Goal: Transaction & Acquisition: Purchase product/service

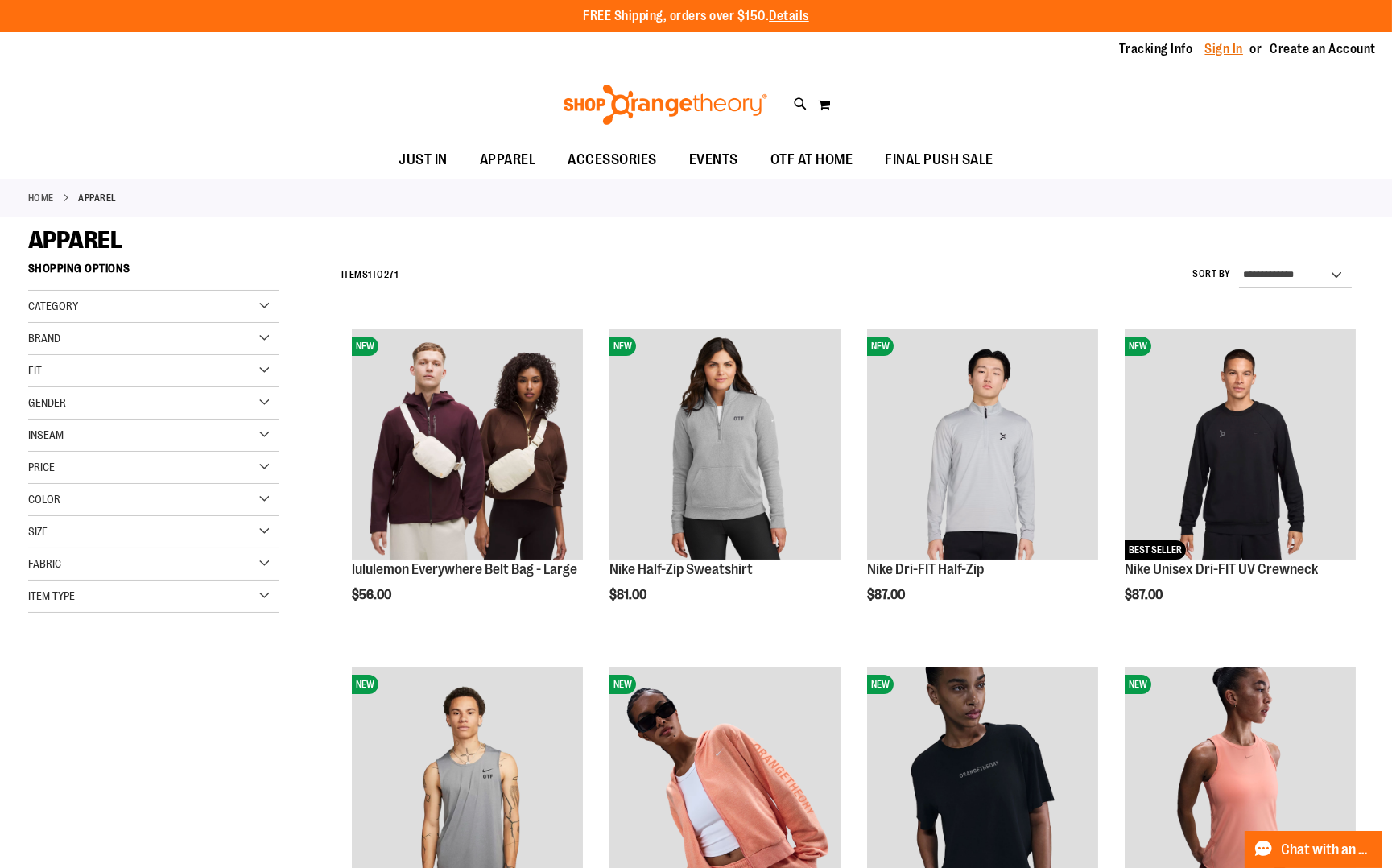
type input "**********"
click at [1227, 45] on link "Sign In" at bounding box center [1225, 49] width 39 height 17
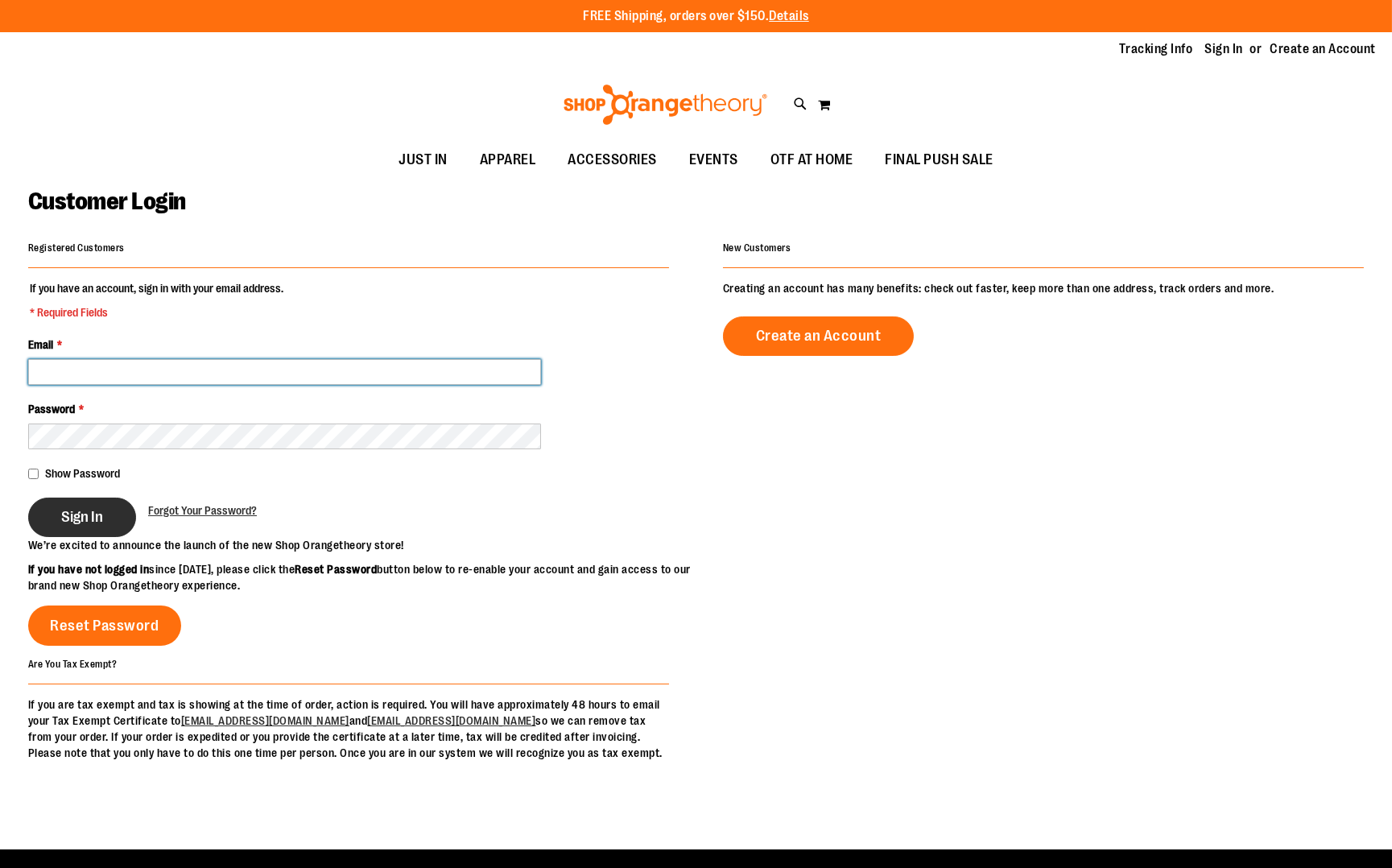
type input "**********"
click at [94, 517] on span "Sign In" at bounding box center [82, 516] width 42 height 17
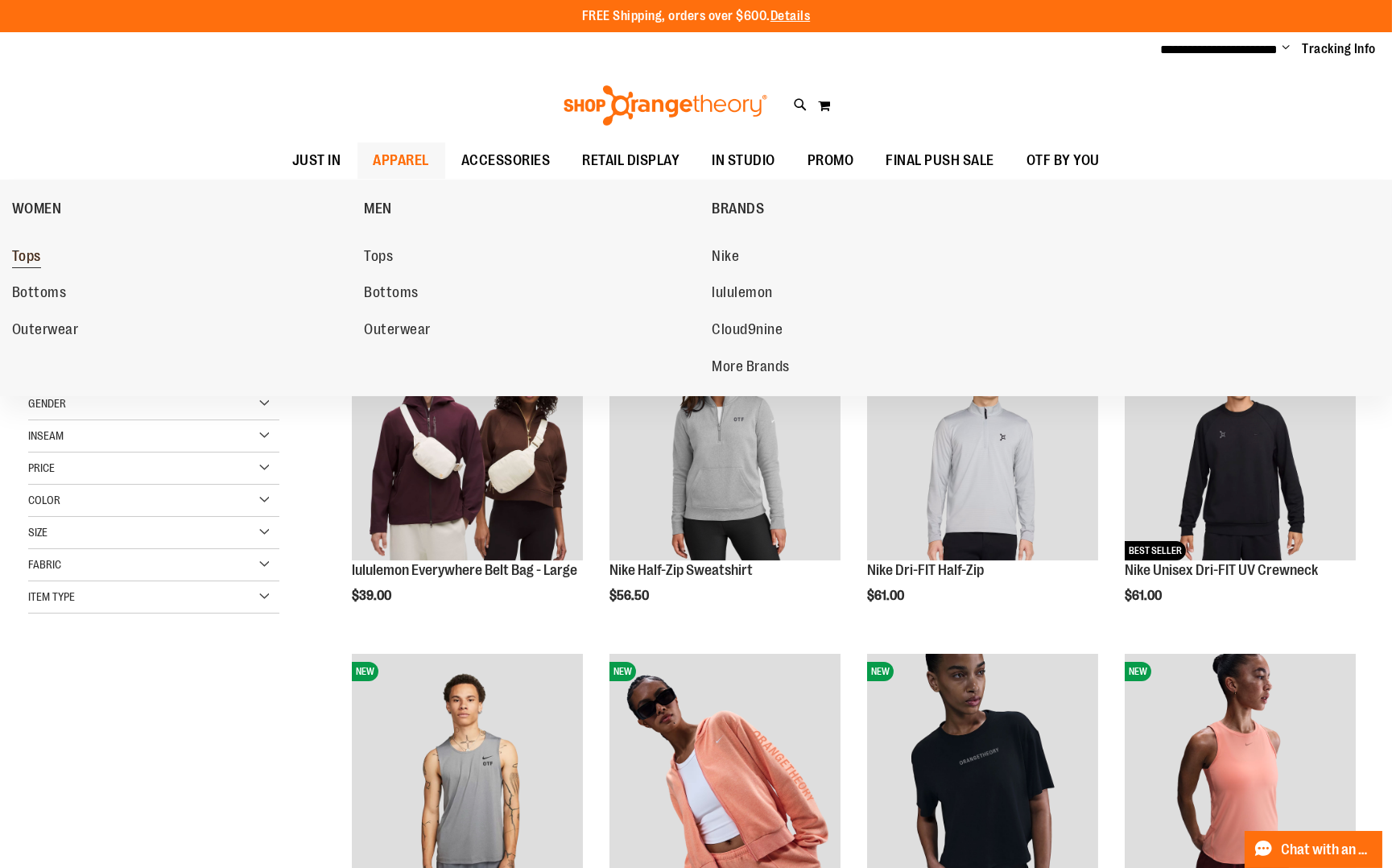
type input "**********"
click at [27, 255] on span "Tops" at bounding box center [26, 258] width 29 height 20
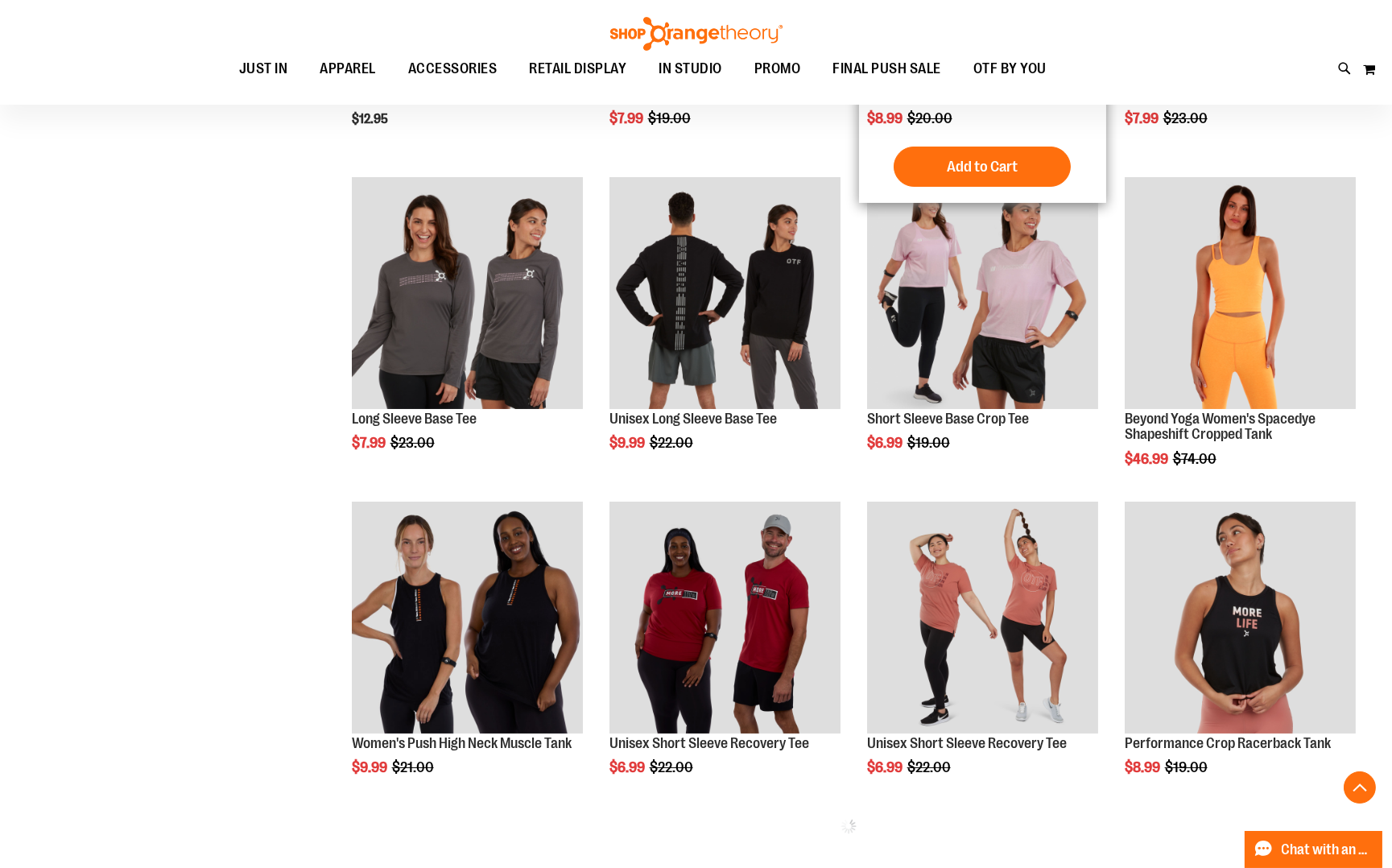
scroll to position [483, 0]
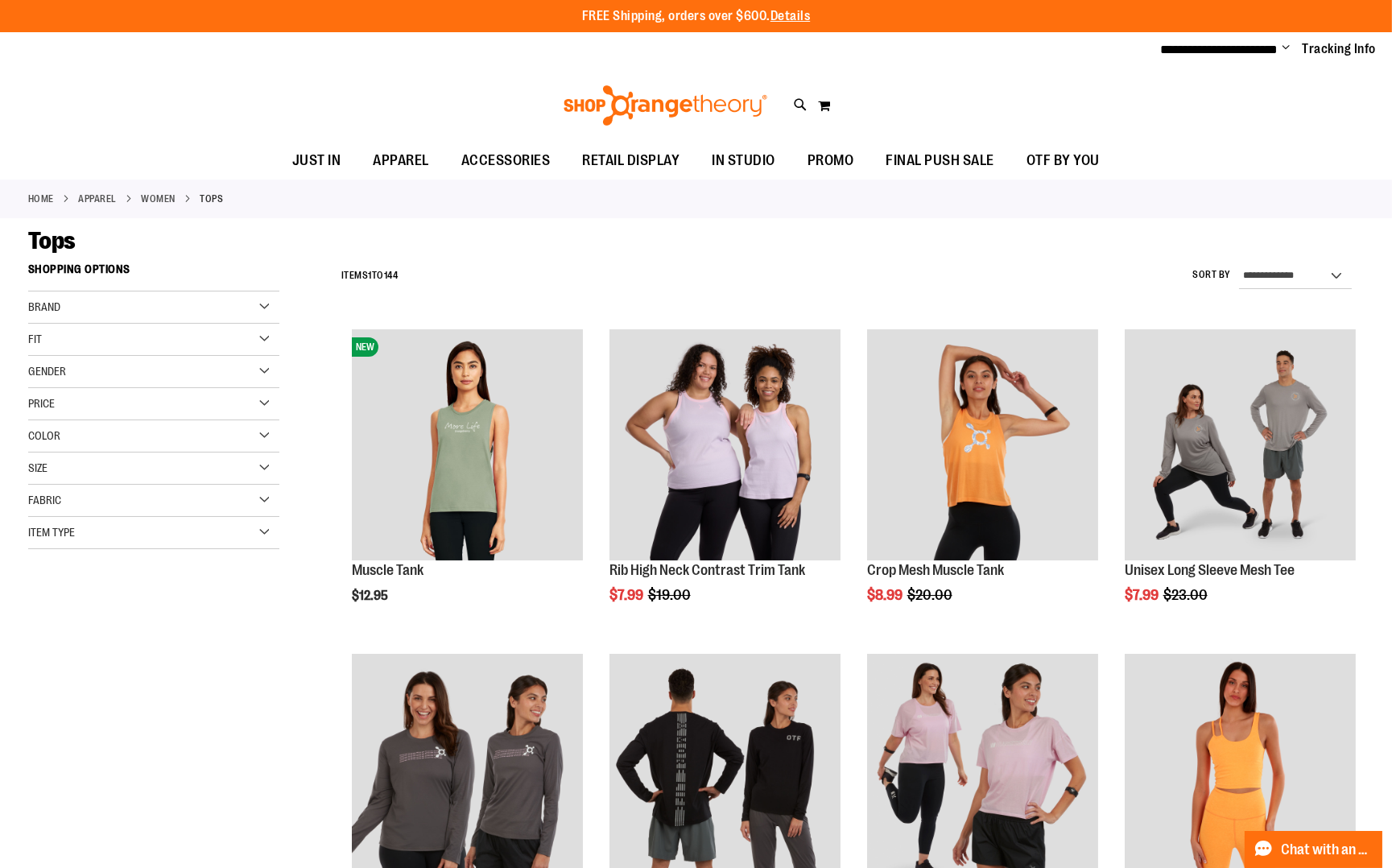
type input "**********"
click at [261, 517] on div "Item Type" at bounding box center [154, 532] width 251 height 32
click at [140, 605] on span "12 items" at bounding box center [152, 608] width 26 height 17
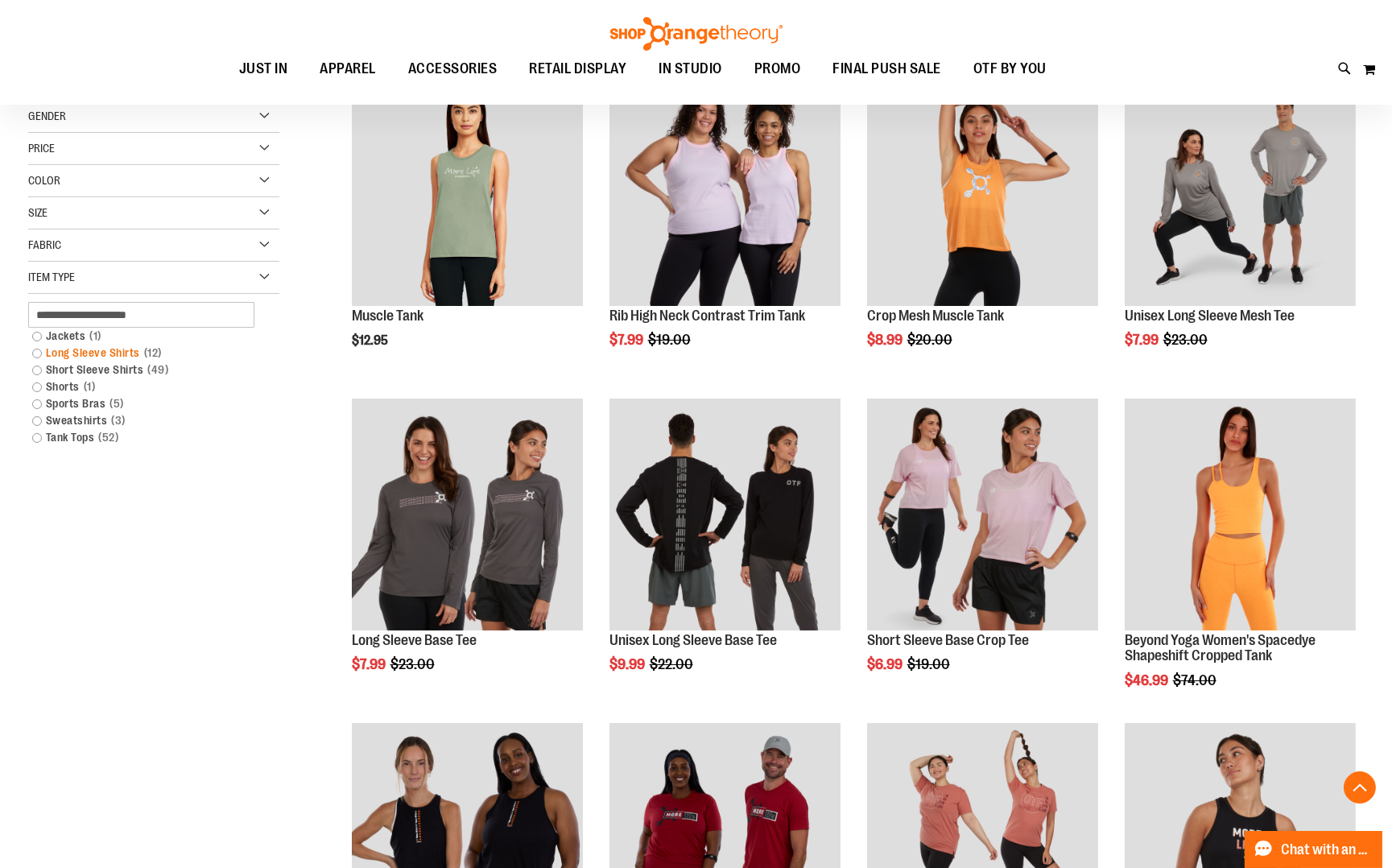
click at [38, 351] on link "Long Sleeve Shirts 12 items" at bounding box center [145, 353] width 242 height 17
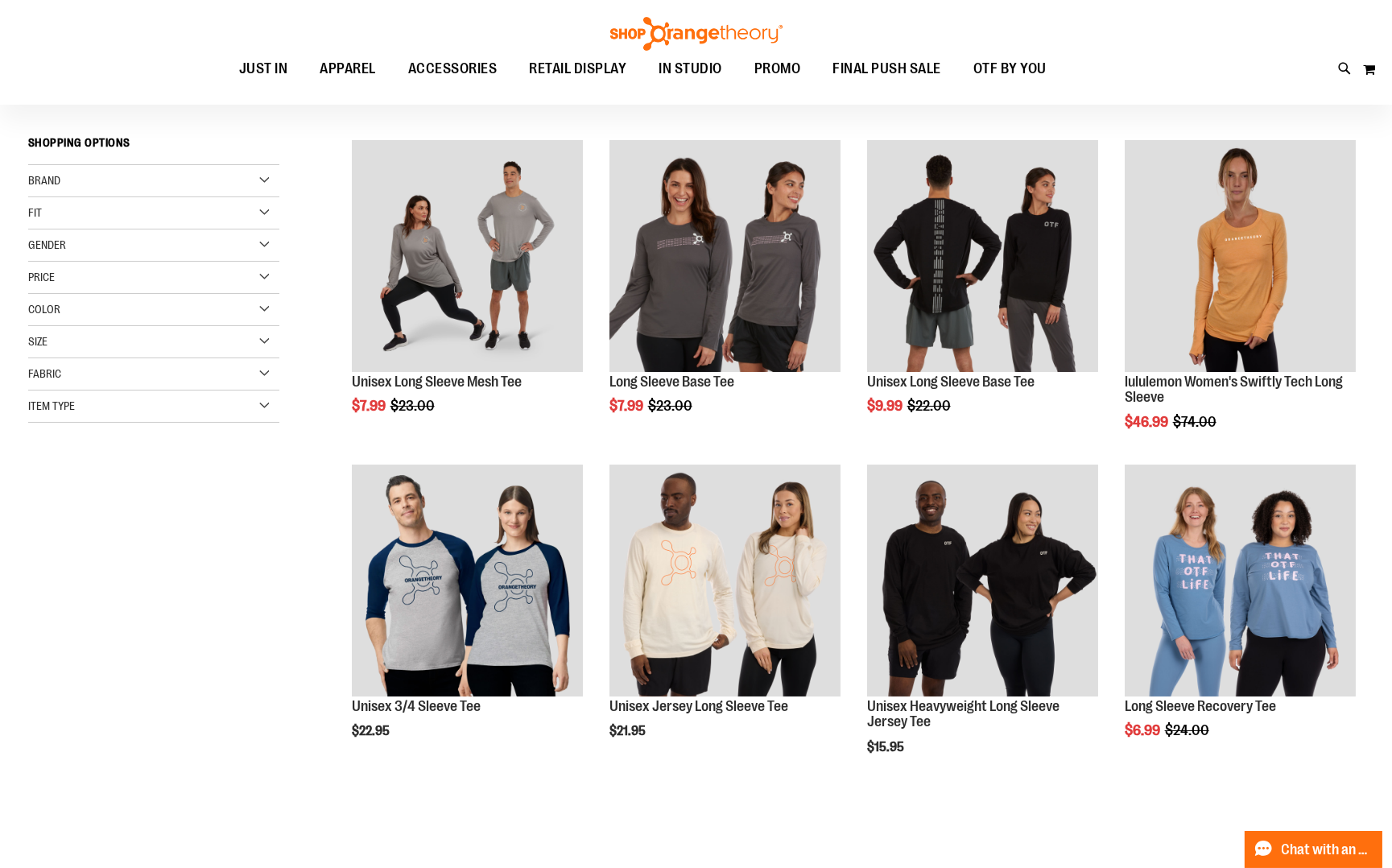
scroll to position [150, 0]
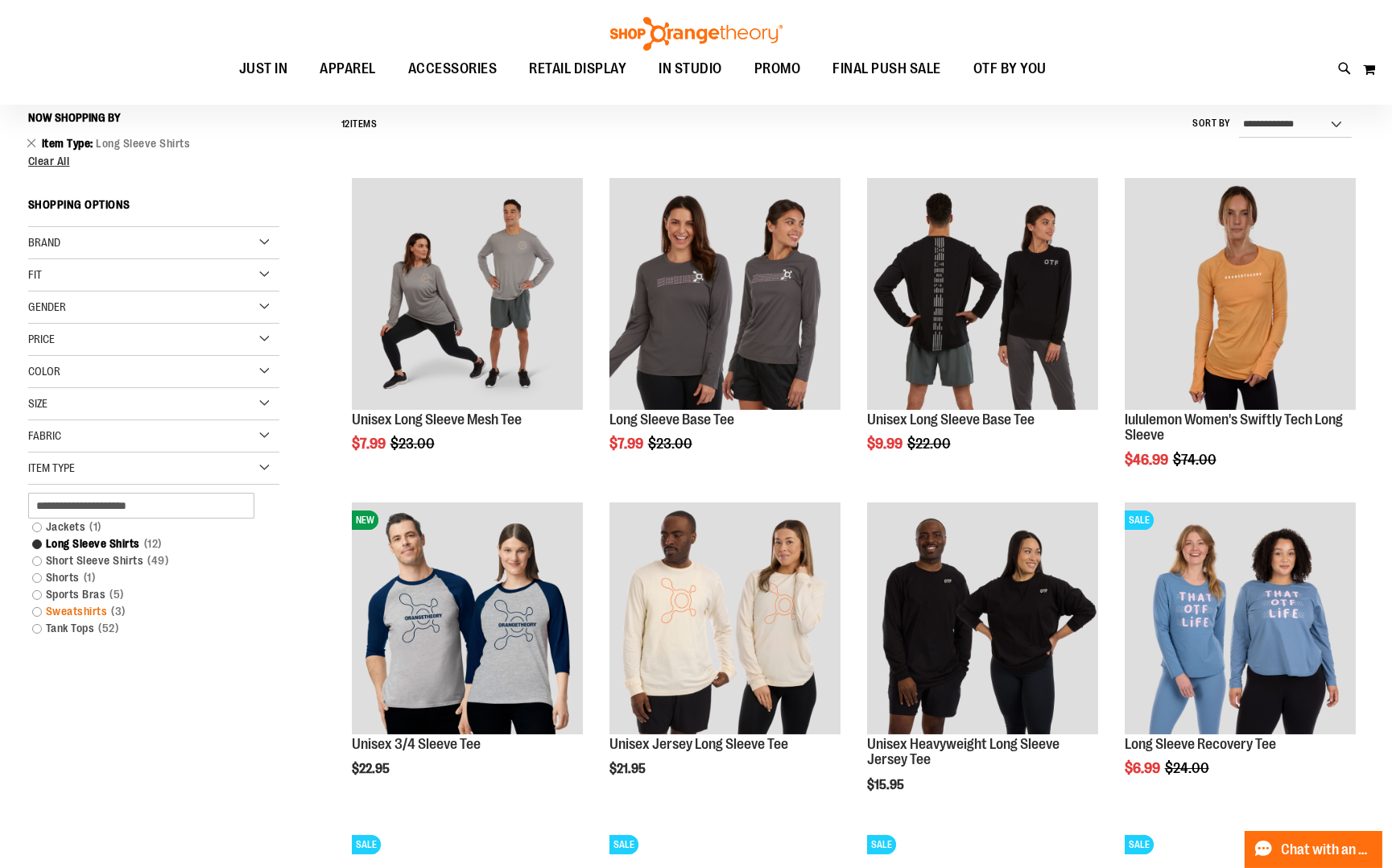
click at [39, 608] on link "Sweatshirts 3 items" at bounding box center [145, 611] width 242 height 17
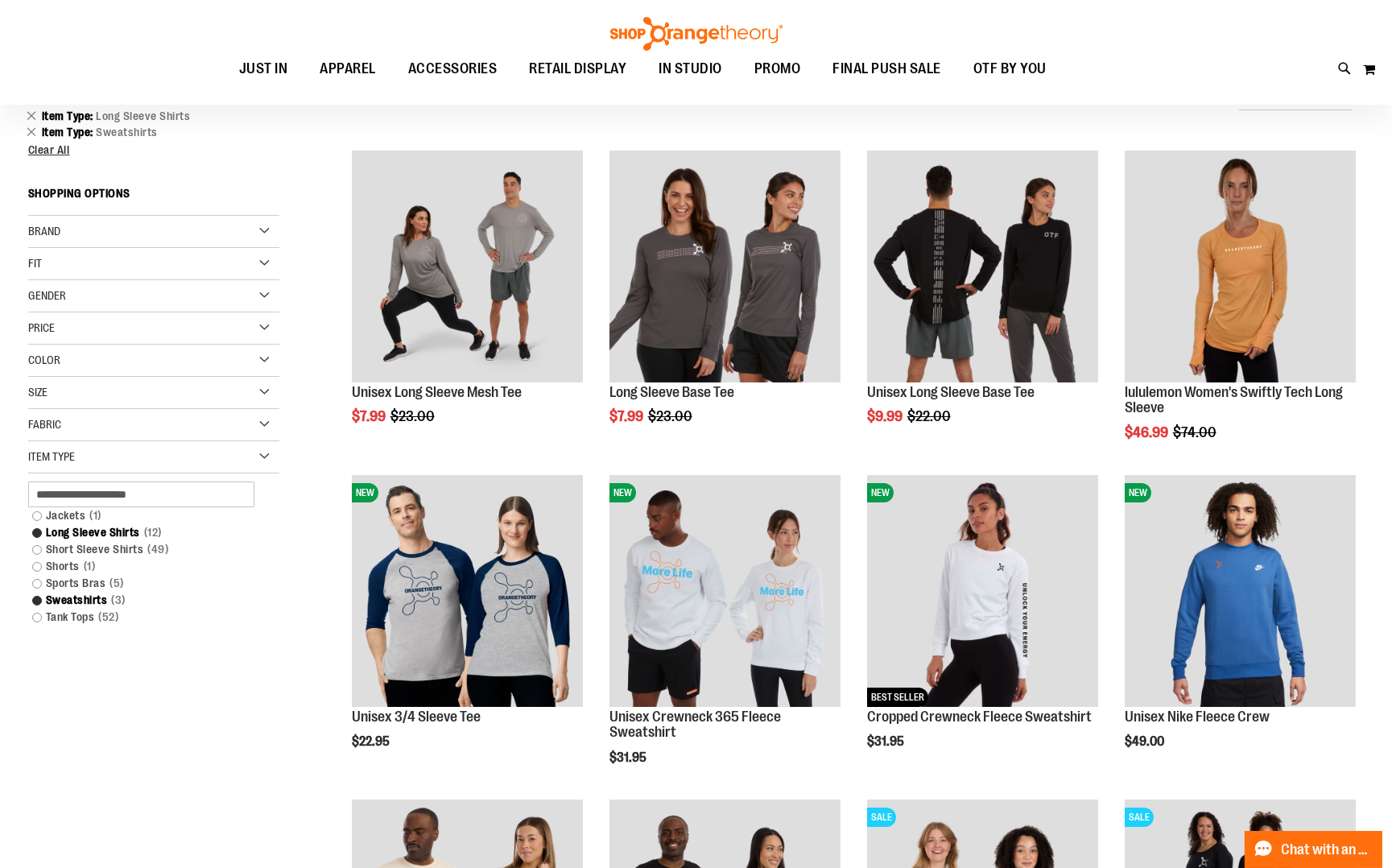
scroll to position [181, 0]
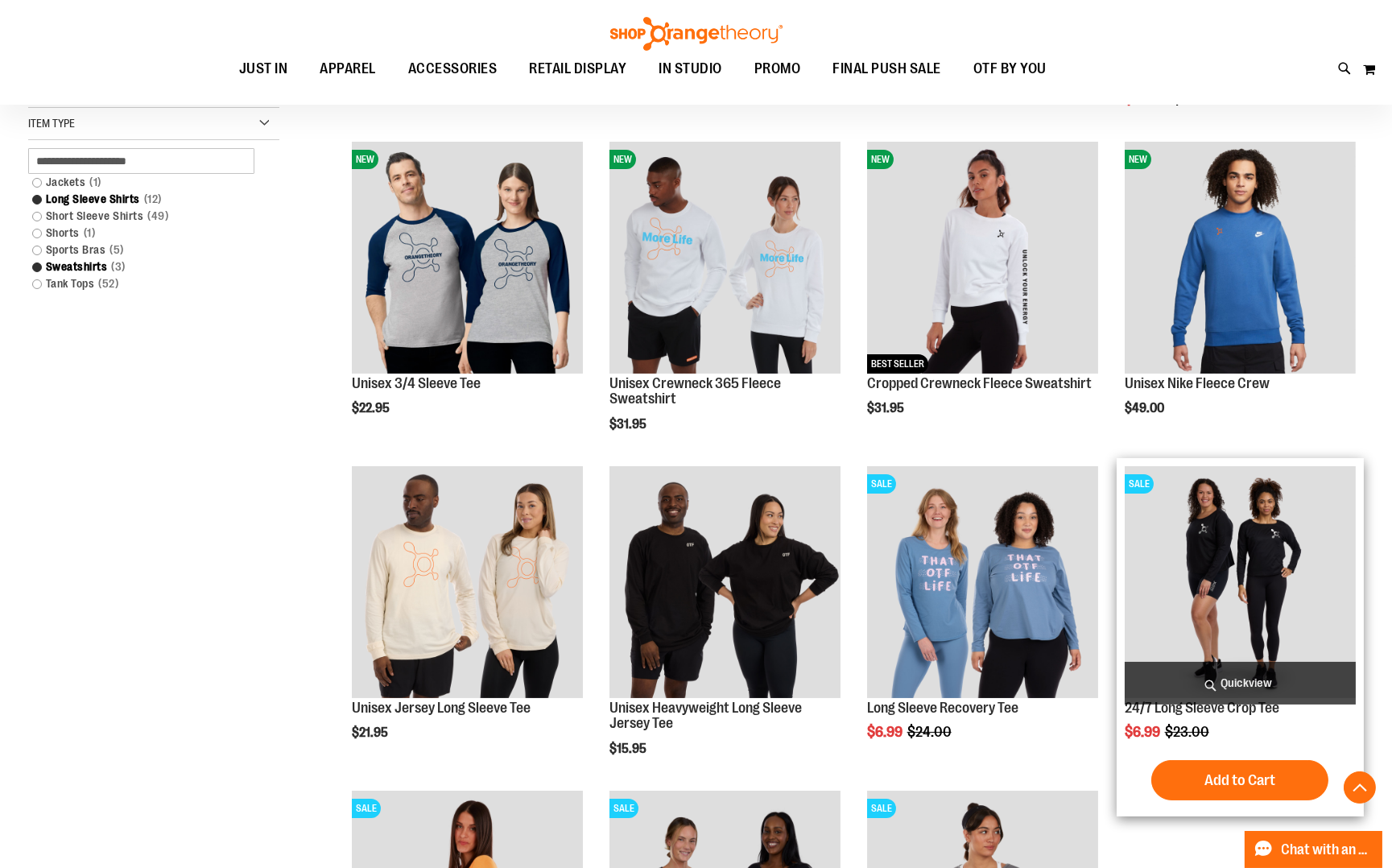
scroll to position [512, 0]
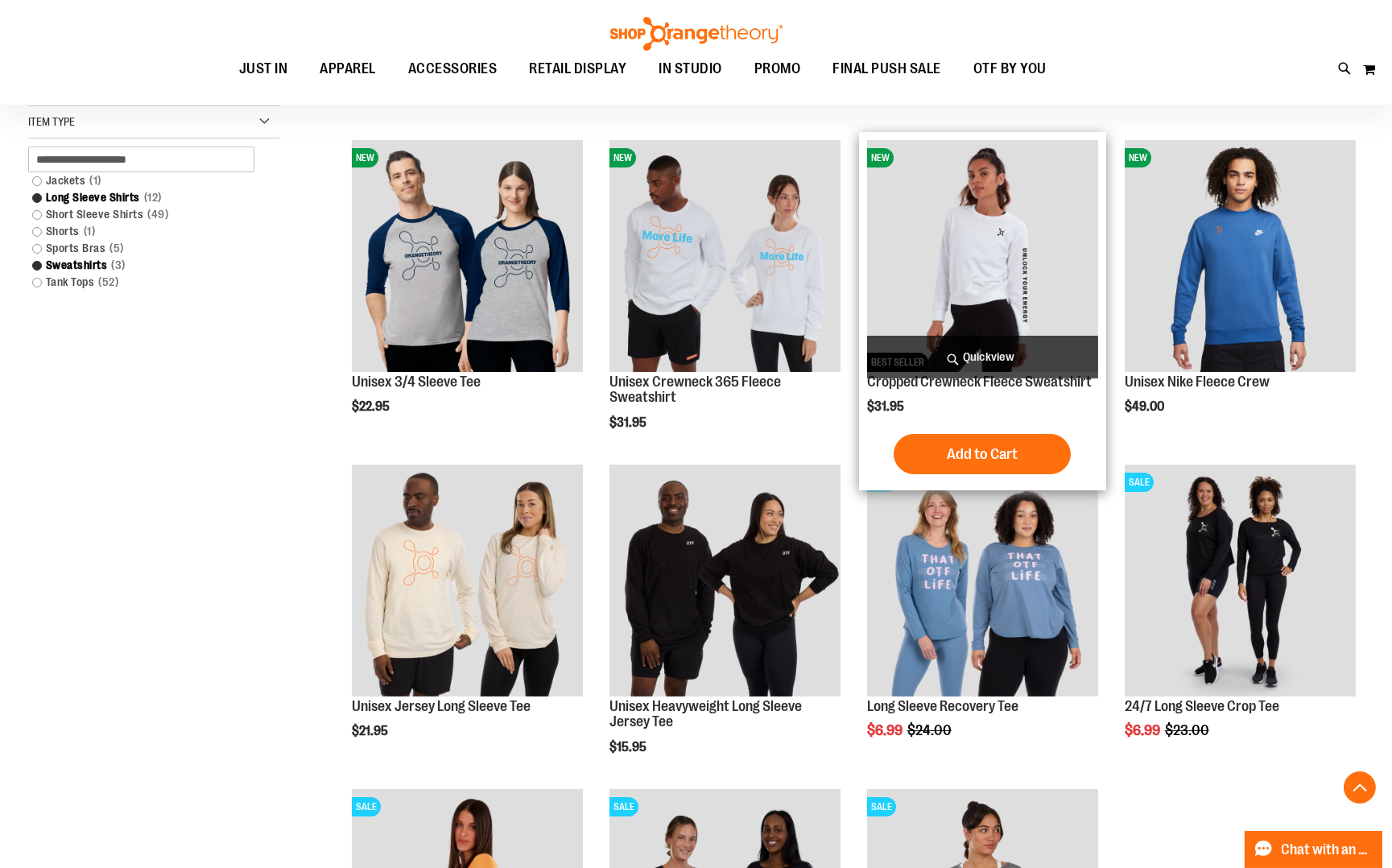
click at [1007, 253] on img "product" at bounding box center [983, 255] width 231 height 231
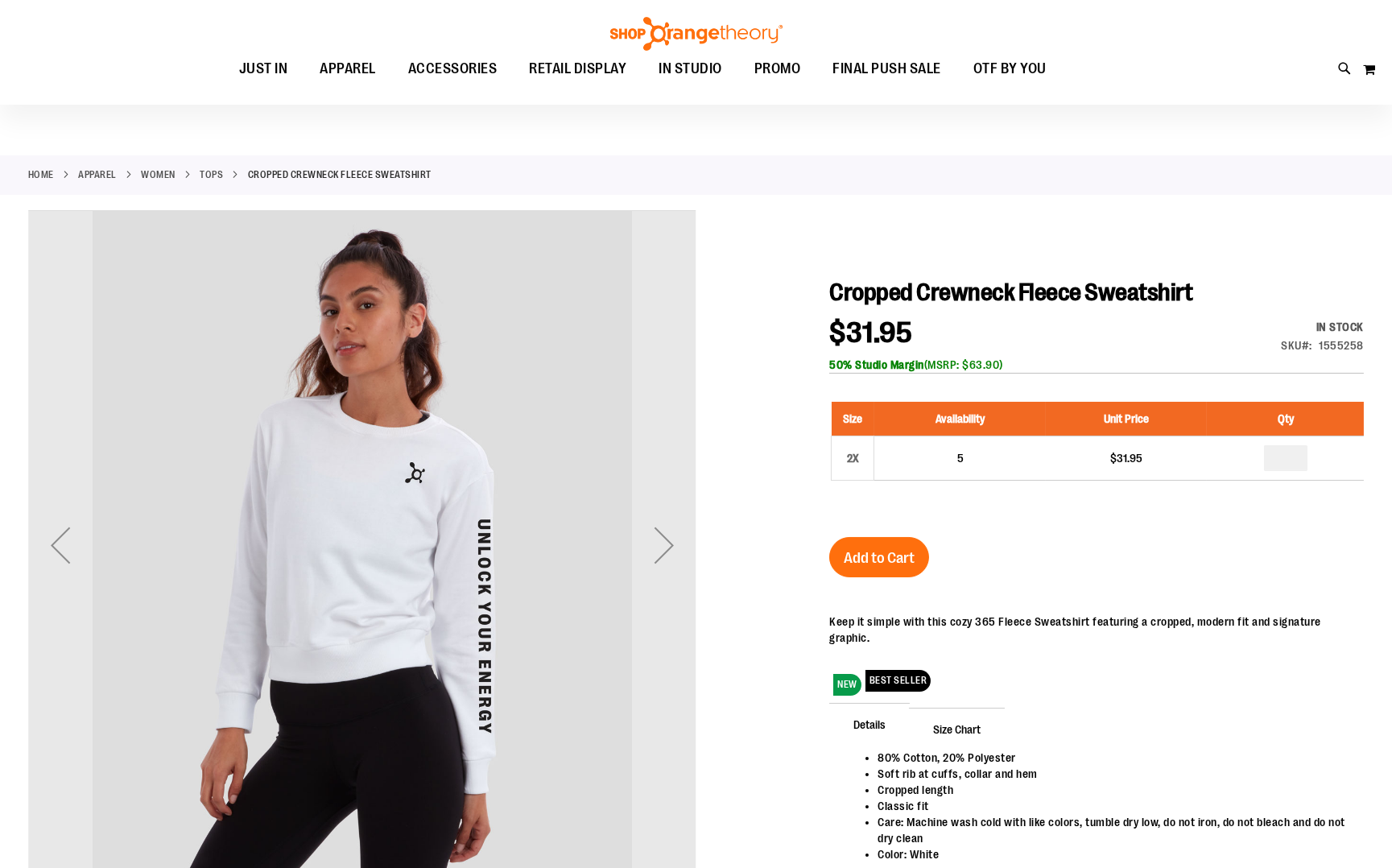
scroll to position [23, 0]
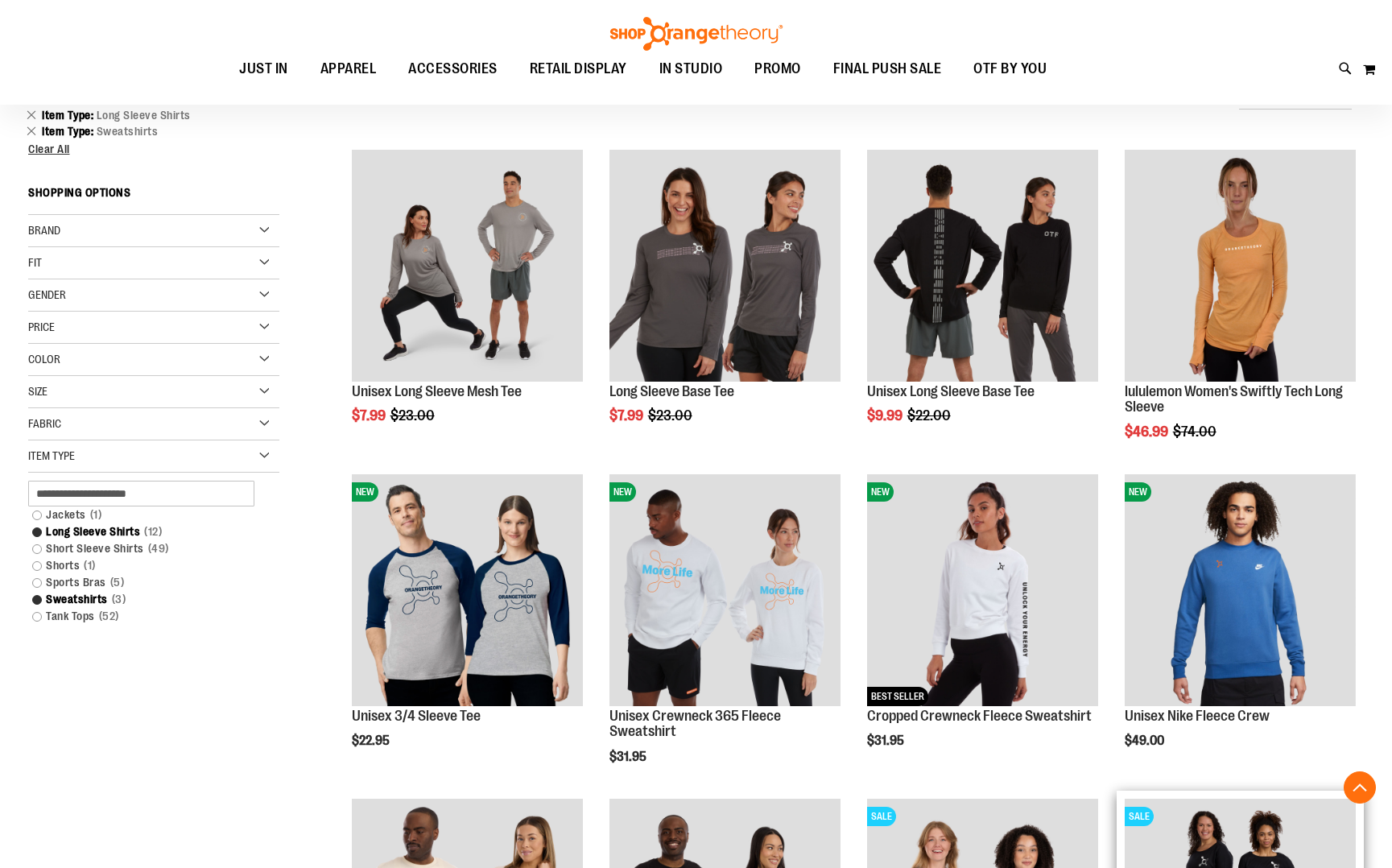
scroll to position [450, 0]
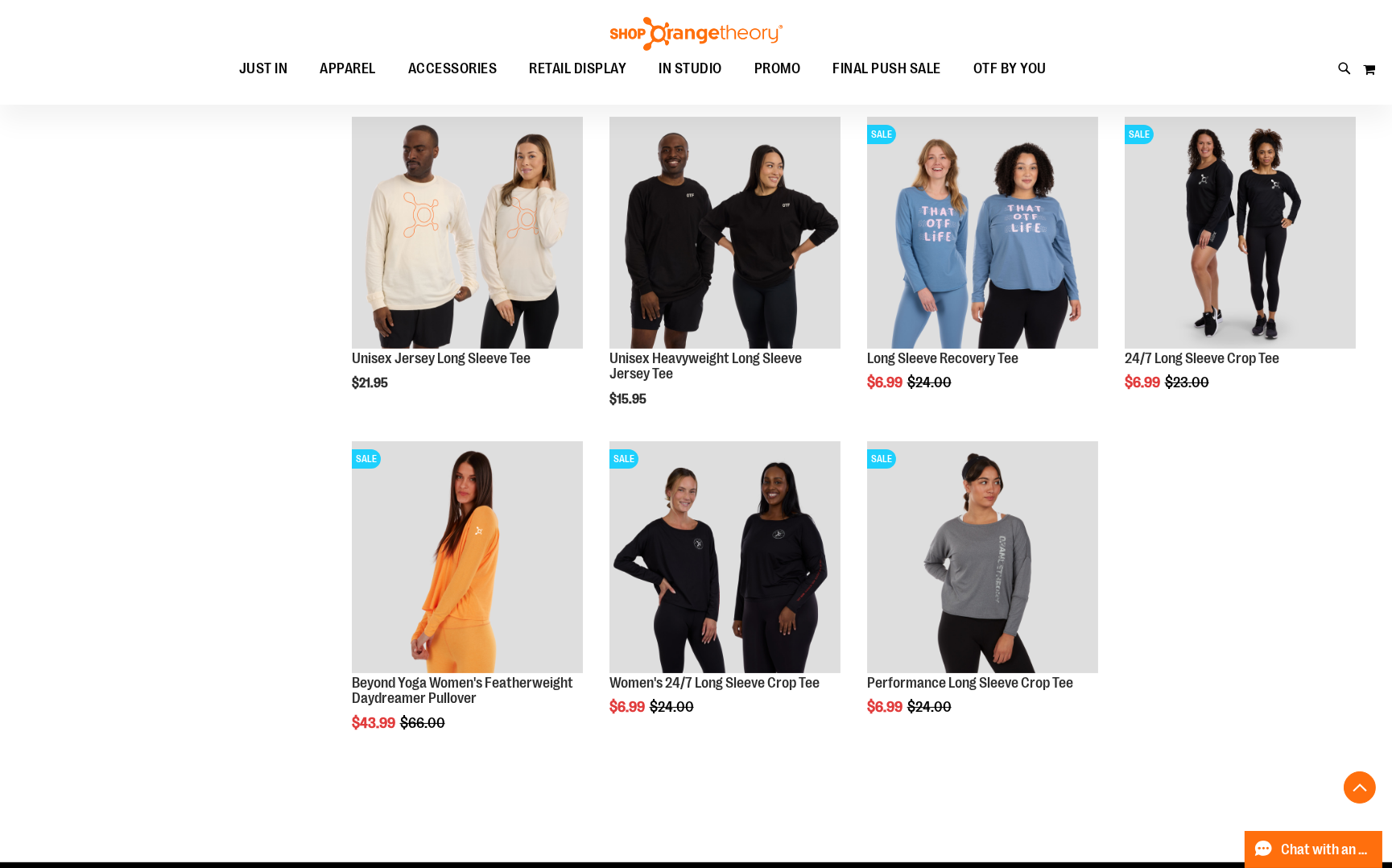
scroll to position [688, 0]
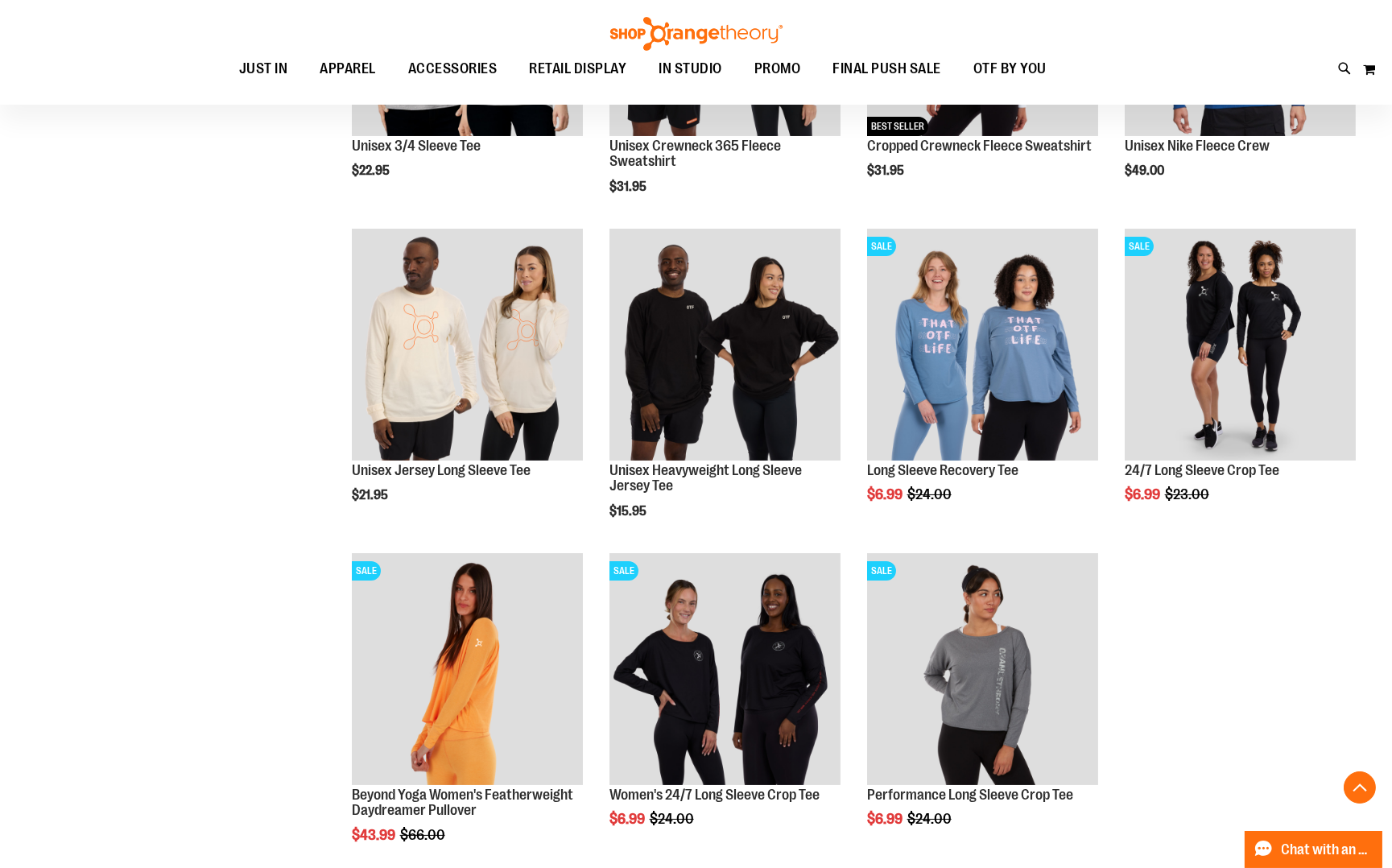
scroll to position [565, 0]
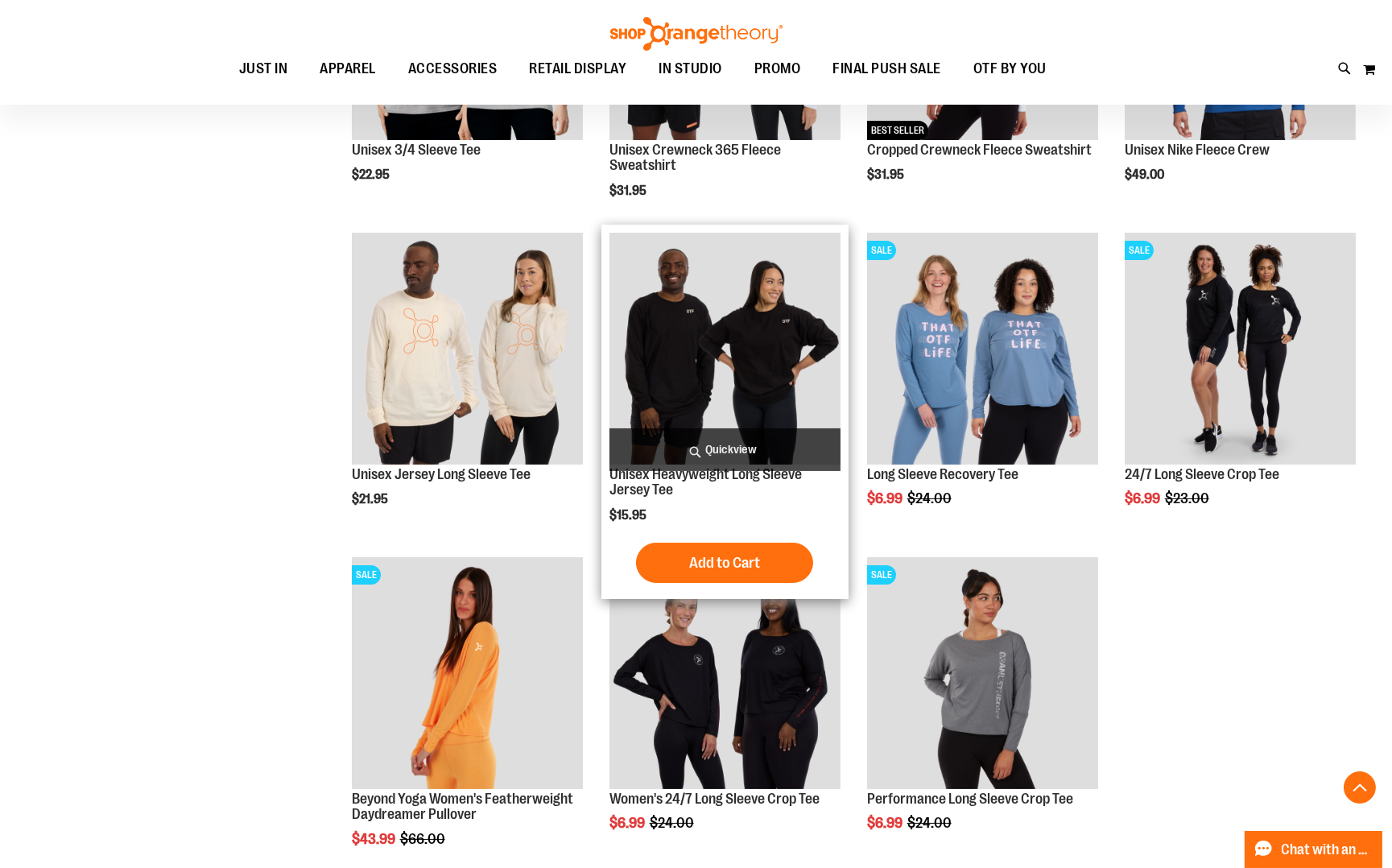
type input "**********"
click at [710, 317] on img "product" at bounding box center [725, 347] width 231 height 231
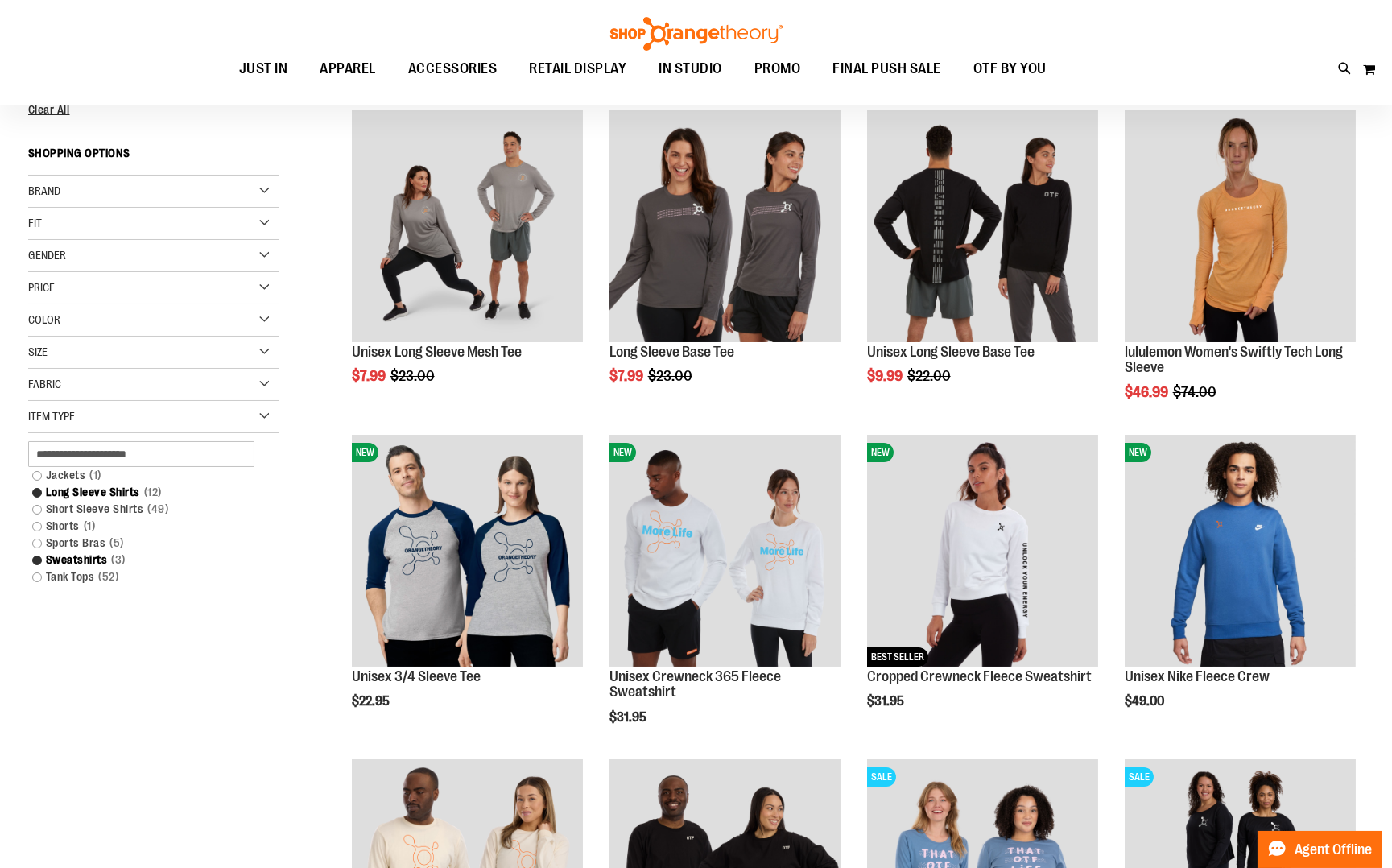
scroll to position [25, 0]
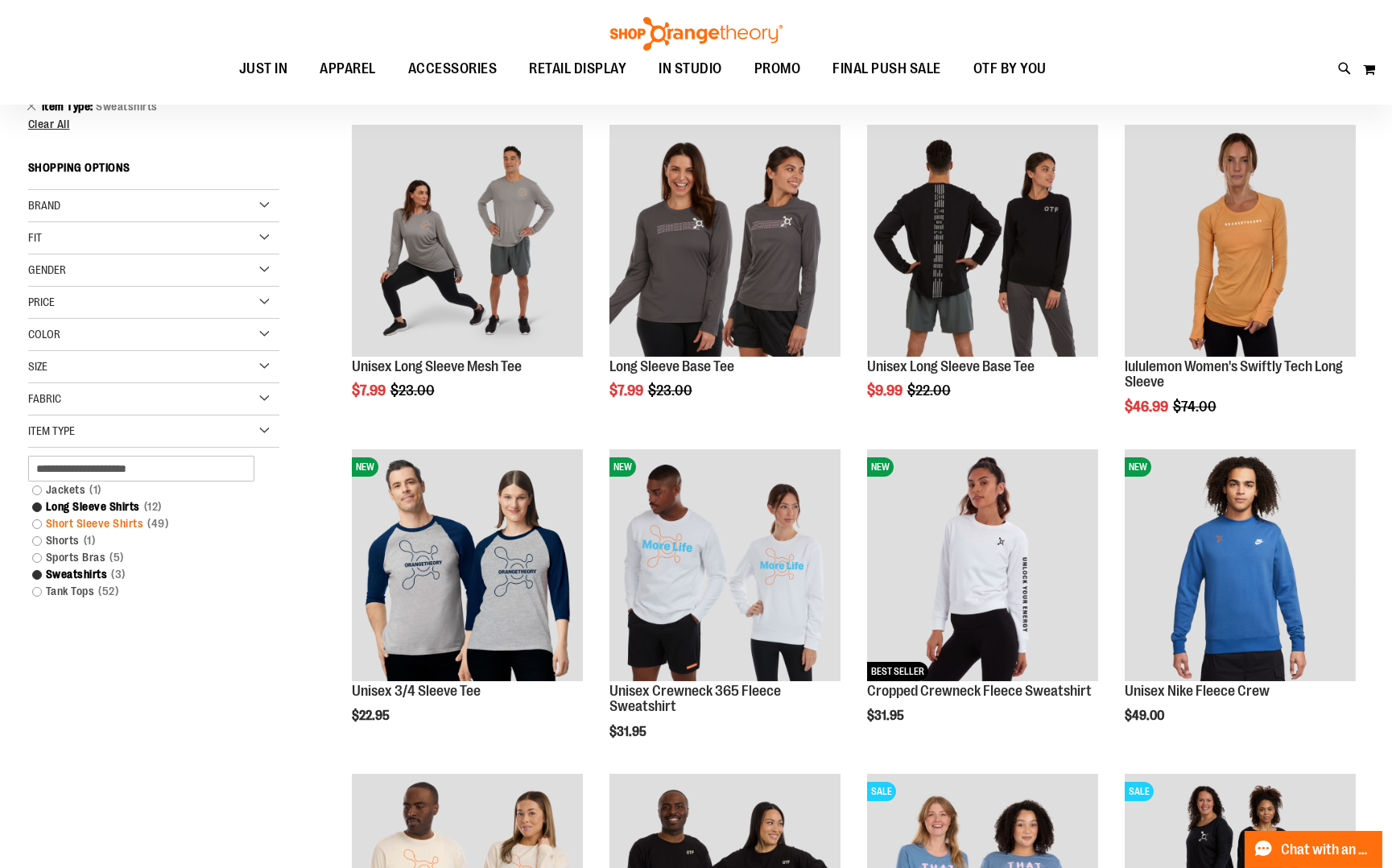
type input "**********"
click at [36, 521] on link "Short Sleeve Shirts 49 items" at bounding box center [145, 523] width 242 height 17
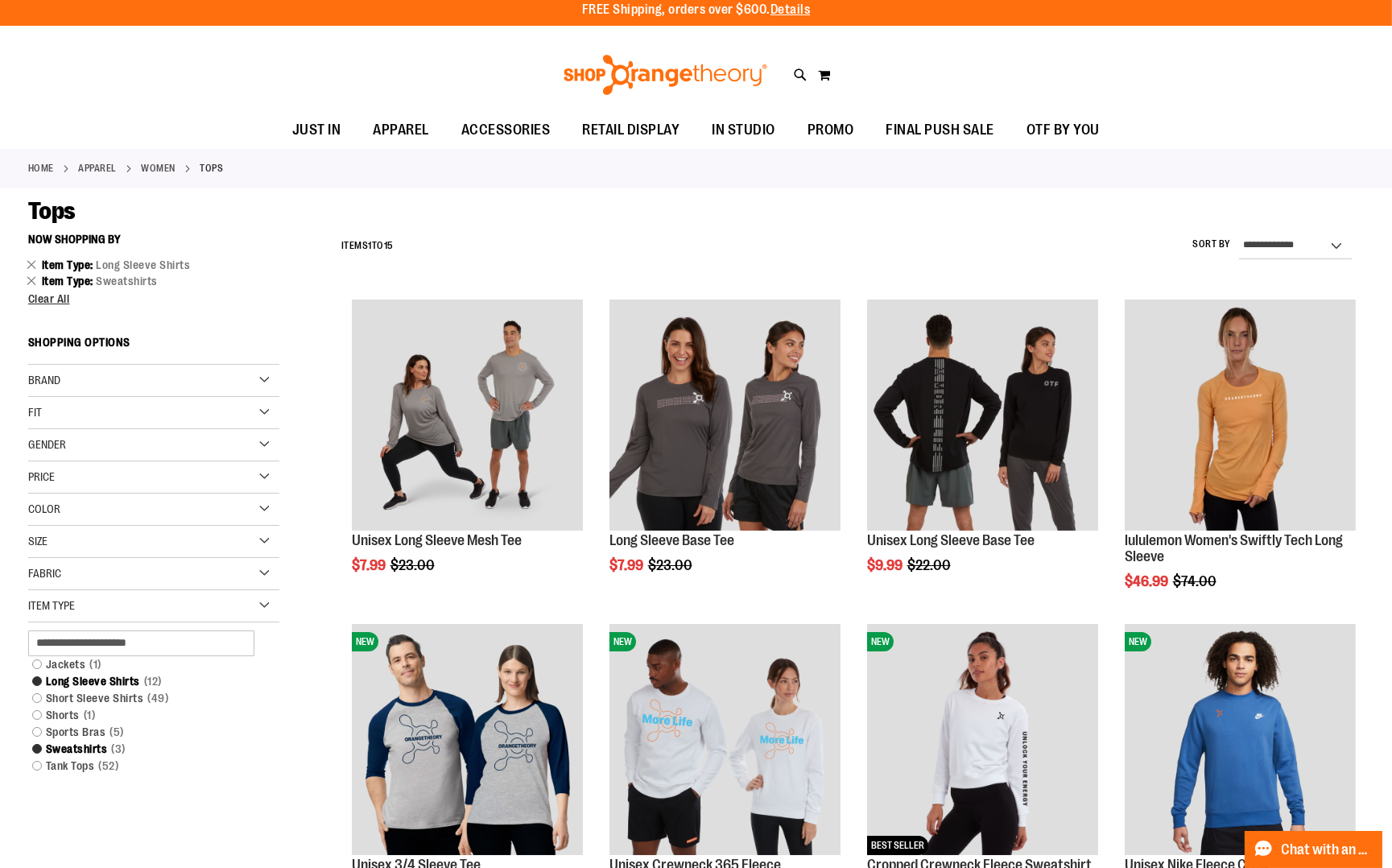
scroll to position [0, 0]
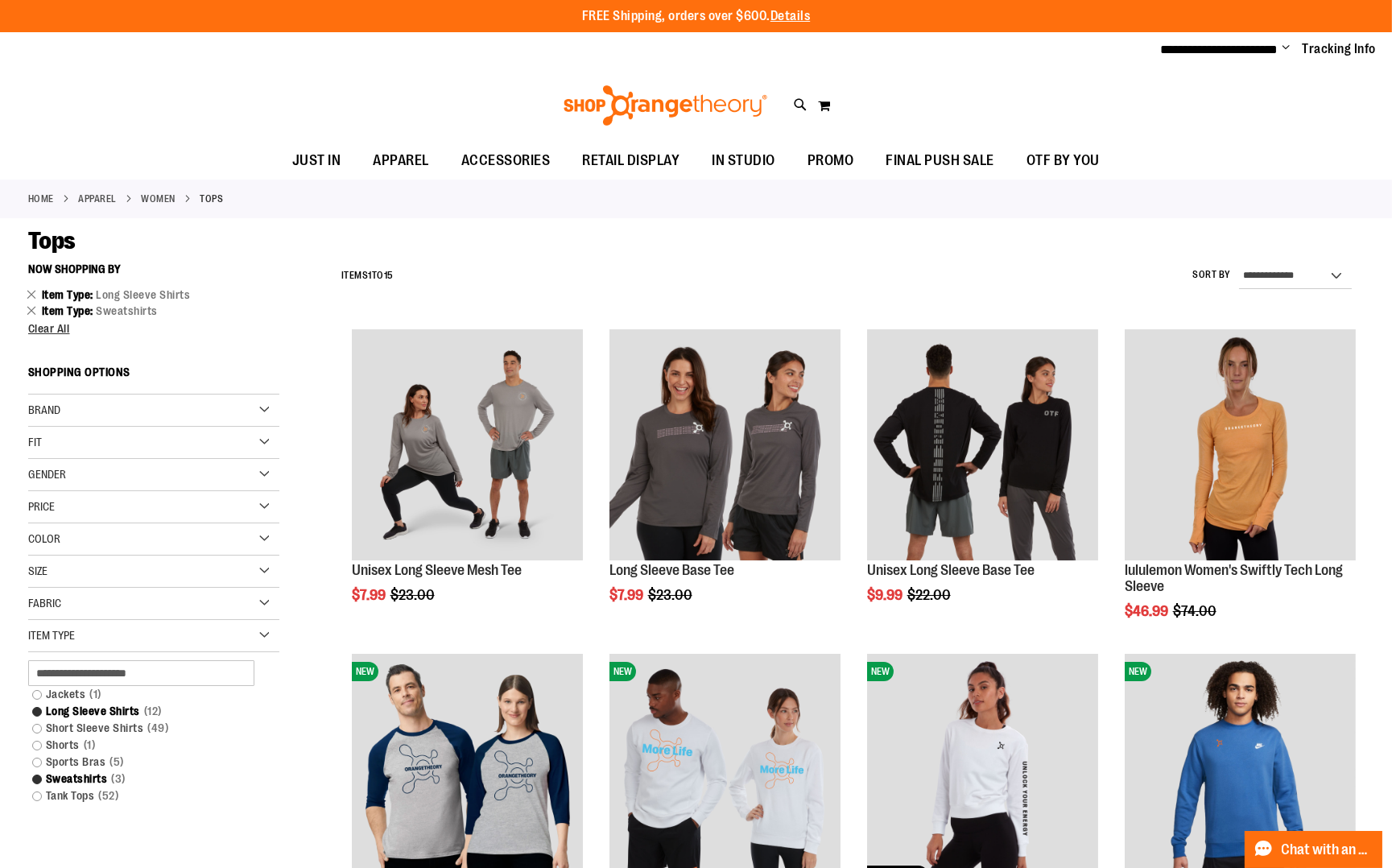
click at [132, 564] on div "Size" at bounding box center [154, 571] width 251 height 32
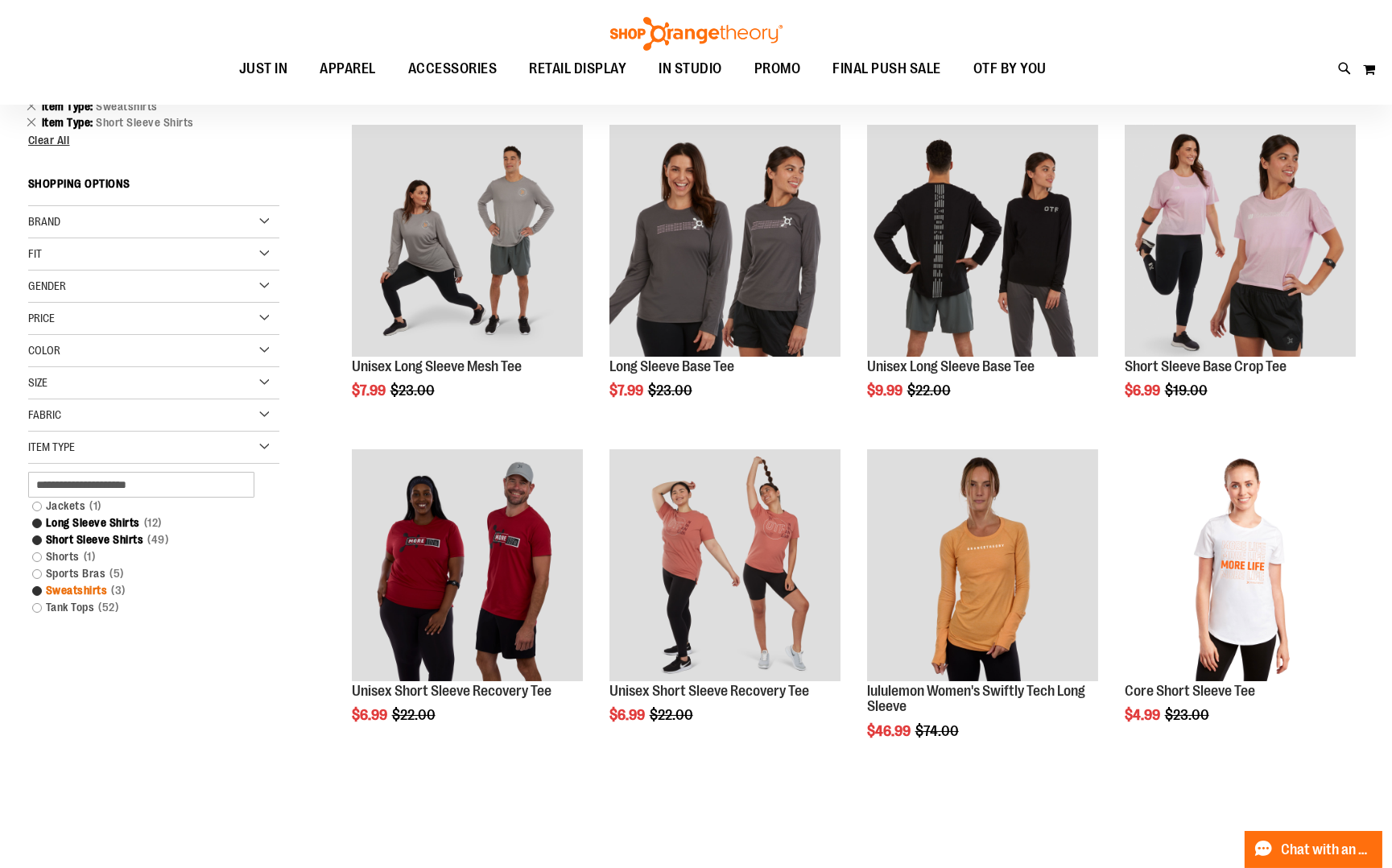
scroll to position [47, 0]
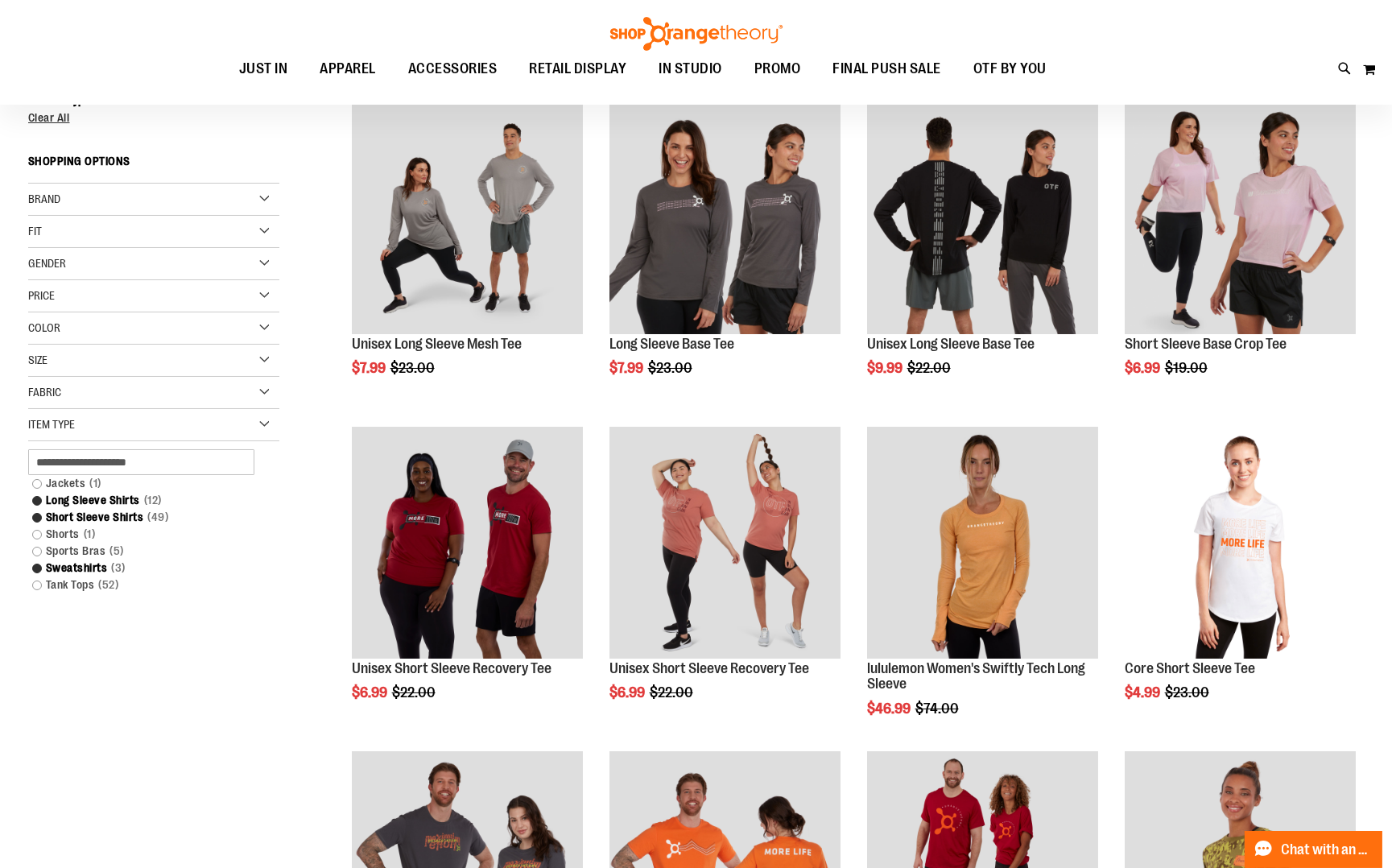
click at [266, 356] on div "Size" at bounding box center [154, 360] width 251 height 32
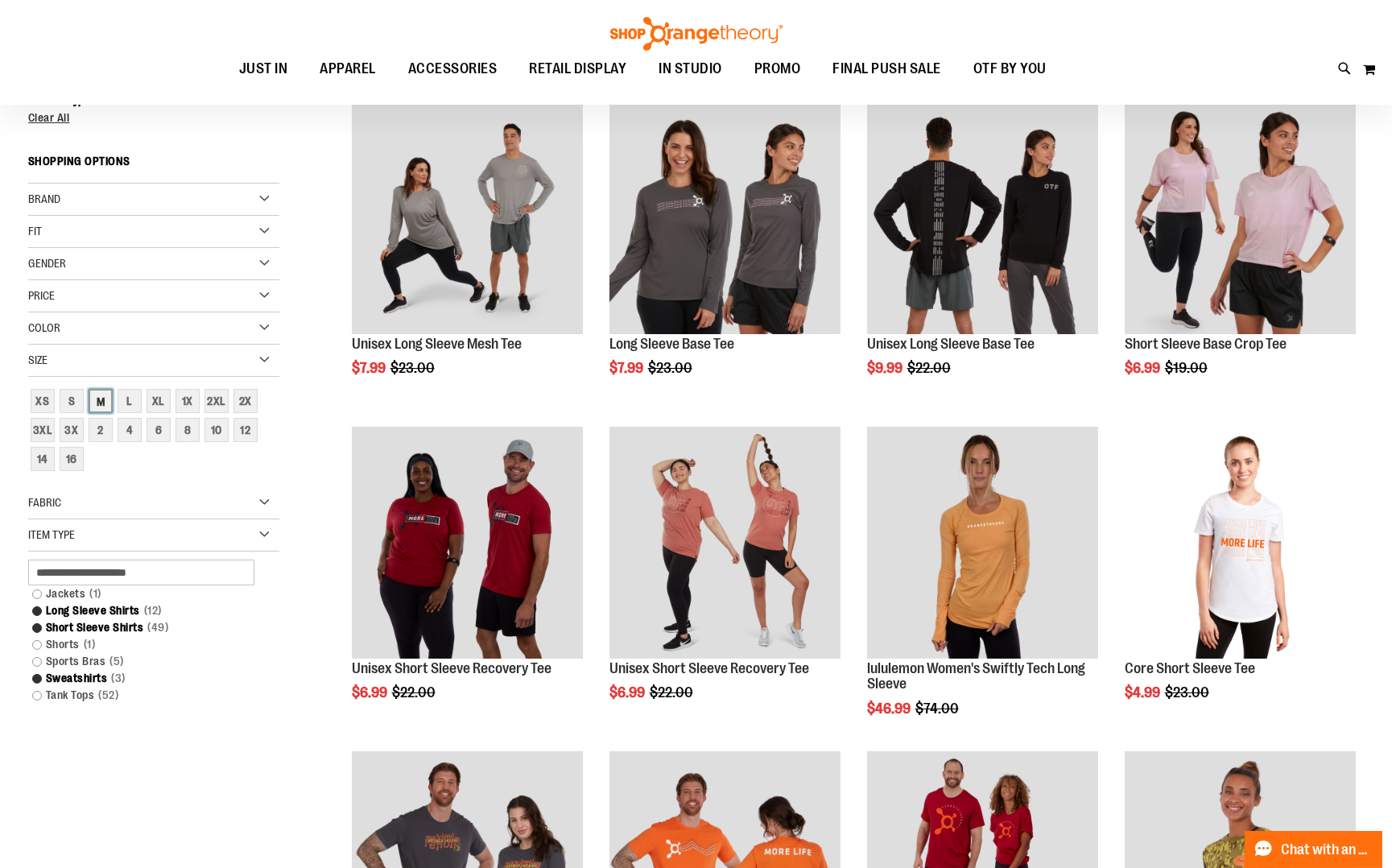
click at [105, 401] on div "M" at bounding box center [100, 400] width 24 height 24
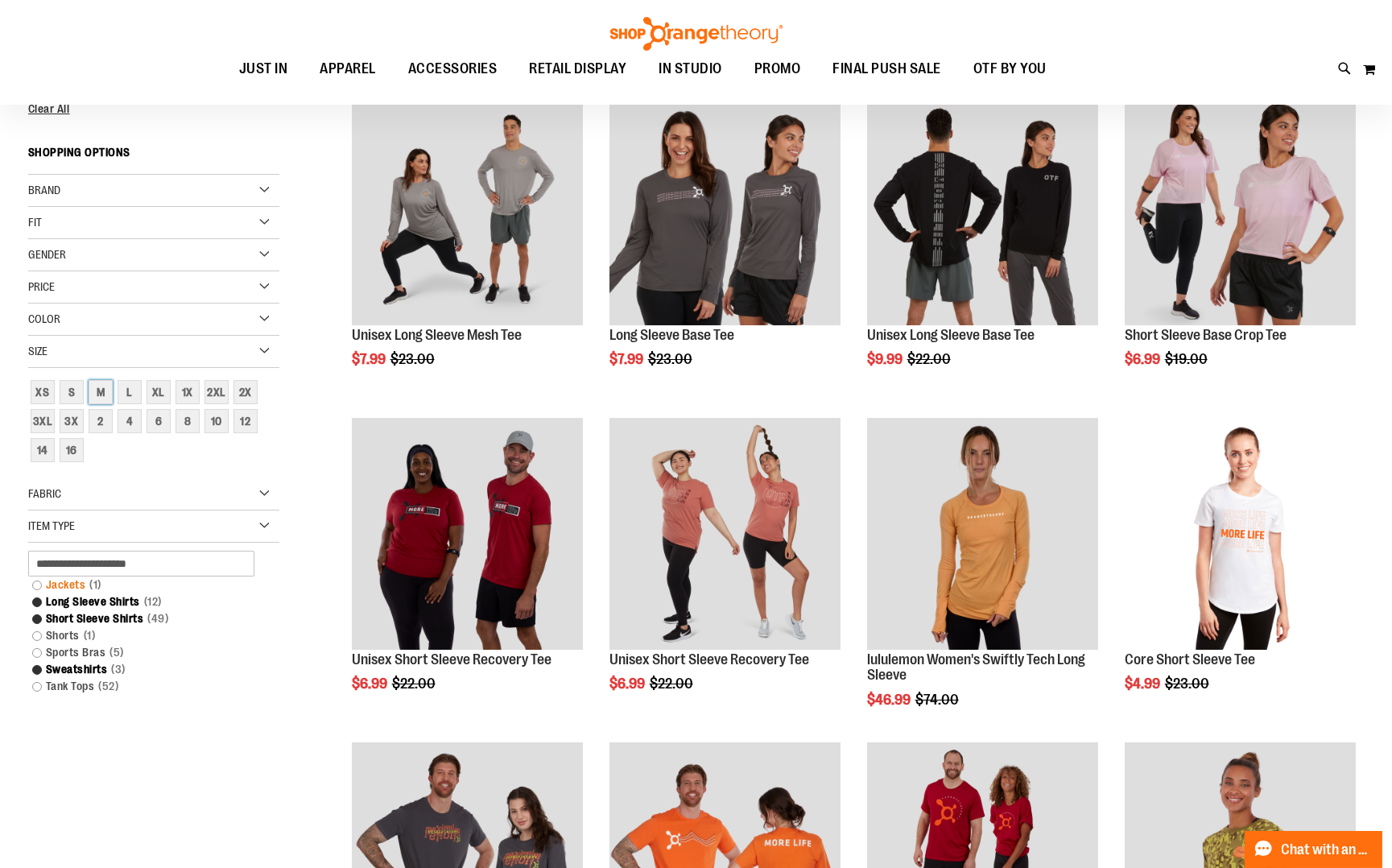
scroll to position [73, 0]
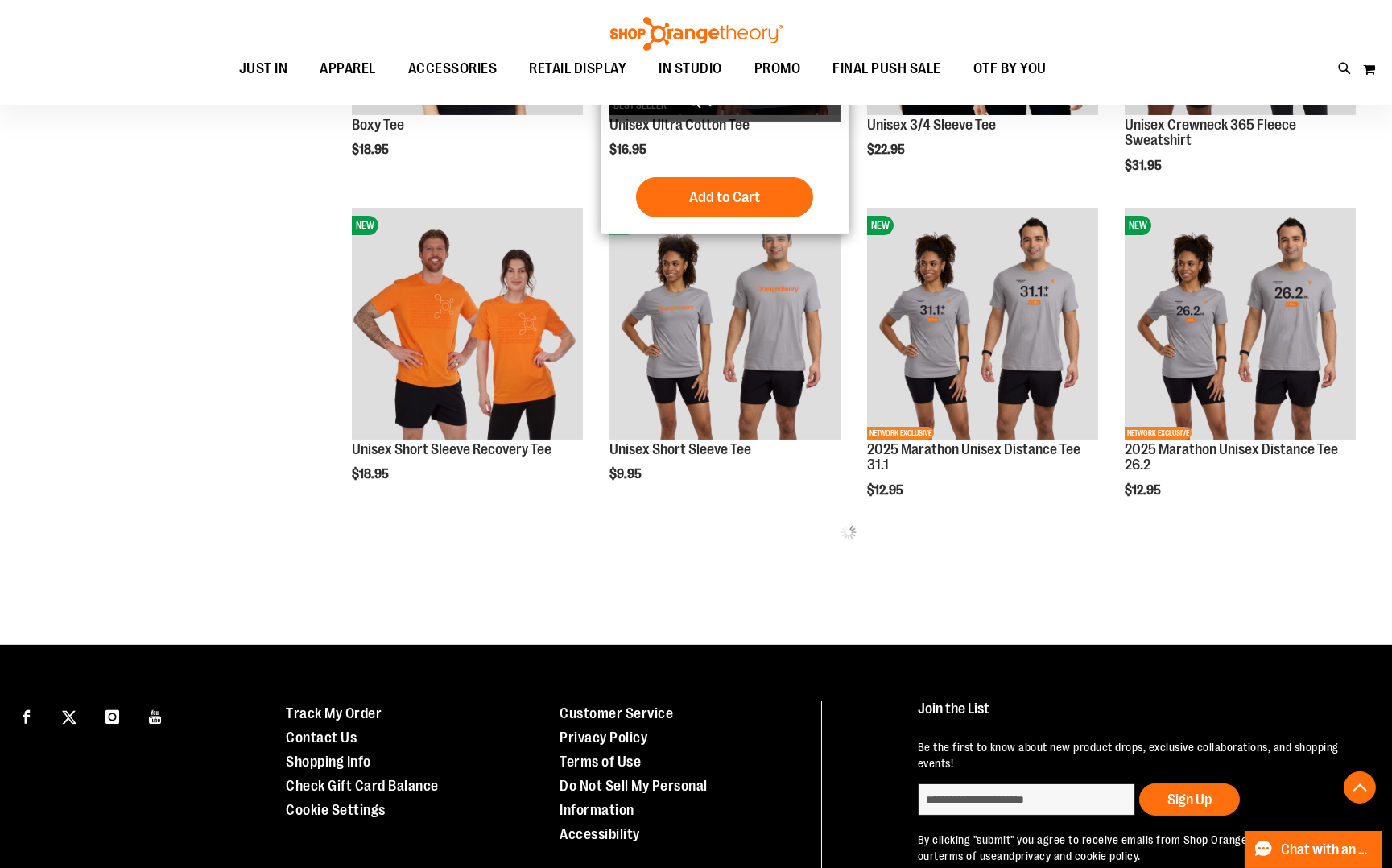
scroll to position [603, 0]
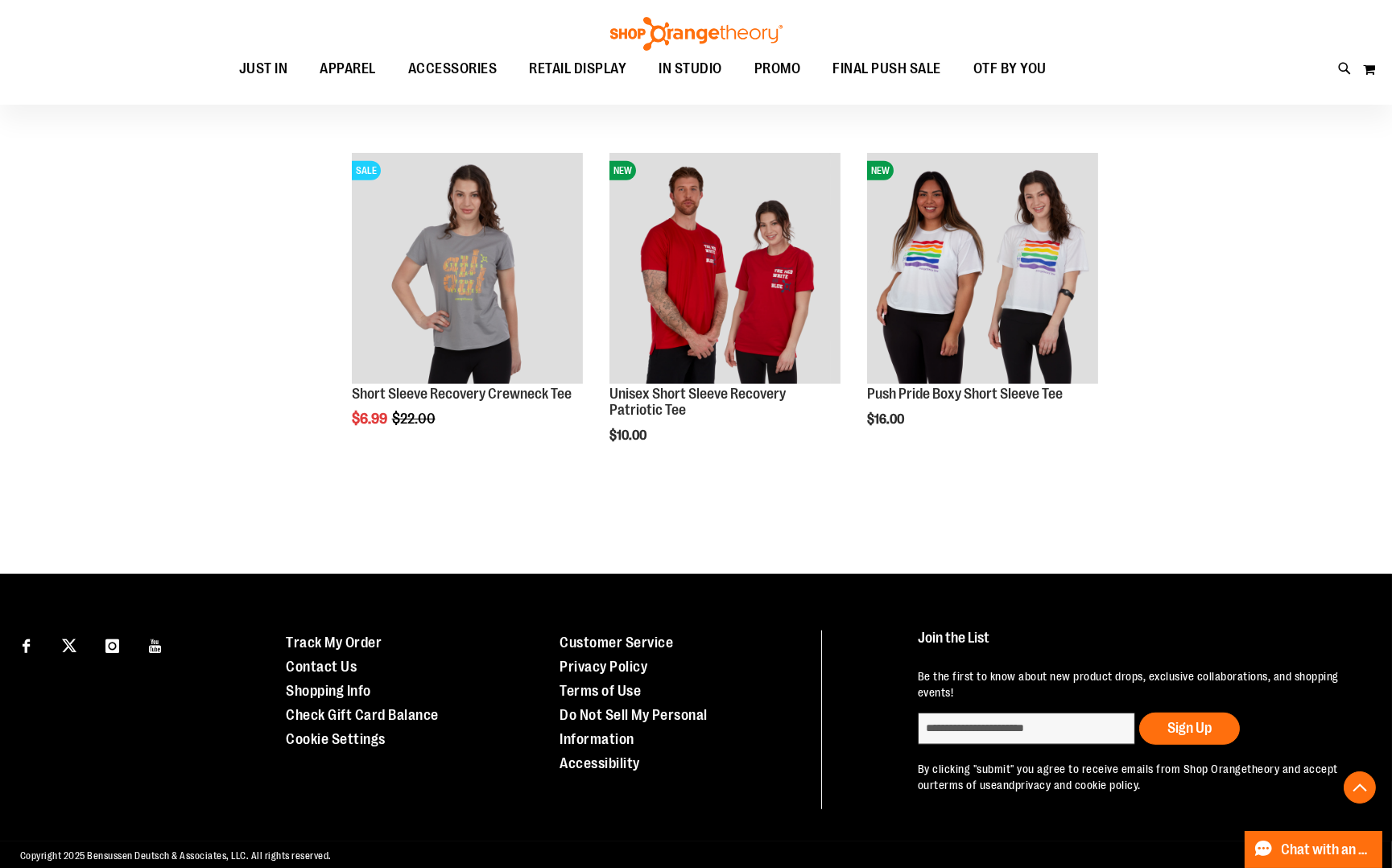
scroll to position [2591, 0]
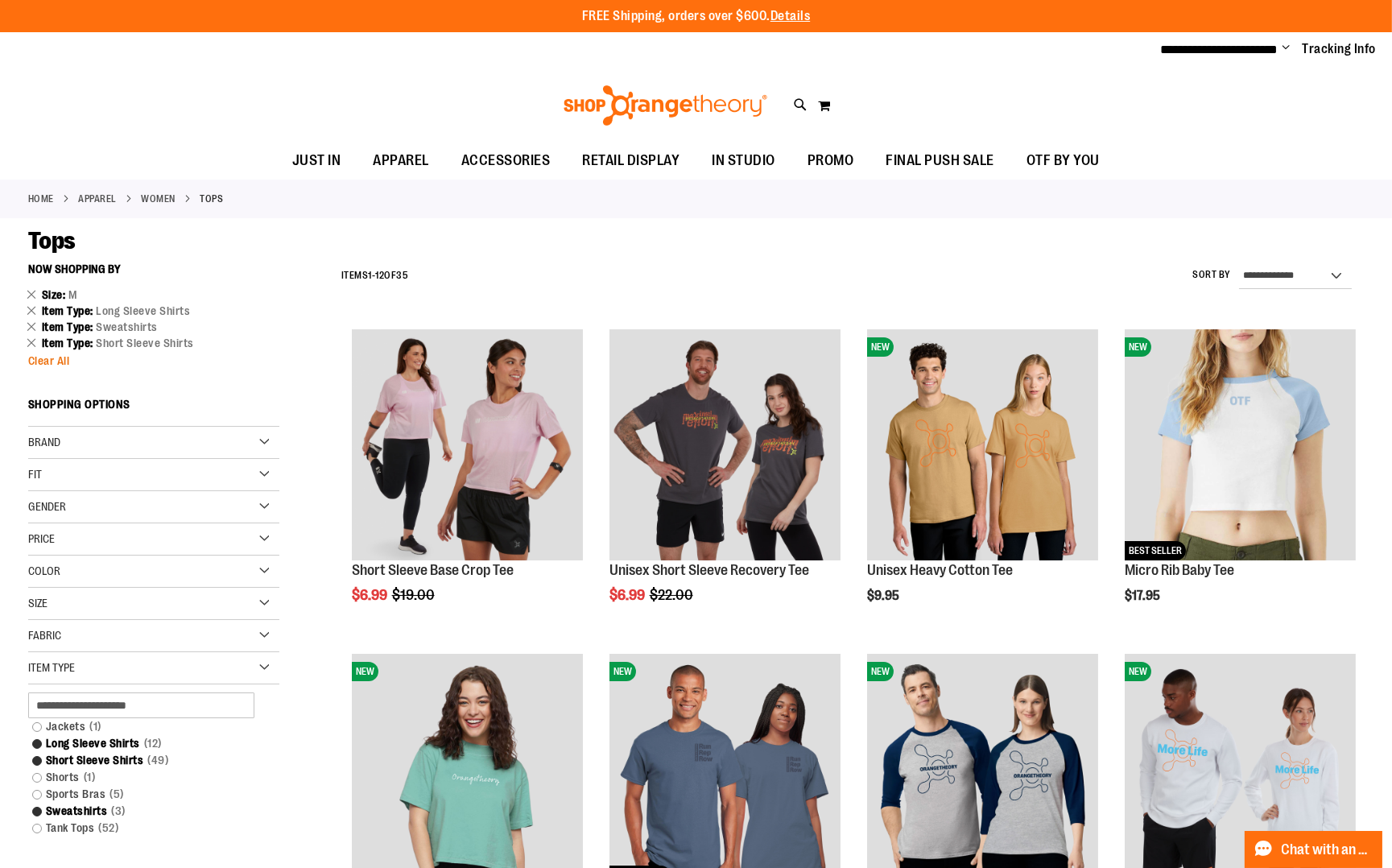
click at [47, 362] on span "Clear All" at bounding box center [49, 360] width 42 height 13
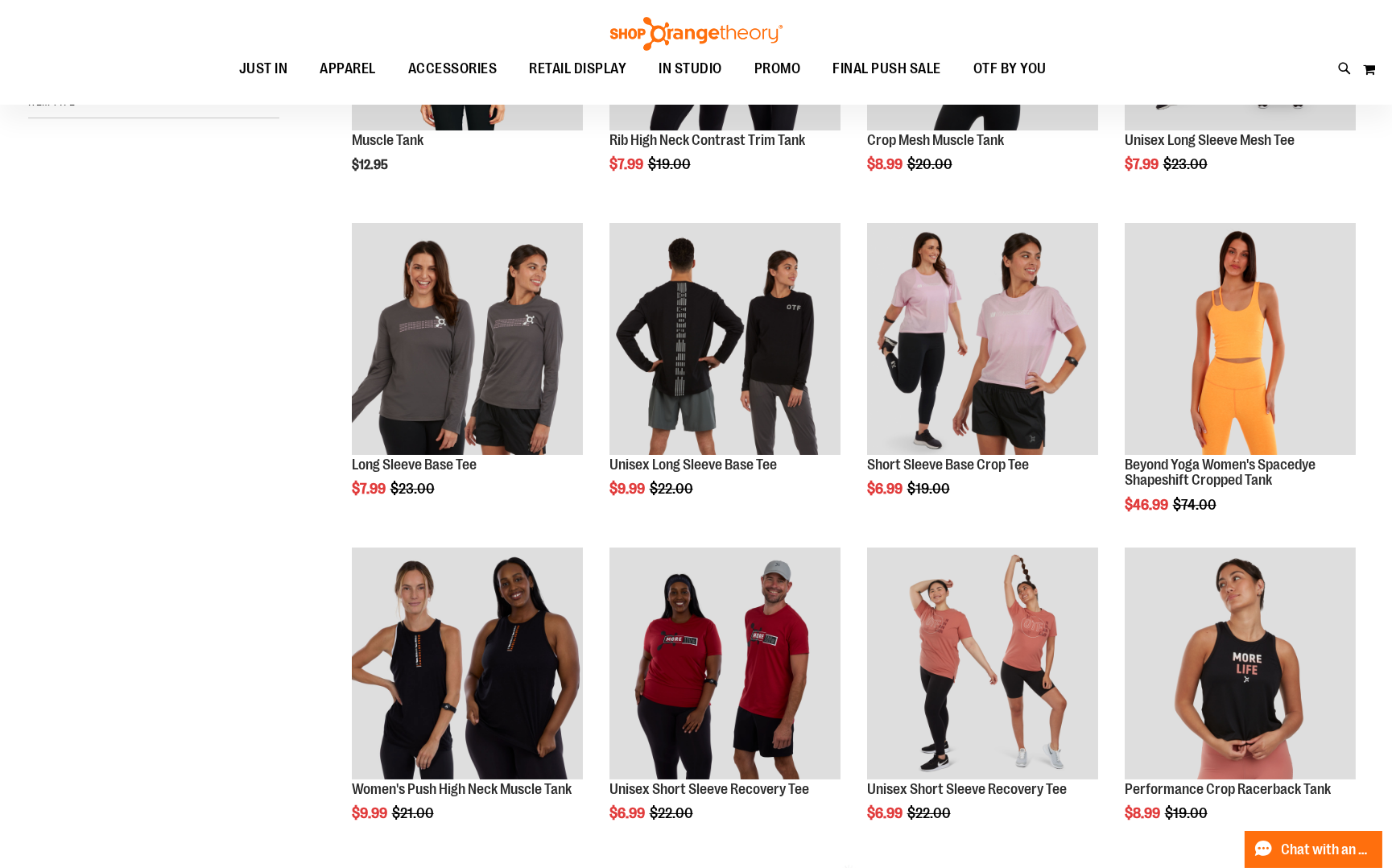
scroll to position [254, 0]
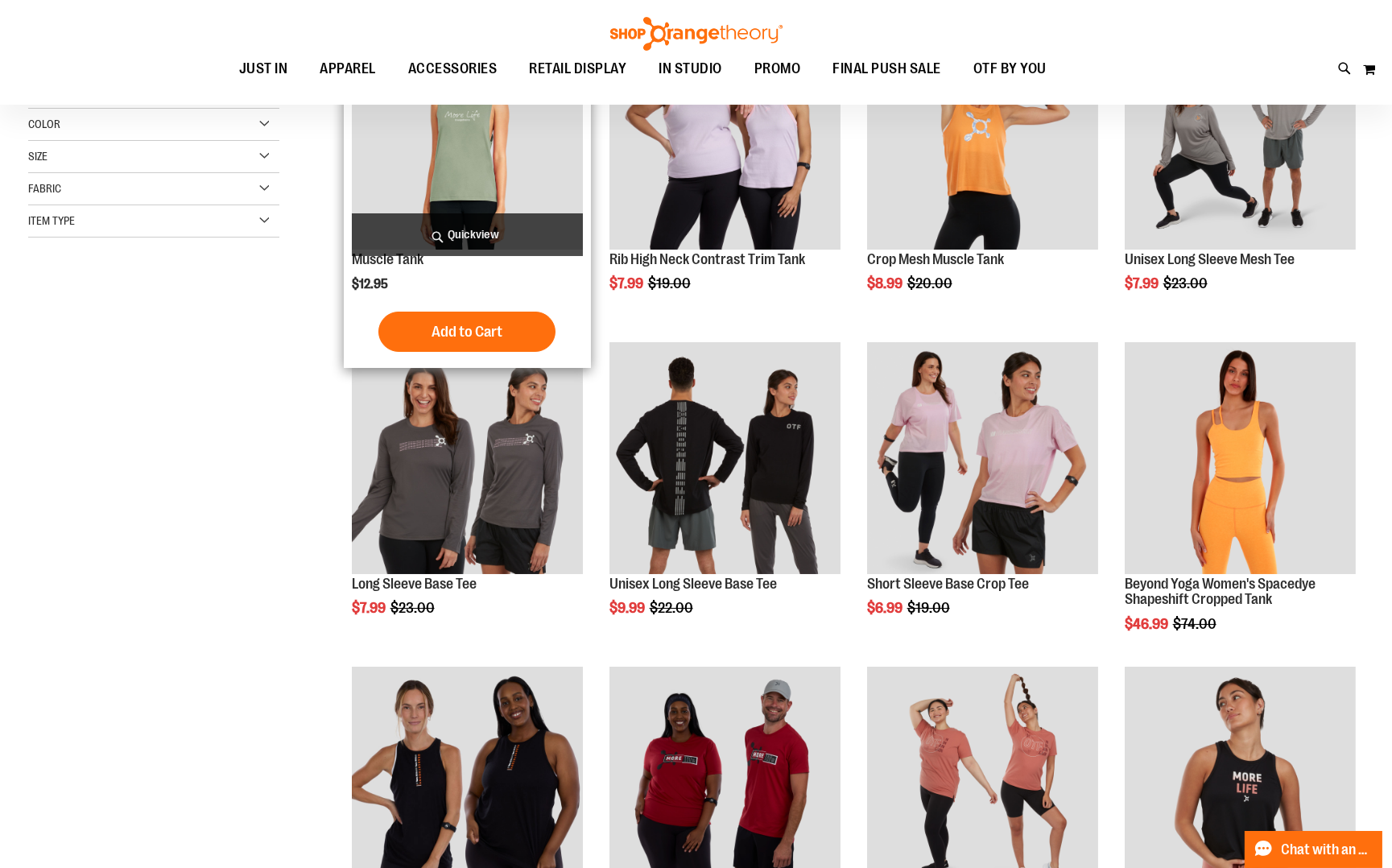
scroll to position [107, 0]
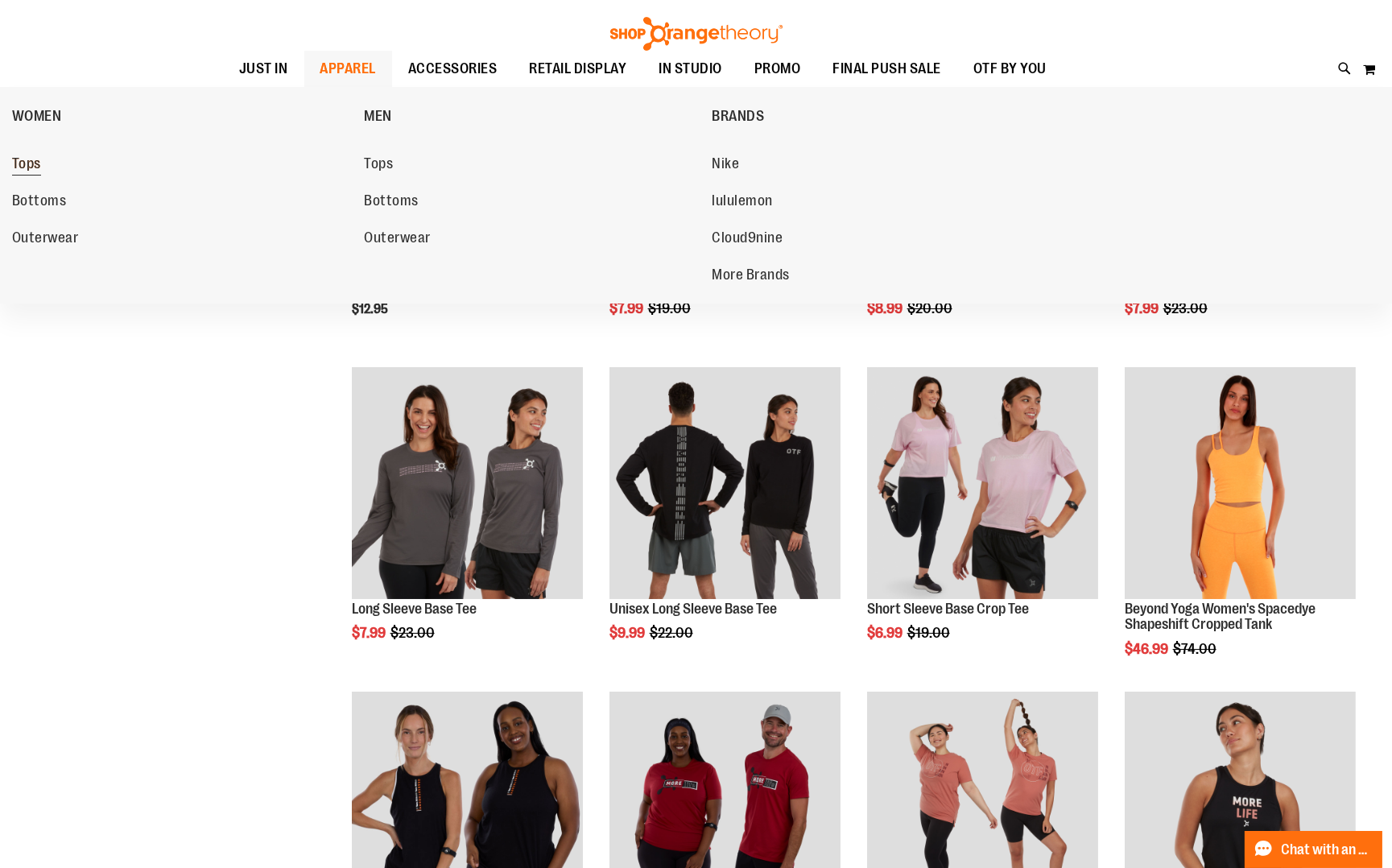
click at [33, 166] on span "Tops" at bounding box center [26, 165] width 29 height 20
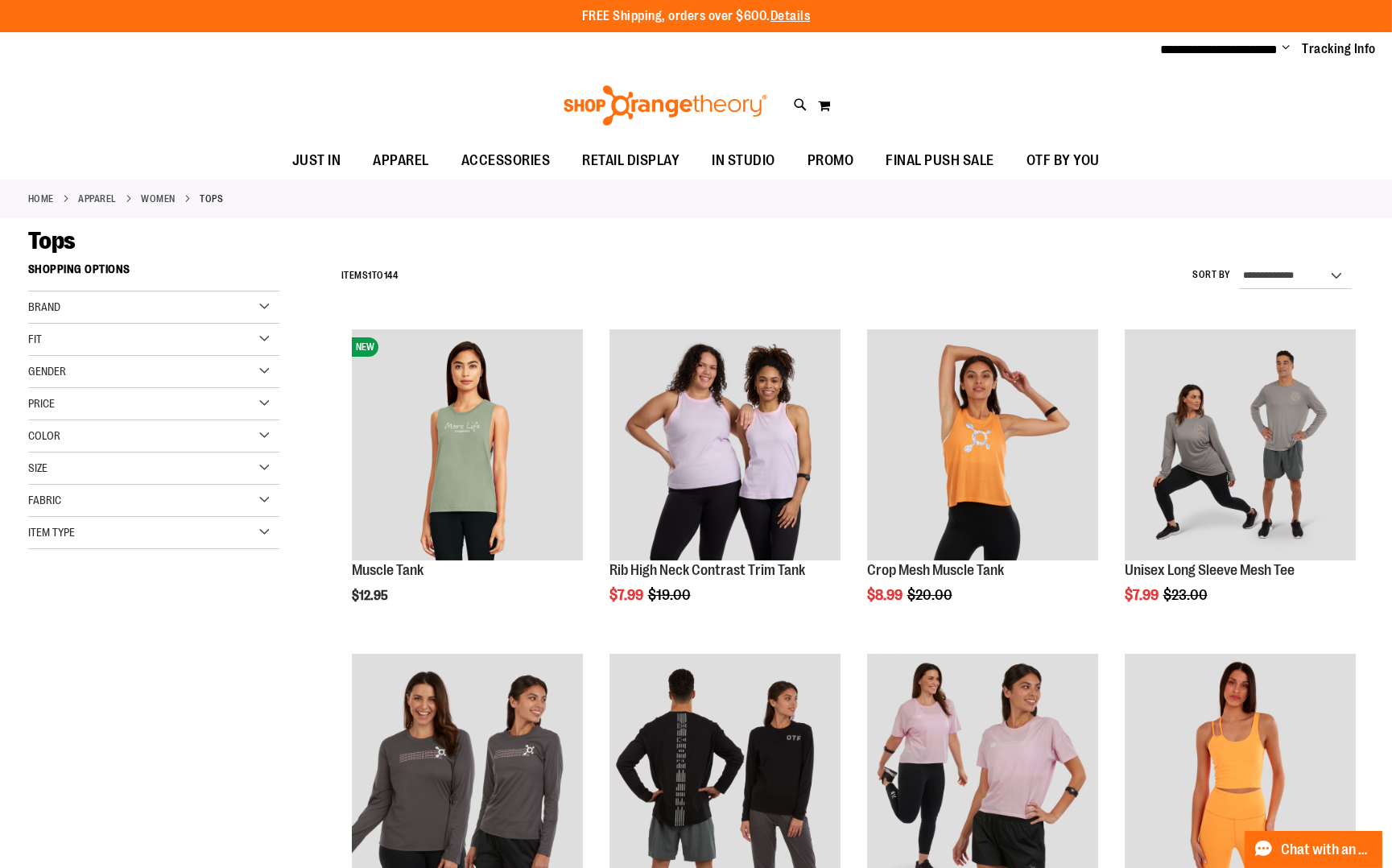
type input "**********"
click at [179, 461] on div "Size" at bounding box center [154, 468] width 251 height 32
click at [96, 508] on div "M" at bounding box center [100, 508] width 24 height 24
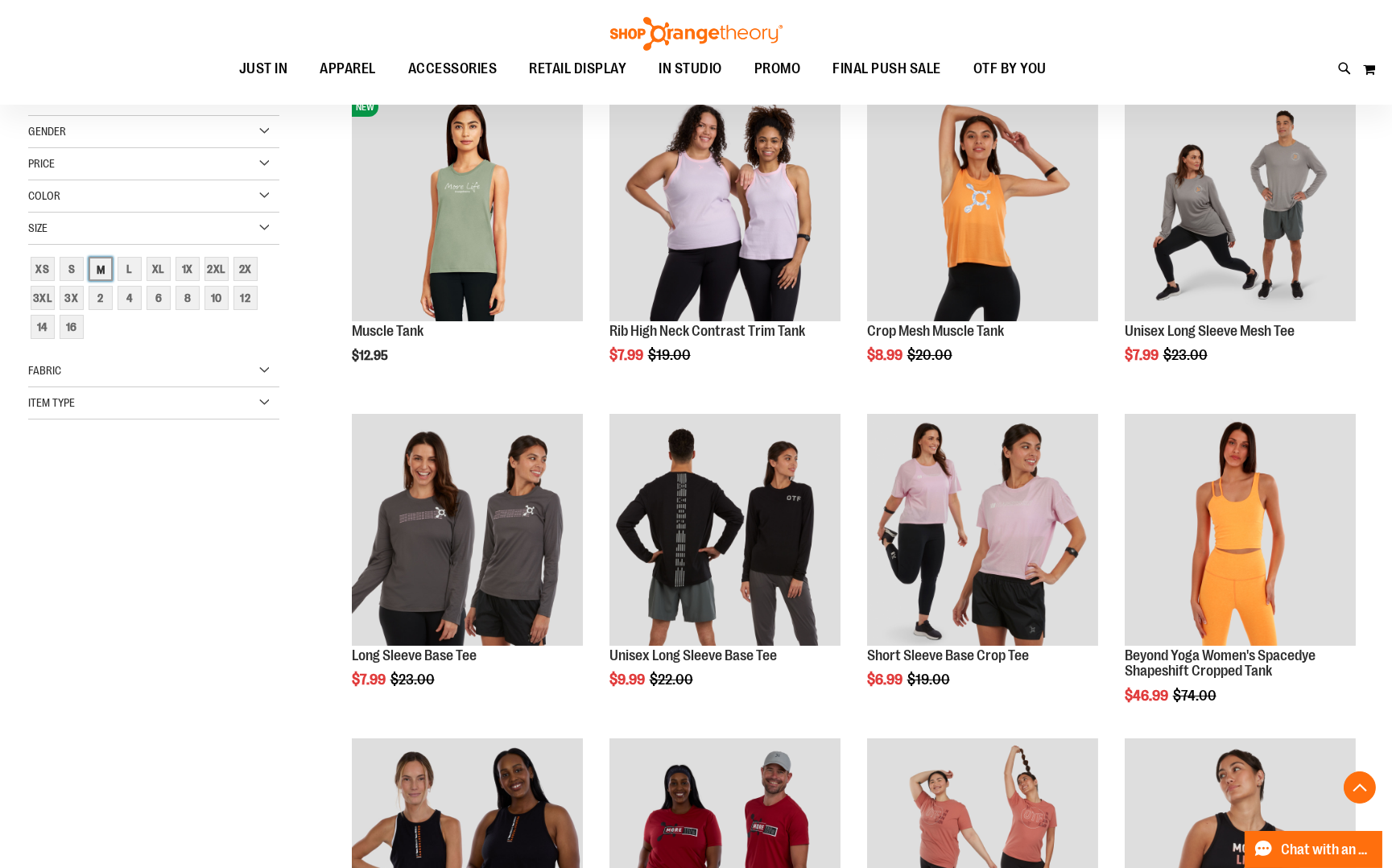
scroll to position [254, 0]
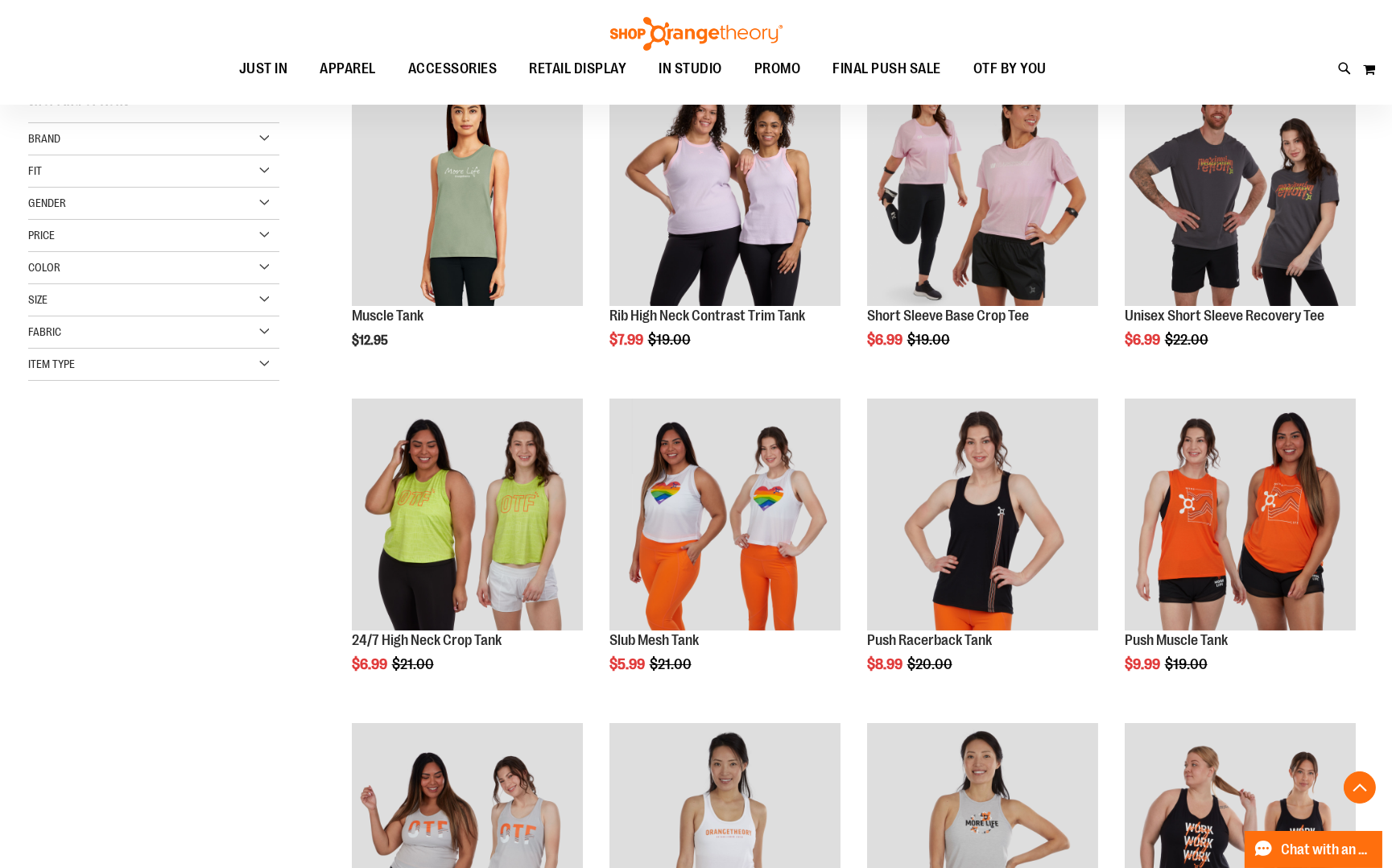
click at [265, 358] on div "Item Type" at bounding box center [154, 365] width 251 height 32
click at [64, 421] on link "Long Sleeve Shirts 2 items" at bounding box center [145, 422] width 242 height 17
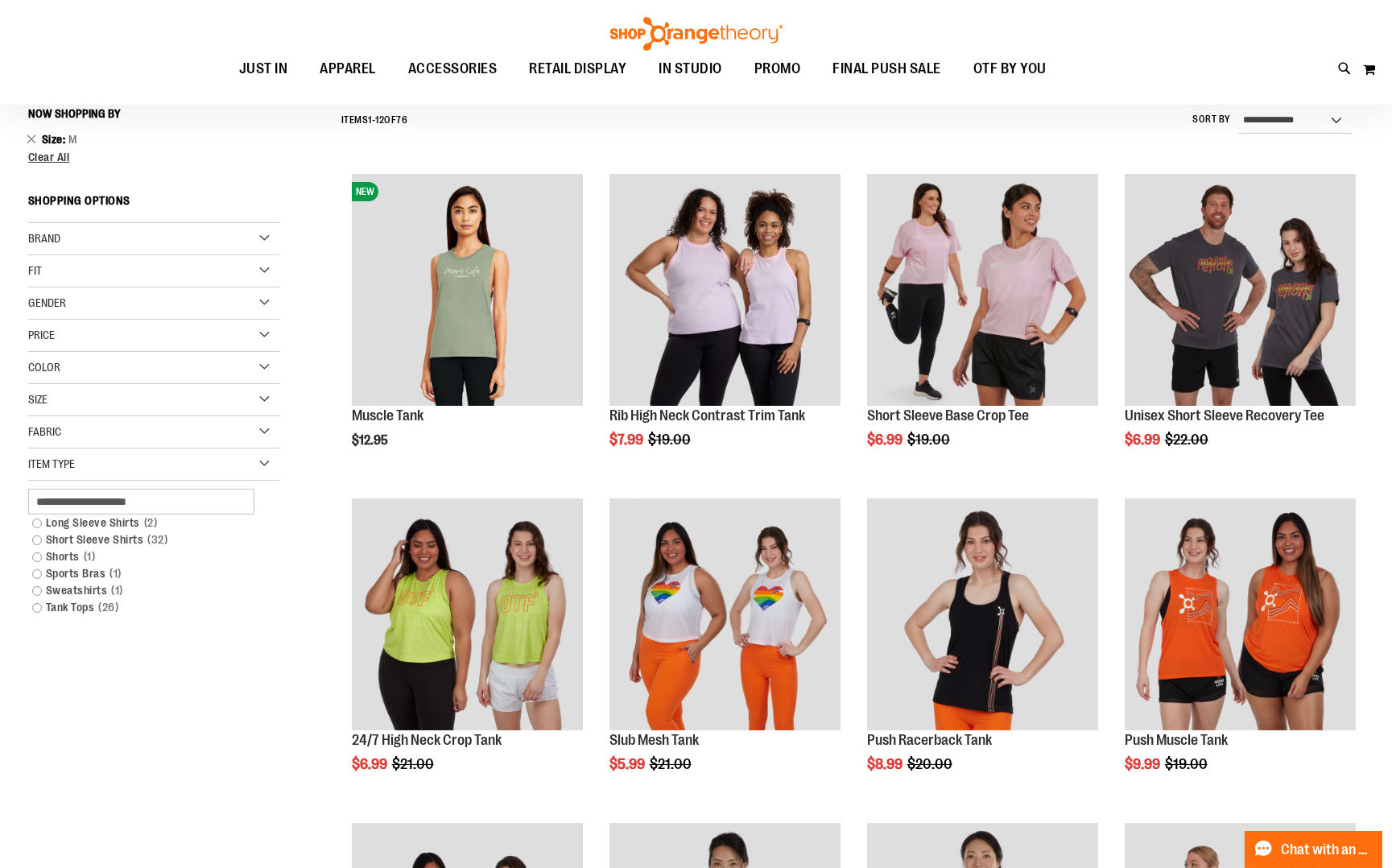
scroll to position [150, 0]
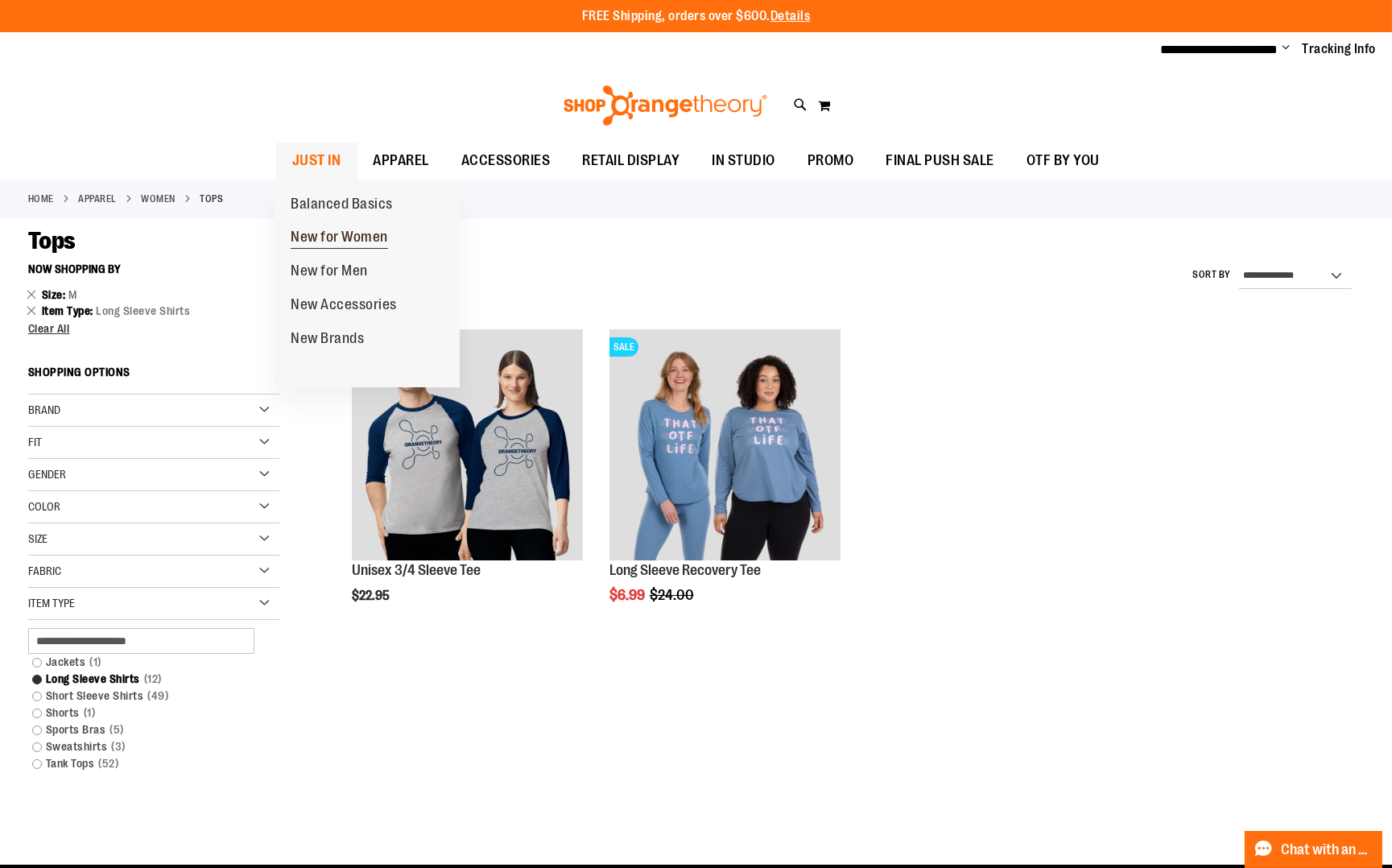
click at [326, 234] on span "New for Women" at bounding box center [339, 239] width 98 height 20
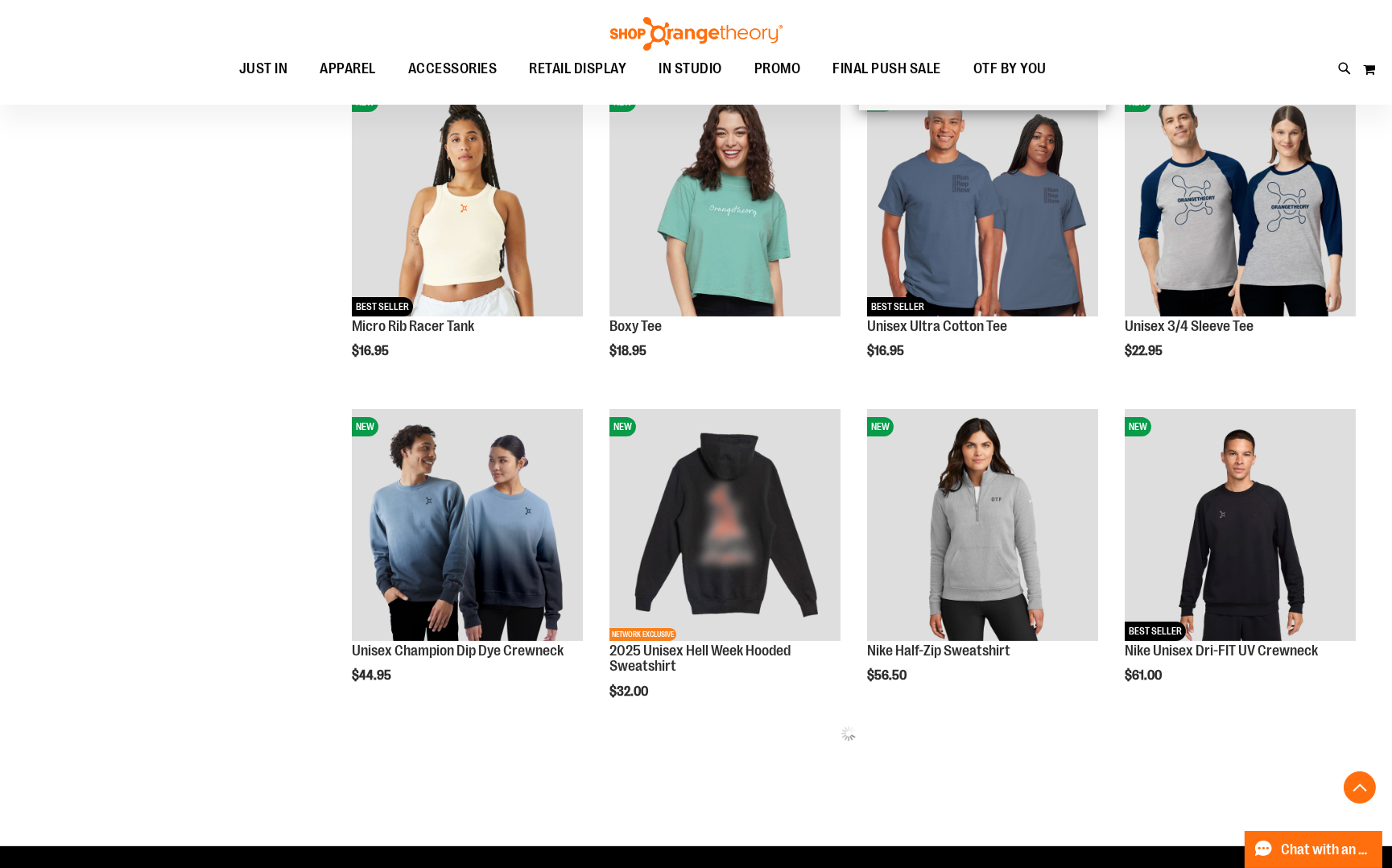
scroll to position [584, 0]
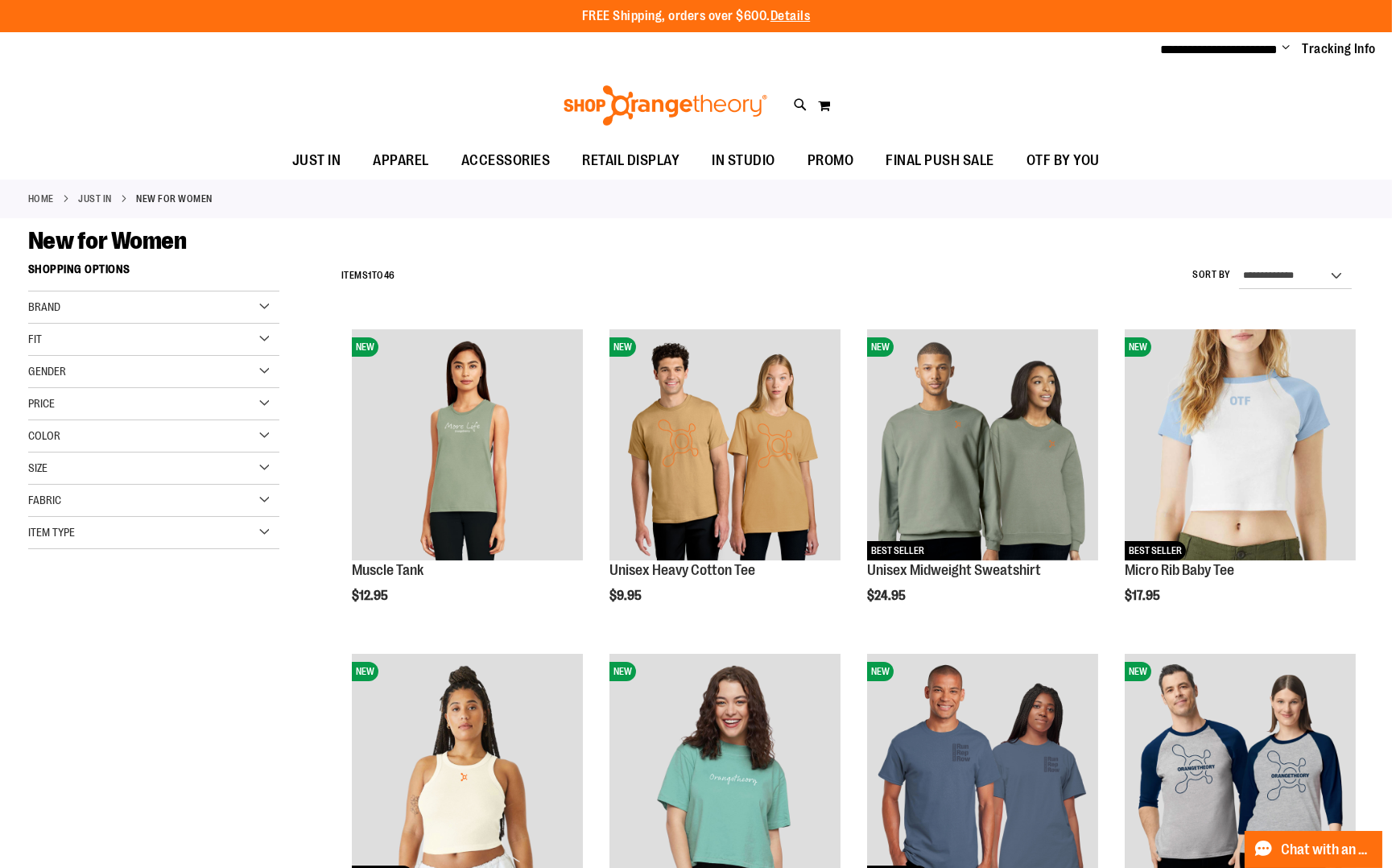
type input "**********"
click at [222, 469] on div "Size" at bounding box center [154, 468] width 251 height 32
click at [61, 505] on div "S" at bounding box center [71, 508] width 24 height 24
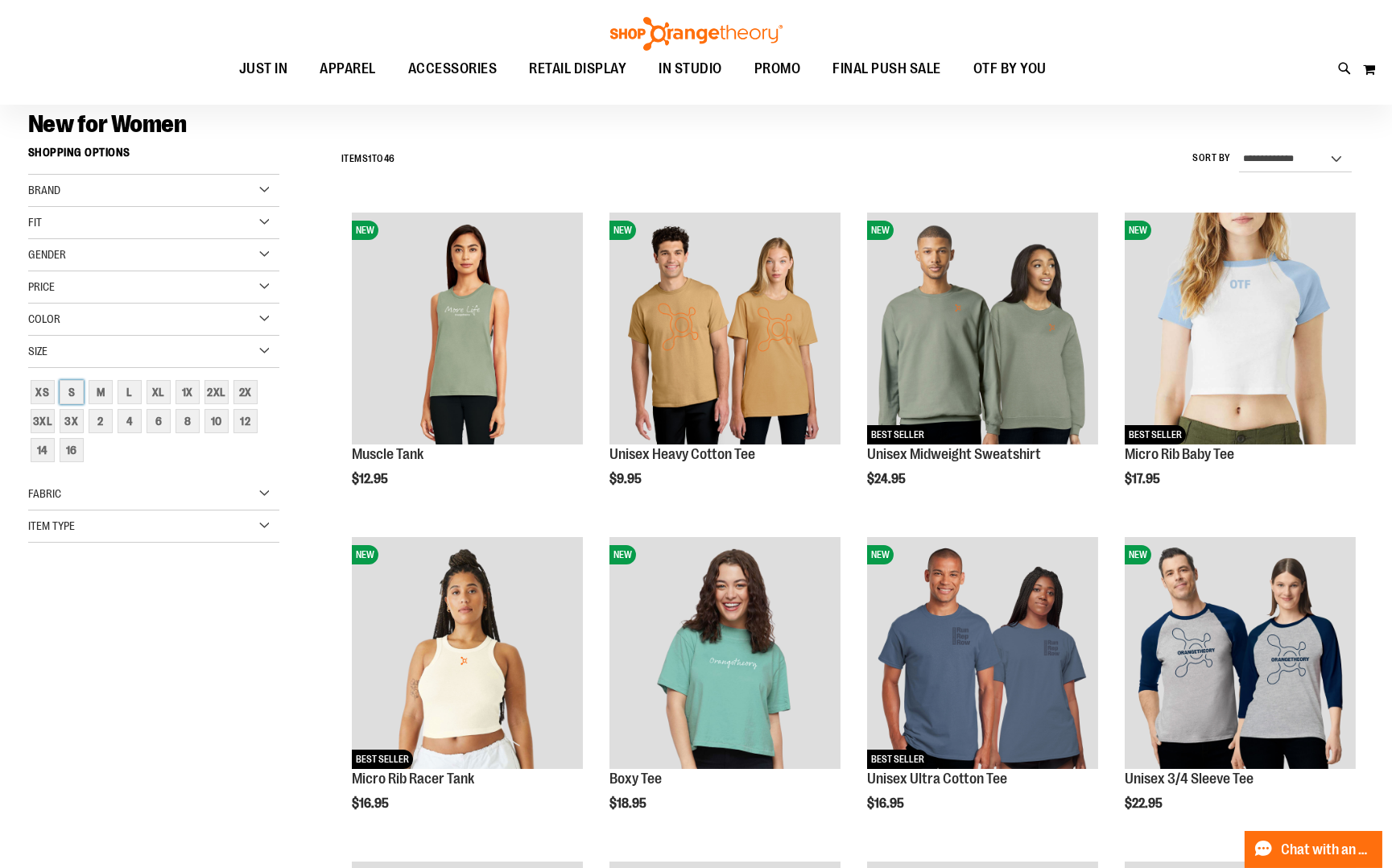
scroll to position [107, 0]
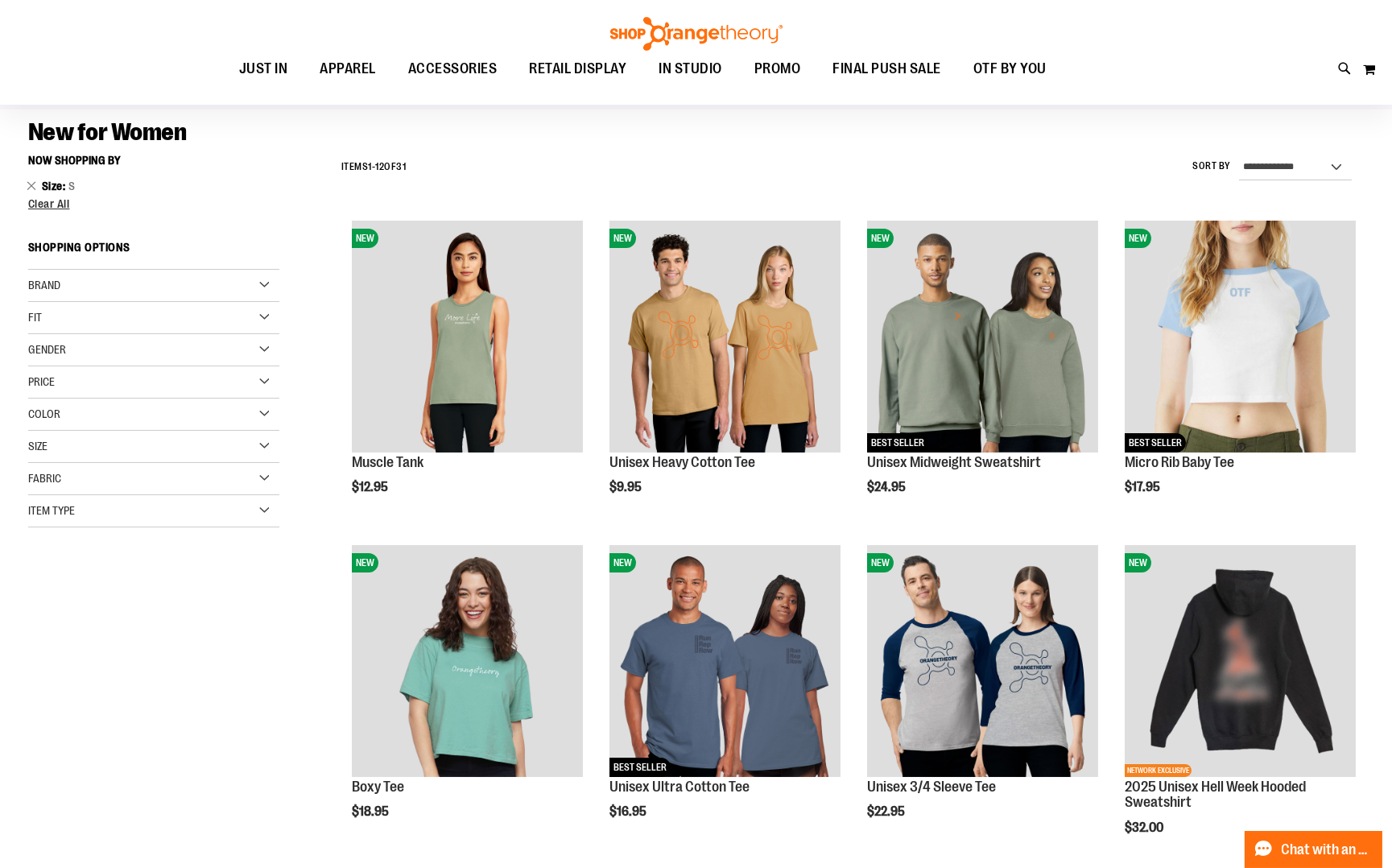
click at [260, 502] on div "Item Type" at bounding box center [154, 511] width 251 height 32
click at [118, 565] on link "Long Sleeve Shirts 1 item" at bounding box center [145, 570] width 242 height 17
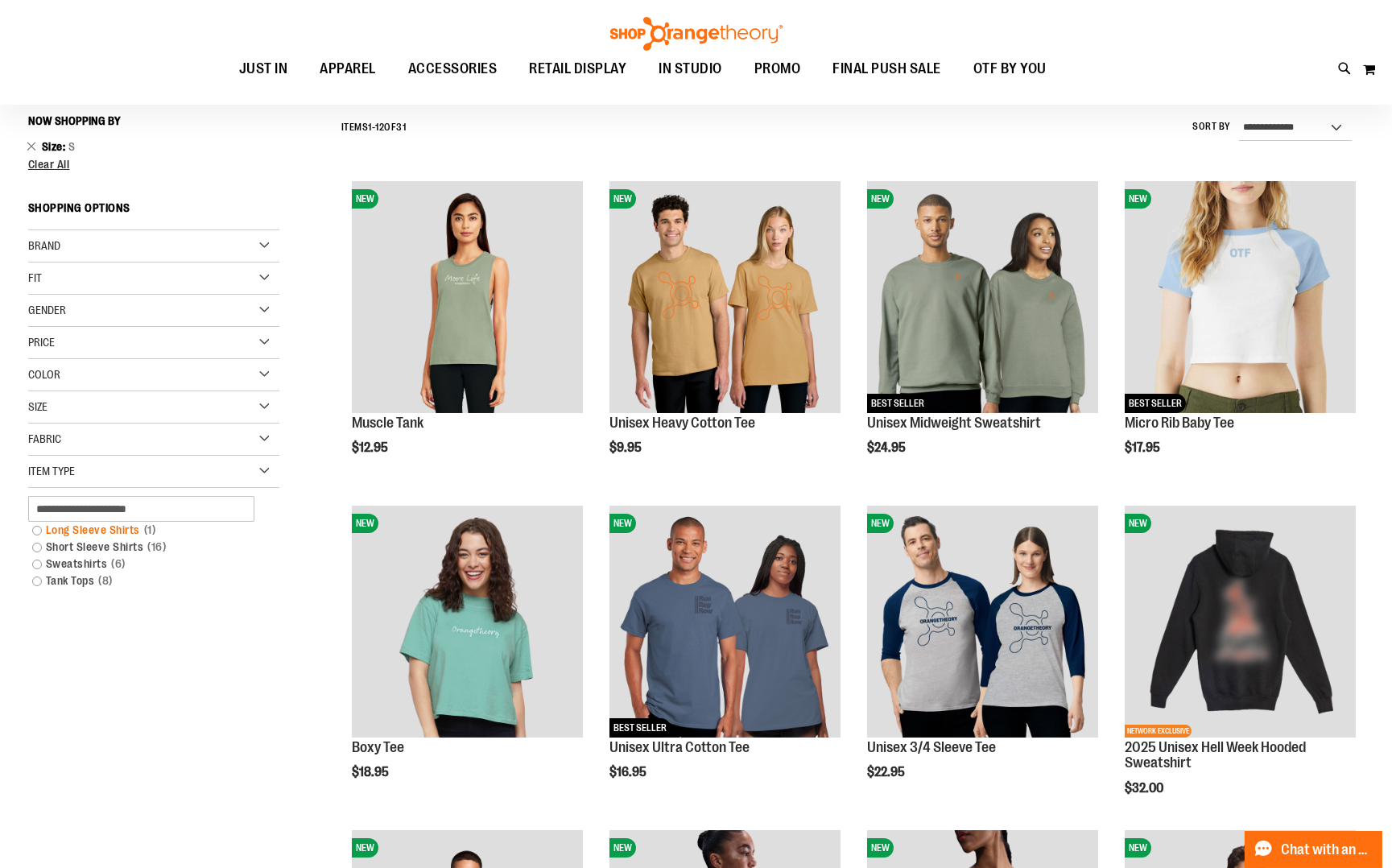
scroll to position [150, 0]
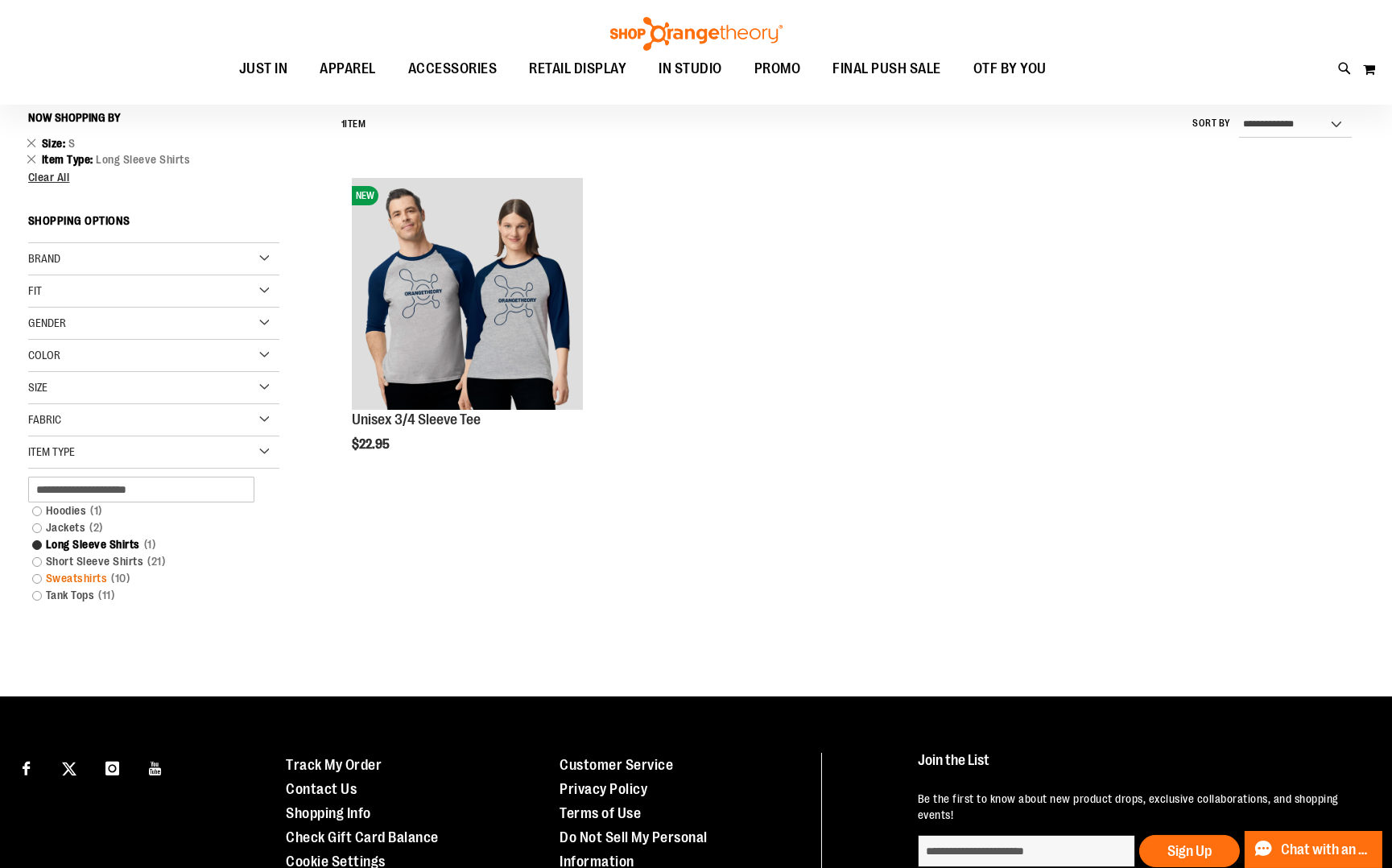
click at [69, 574] on link "Sweatshirts 10 items" at bounding box center [145, 578] width 242 height 17
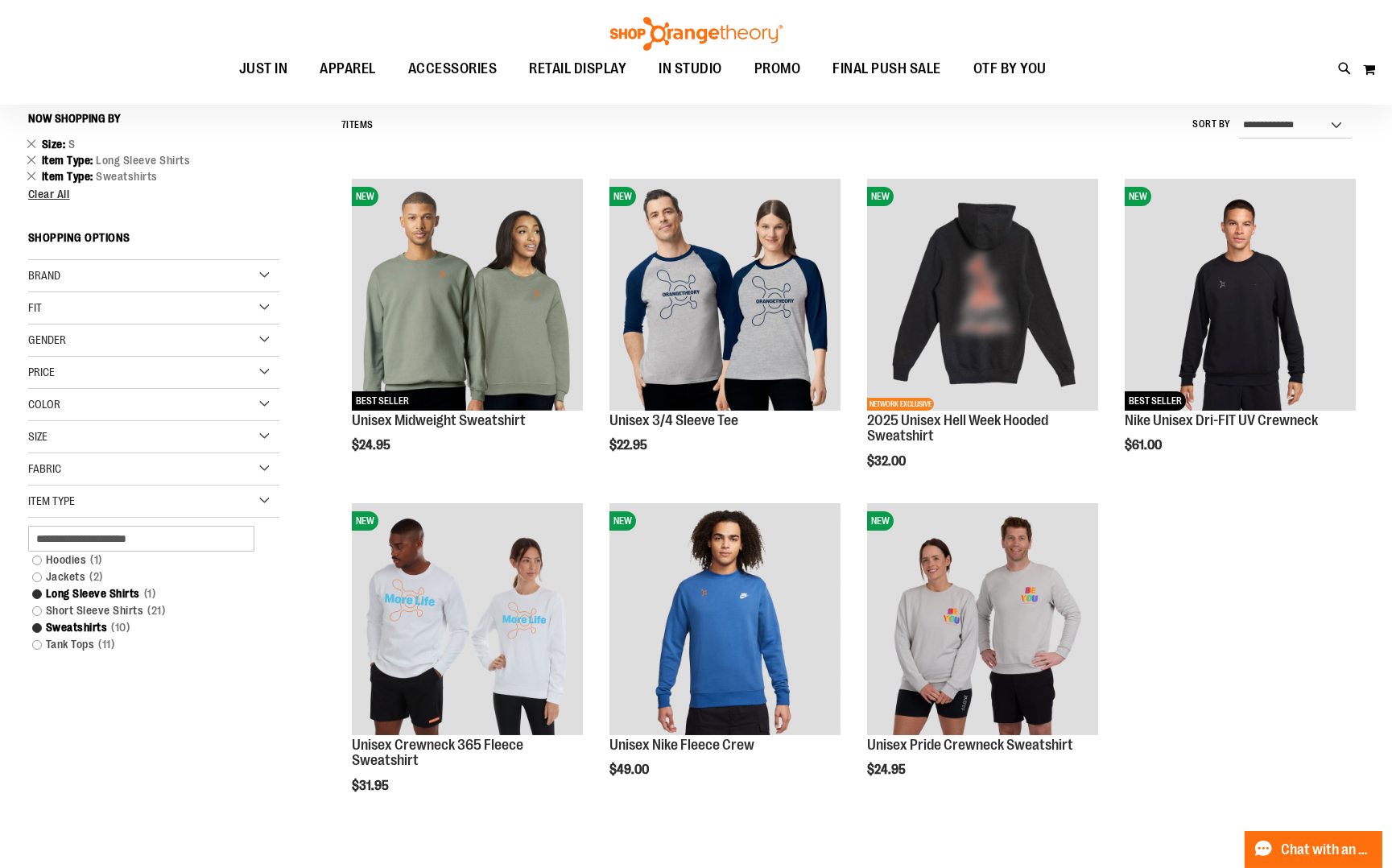
scroll to position [148, 0]
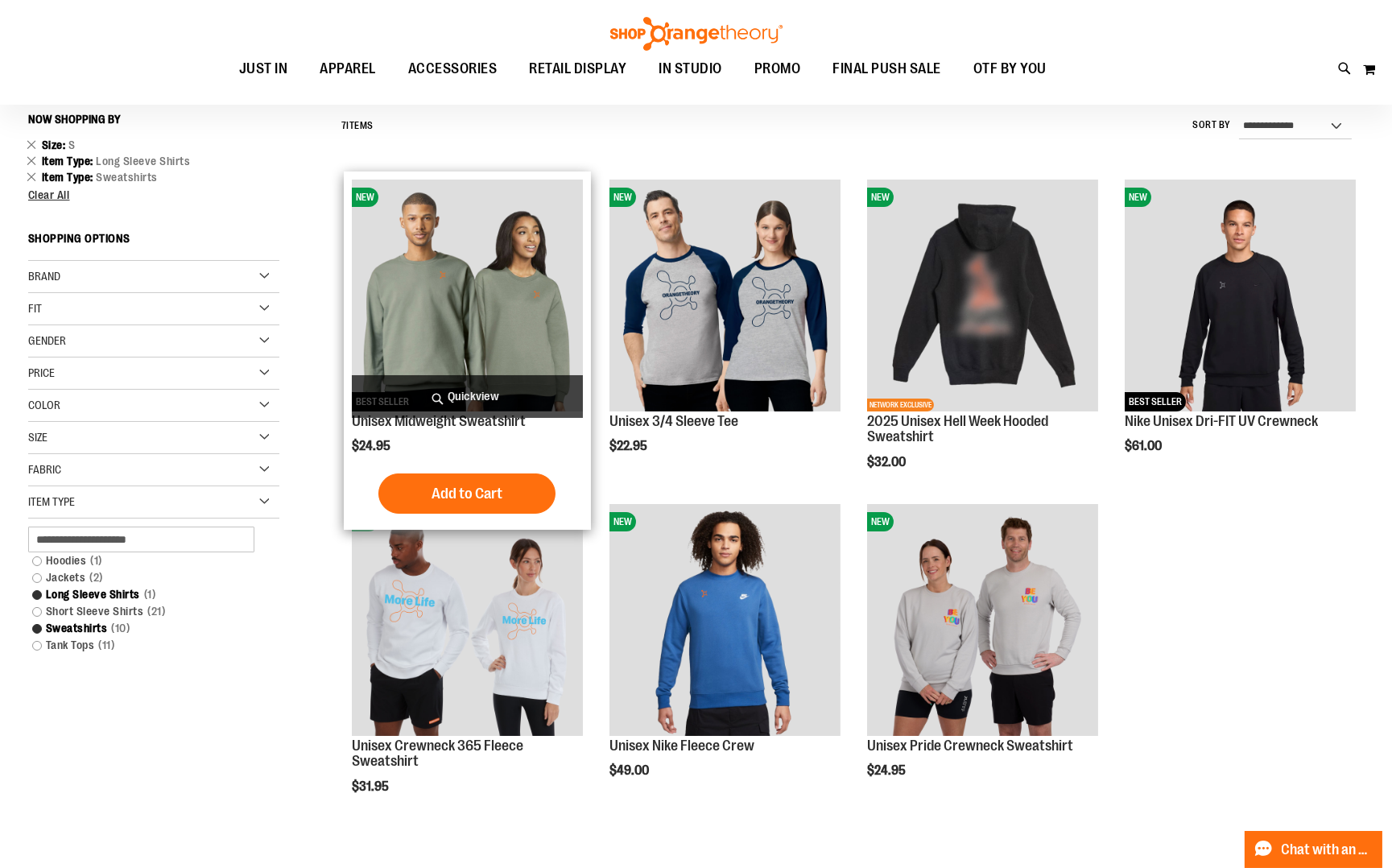
click at [495, 328] on img "product" at bounding box center [466, 294] width 231 height 231
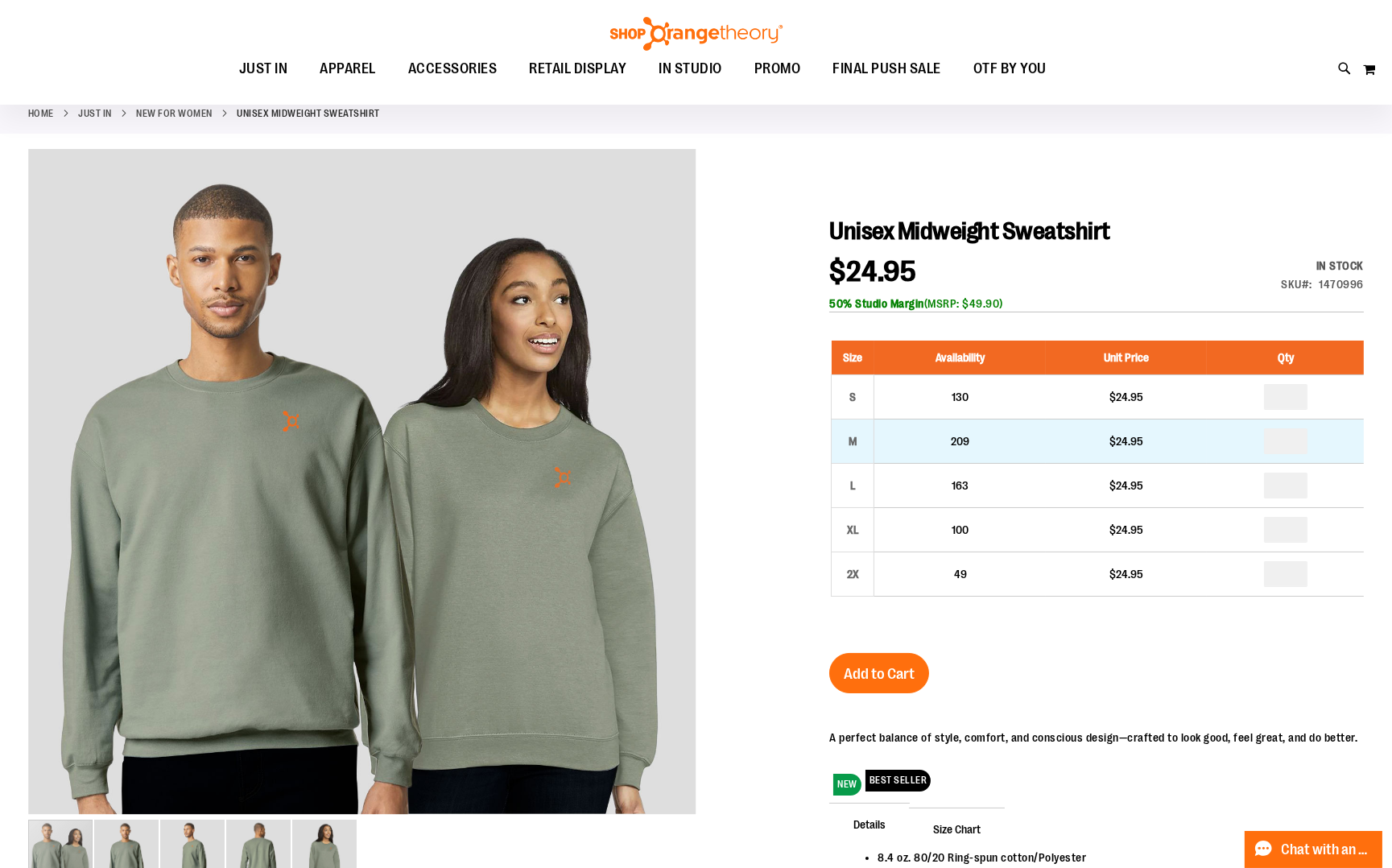
scroll to position [97, 0]
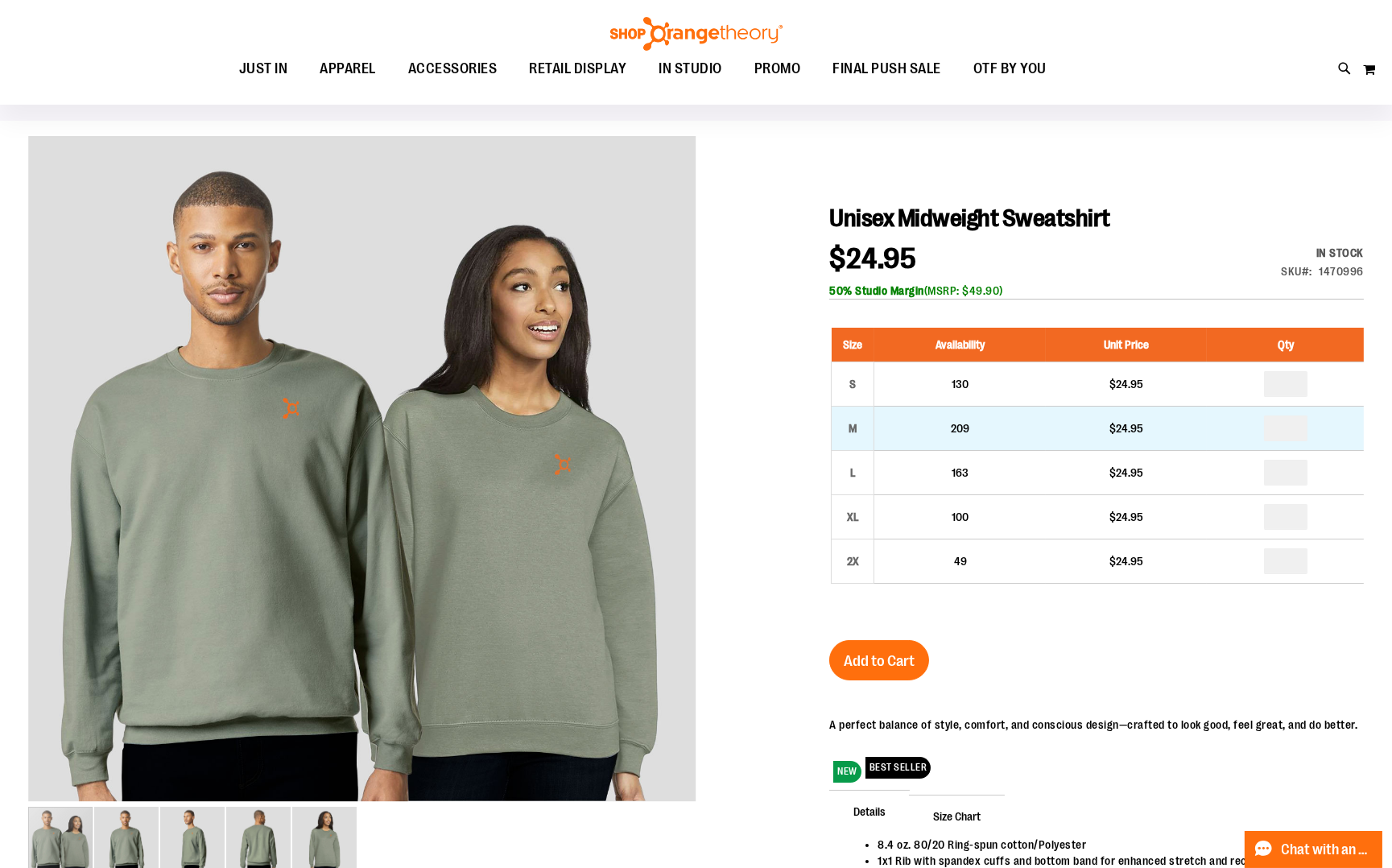
type input "**********"
click at [1293, 432] on input "number" at bounding box center [1286, 427] width 44 height 26
type input "*"
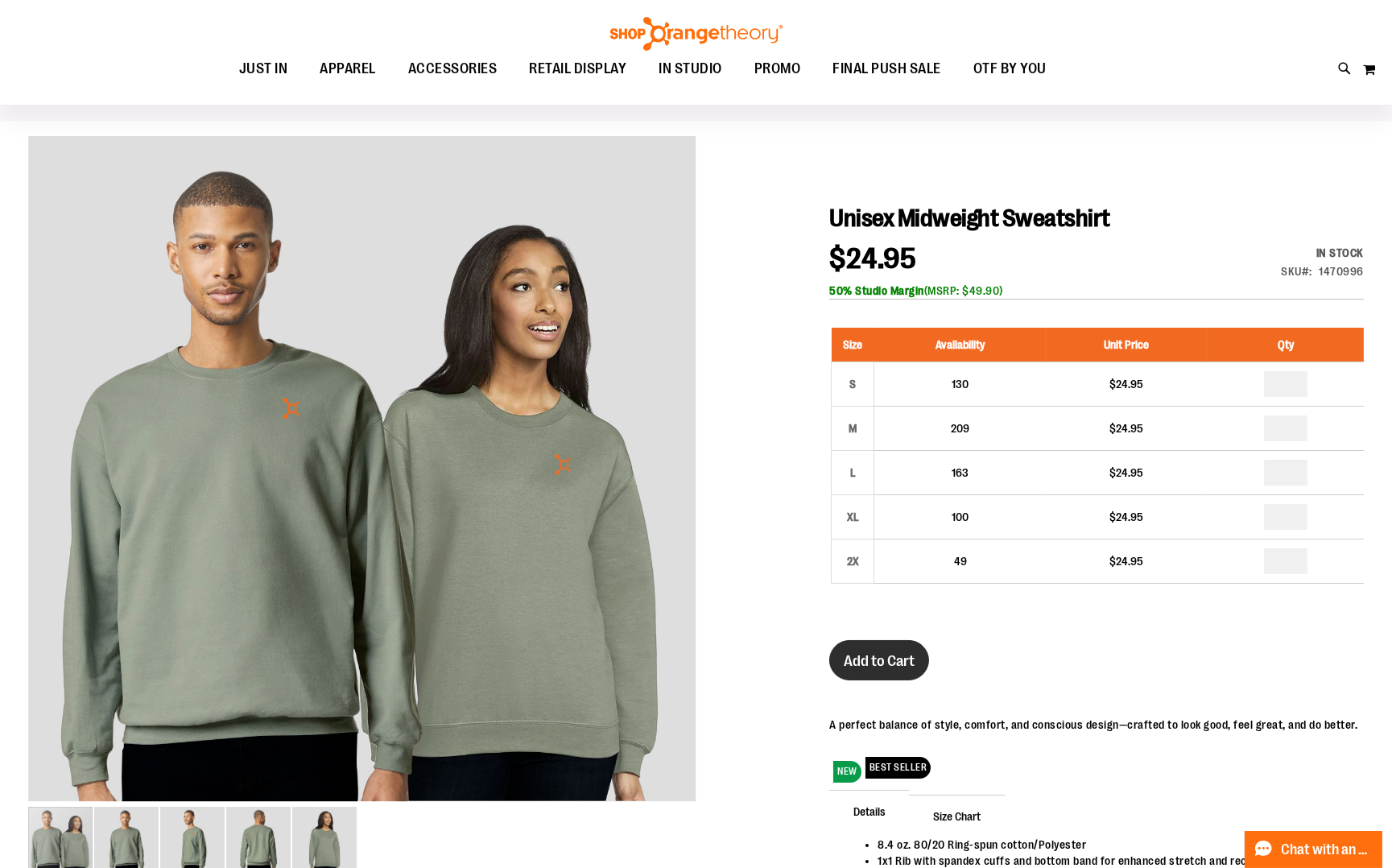
click at [872, 650] on button "Add to Cart" at bounding box center [879, 660] width 100 height 41
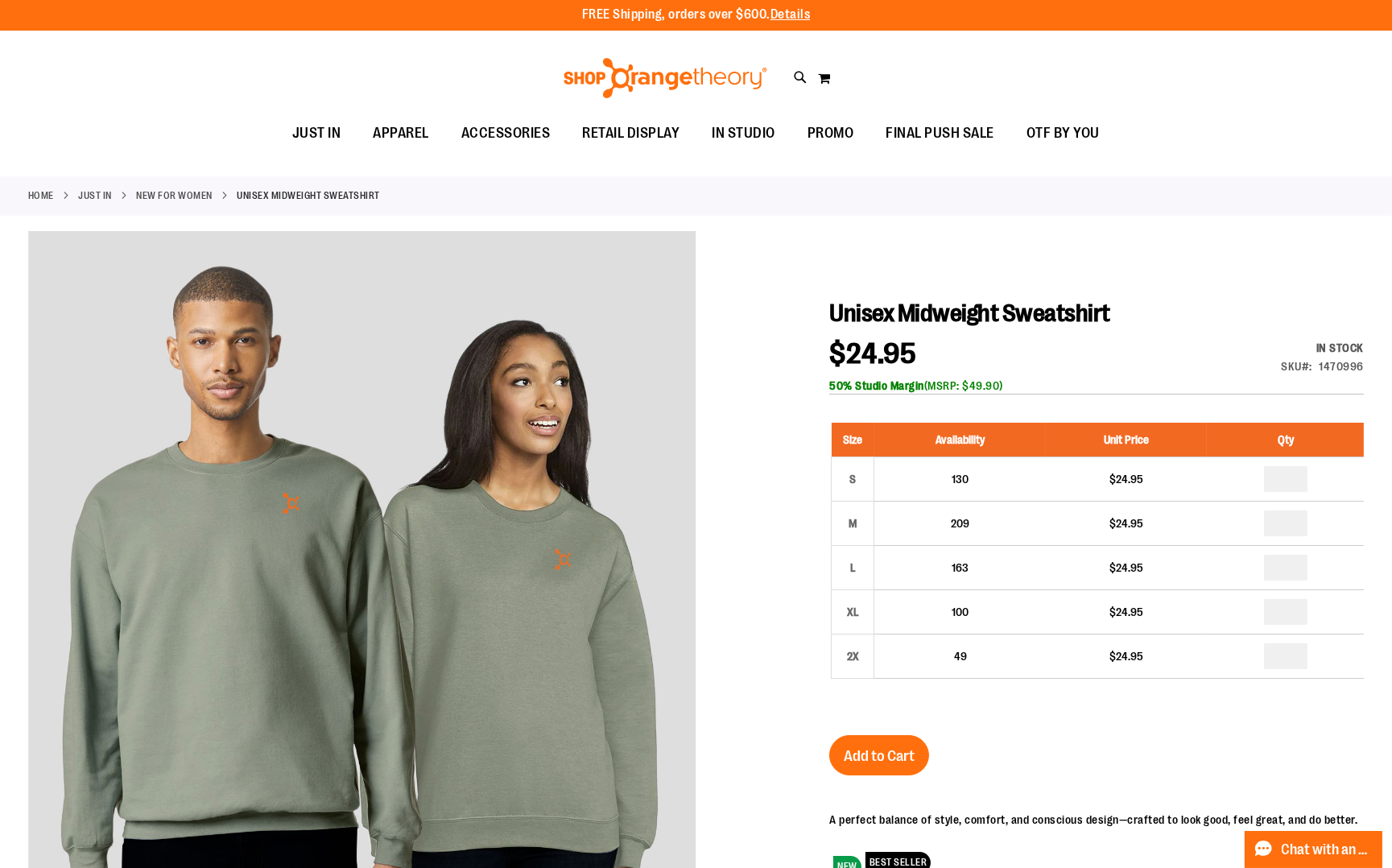
scroll to position [0, 0]
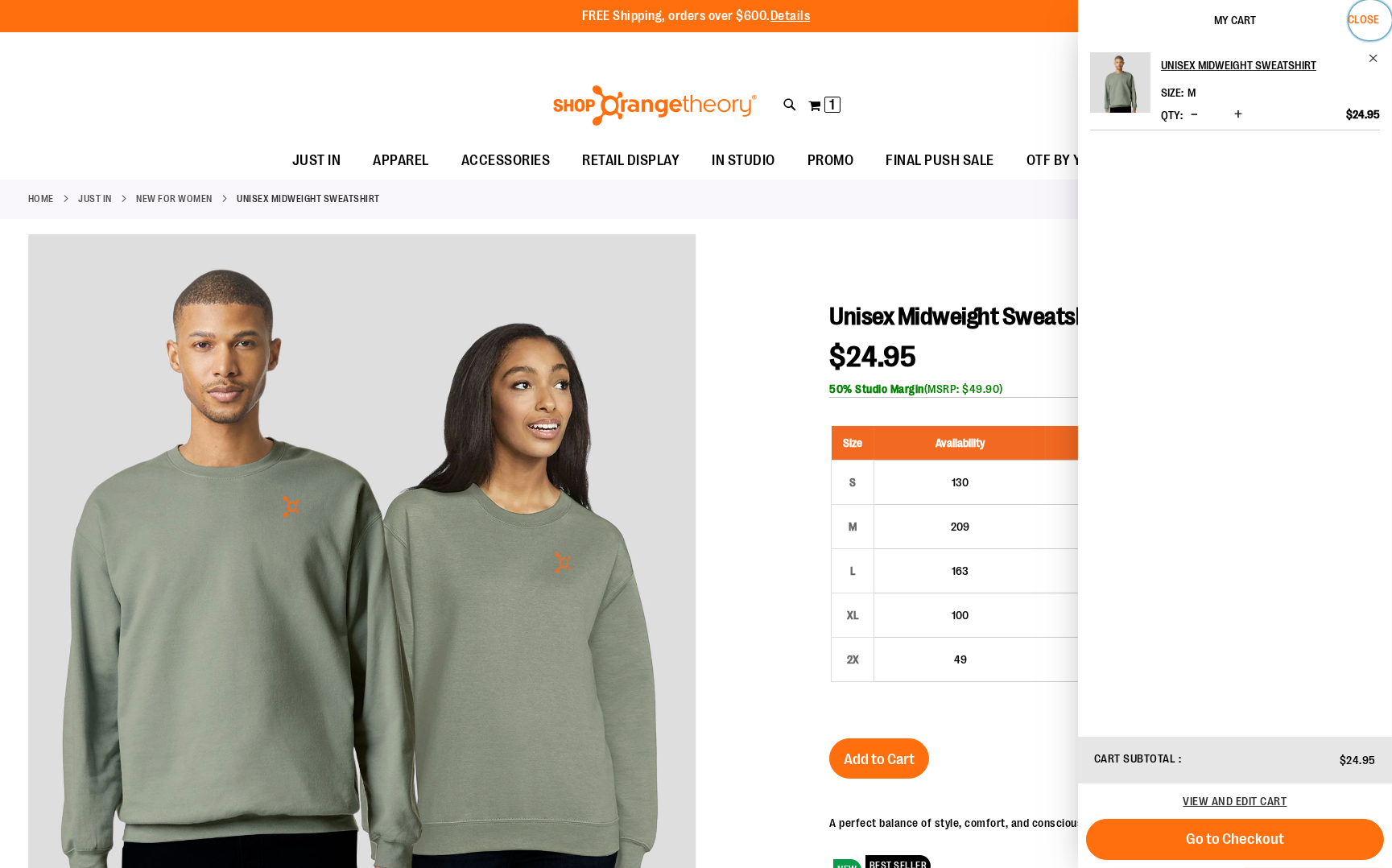
click at [1375, 19] on span "Close" at bounding box center [1364, 20] width 31 height 13
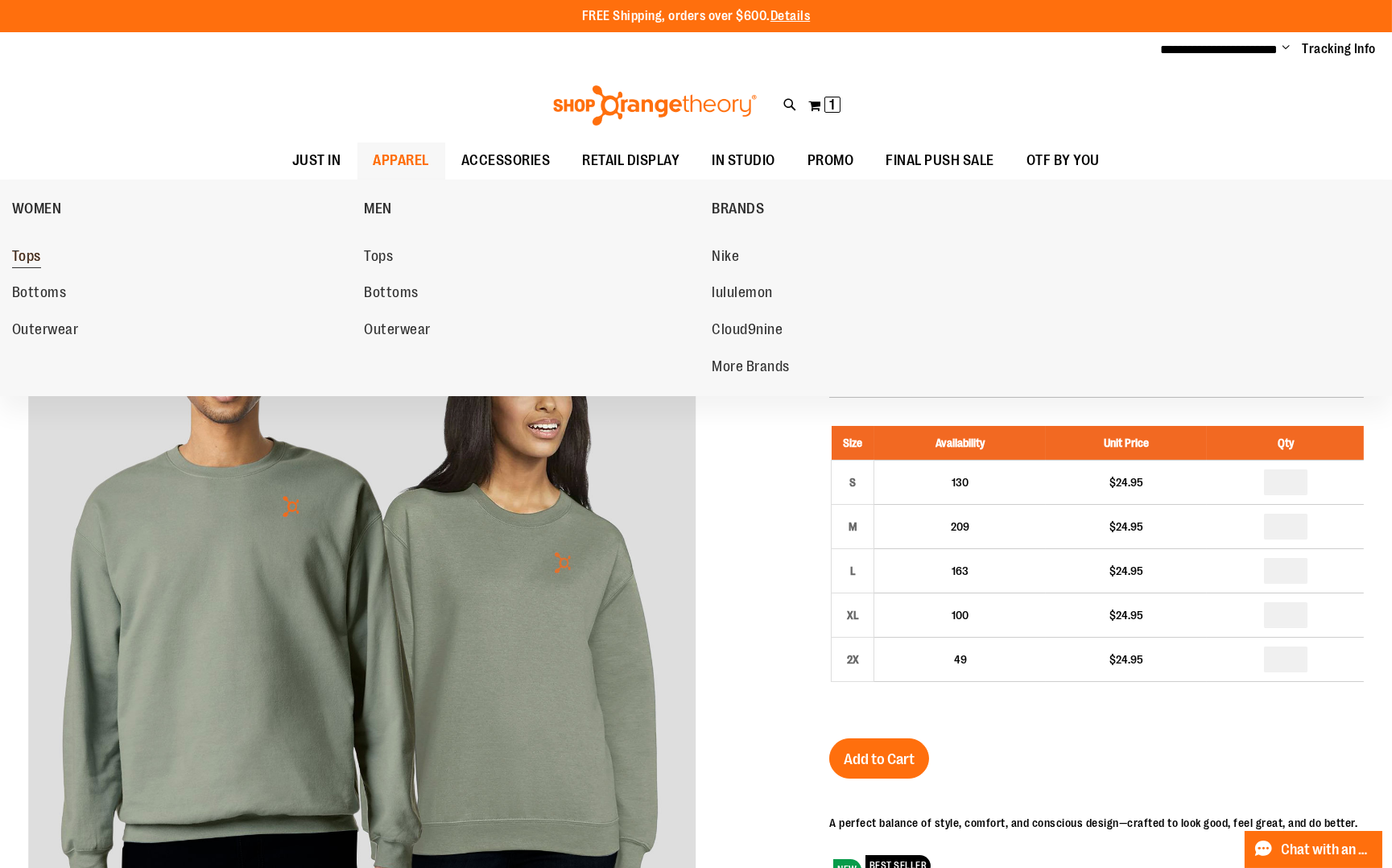
click at [24, 257] on span "Tops" at bounding box center [26, 258] width 29 height 20
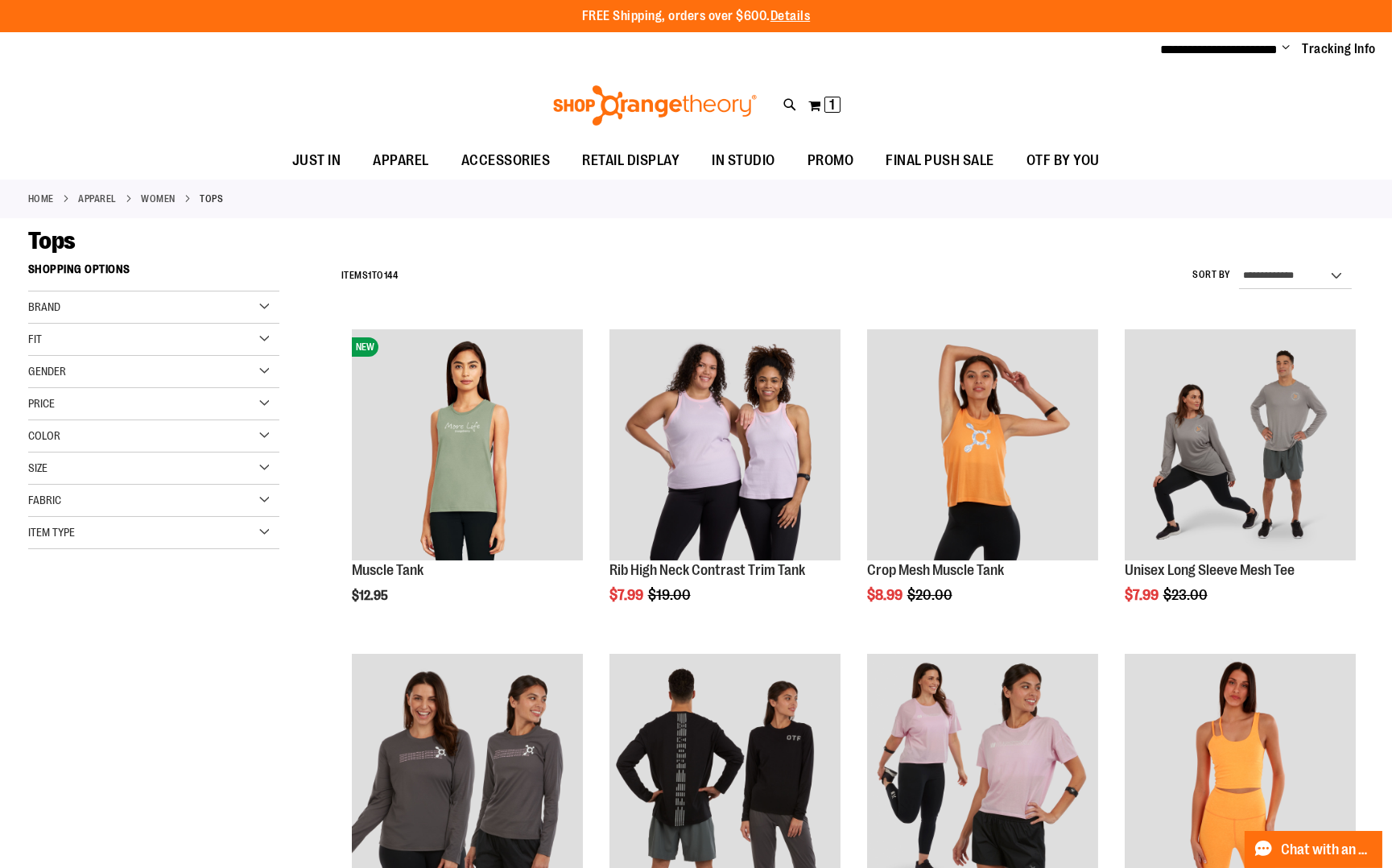
type input "**********"
click at [83, 461] on div "Size" at bounding box center [154, 468] width 251 height 32
click at [93, 498] on div "M" at bounding box center [100, 508] width 24 height 24
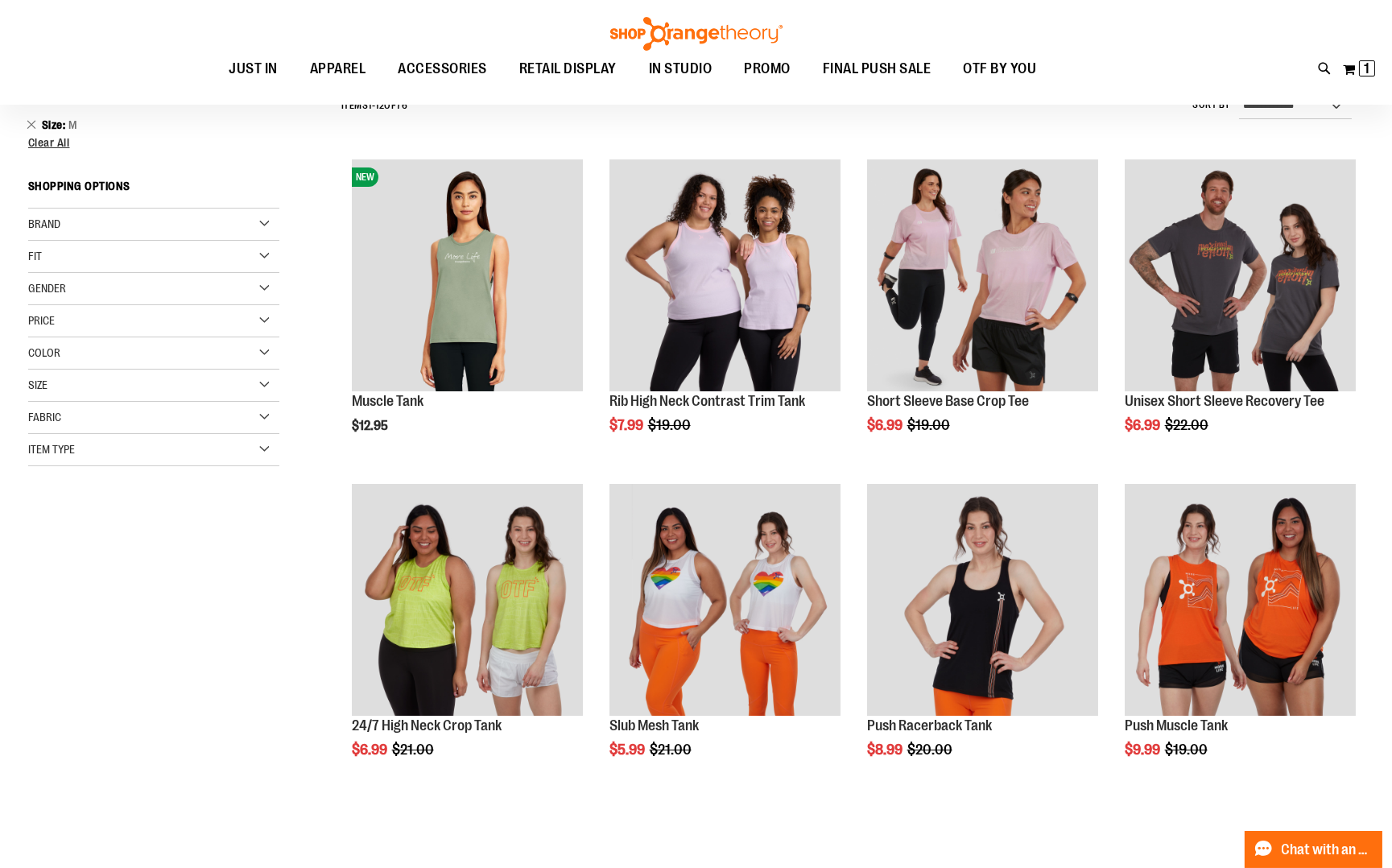
scroll to position [156, 0]
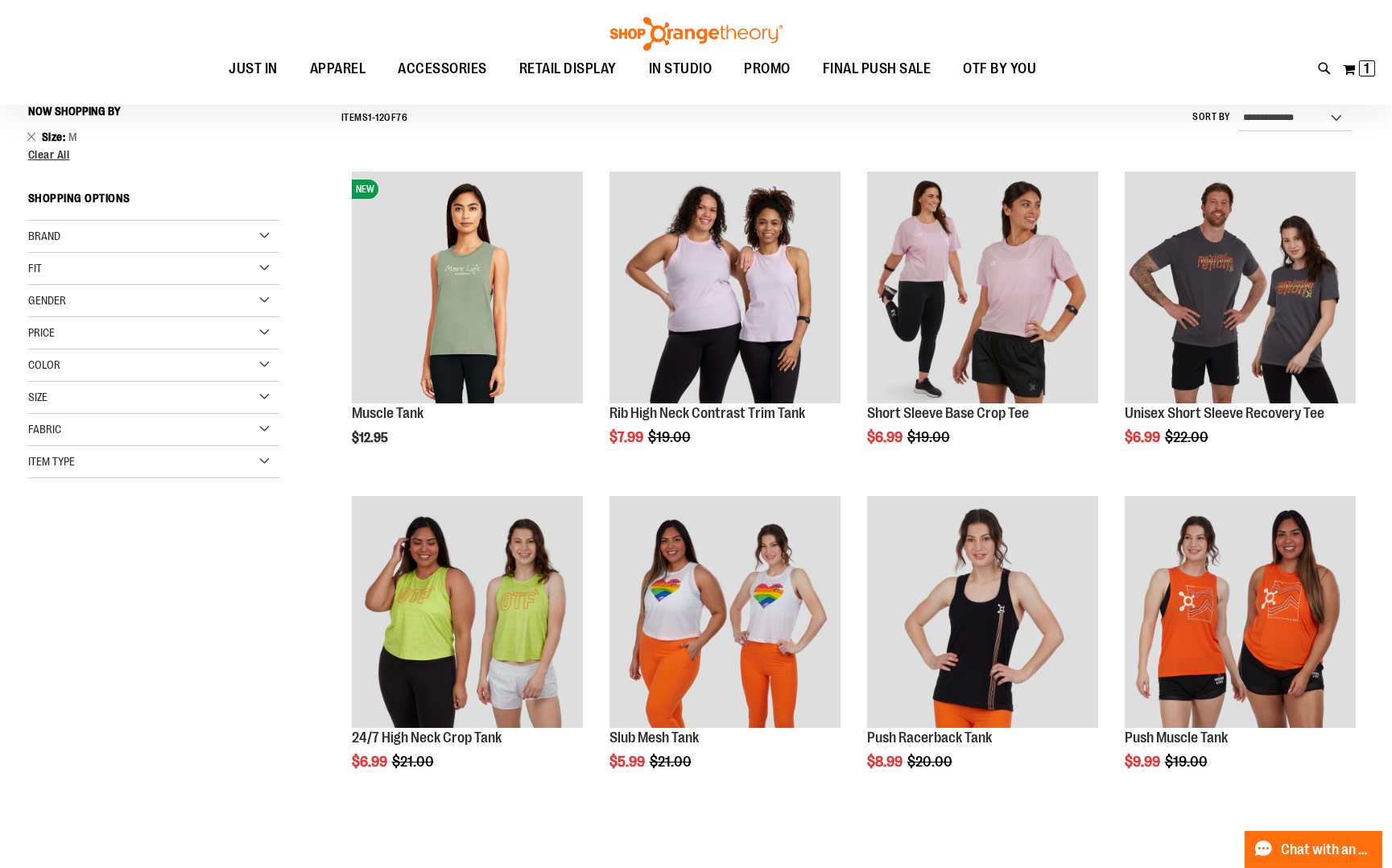
click at [180, 463] on div "Item Type" at bounding box center [154, 461] width 251 height 32
click at [94, 535] on link "Short Sleeve Shirts 32 items" at bounding box center [145, 537] width 242 height 17
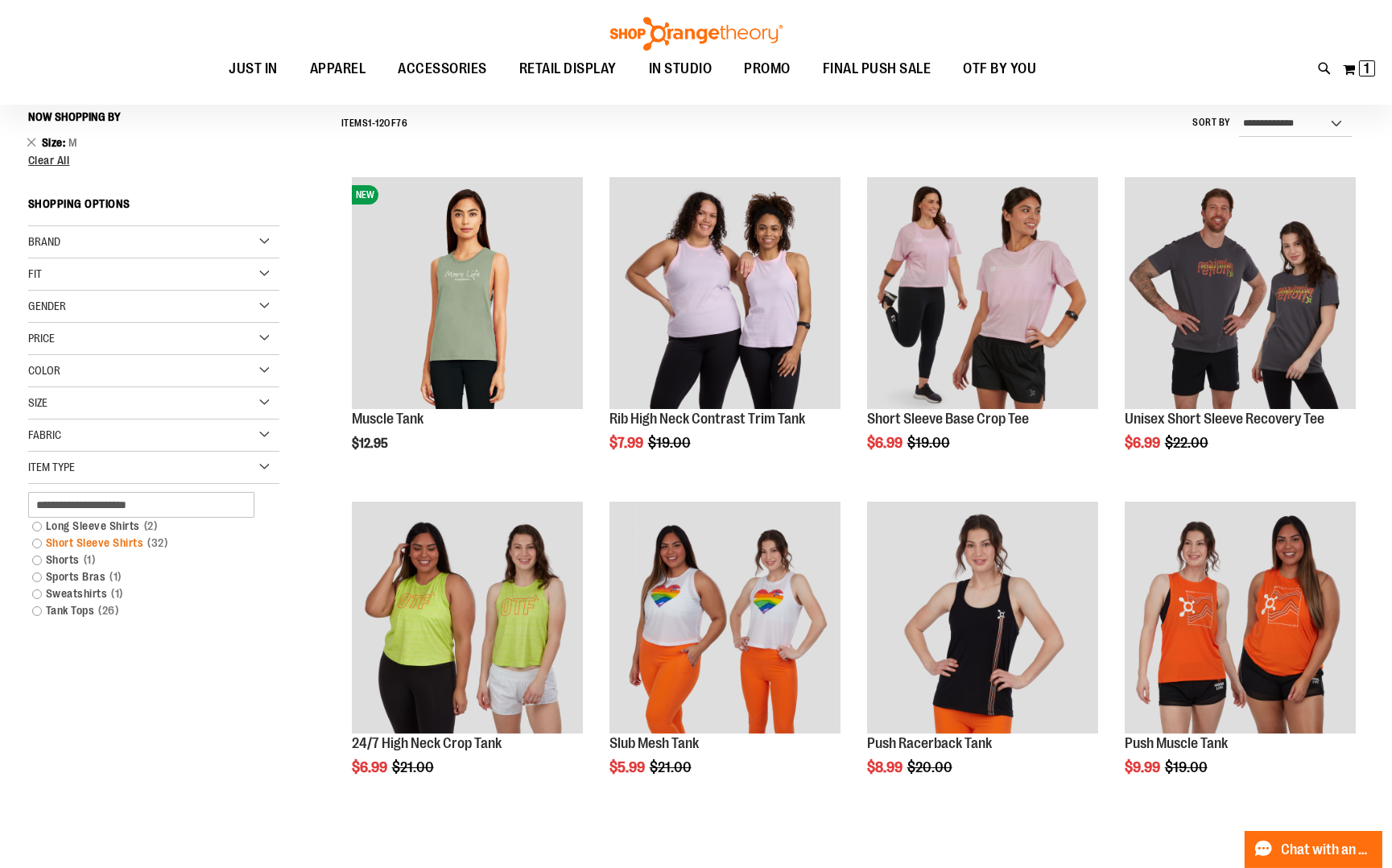
scroll to position [150, 0]
click at [34, 539] on link "Short Sleeve Shirts 32 items" at bounding box center [145, 543] width 242 height 17
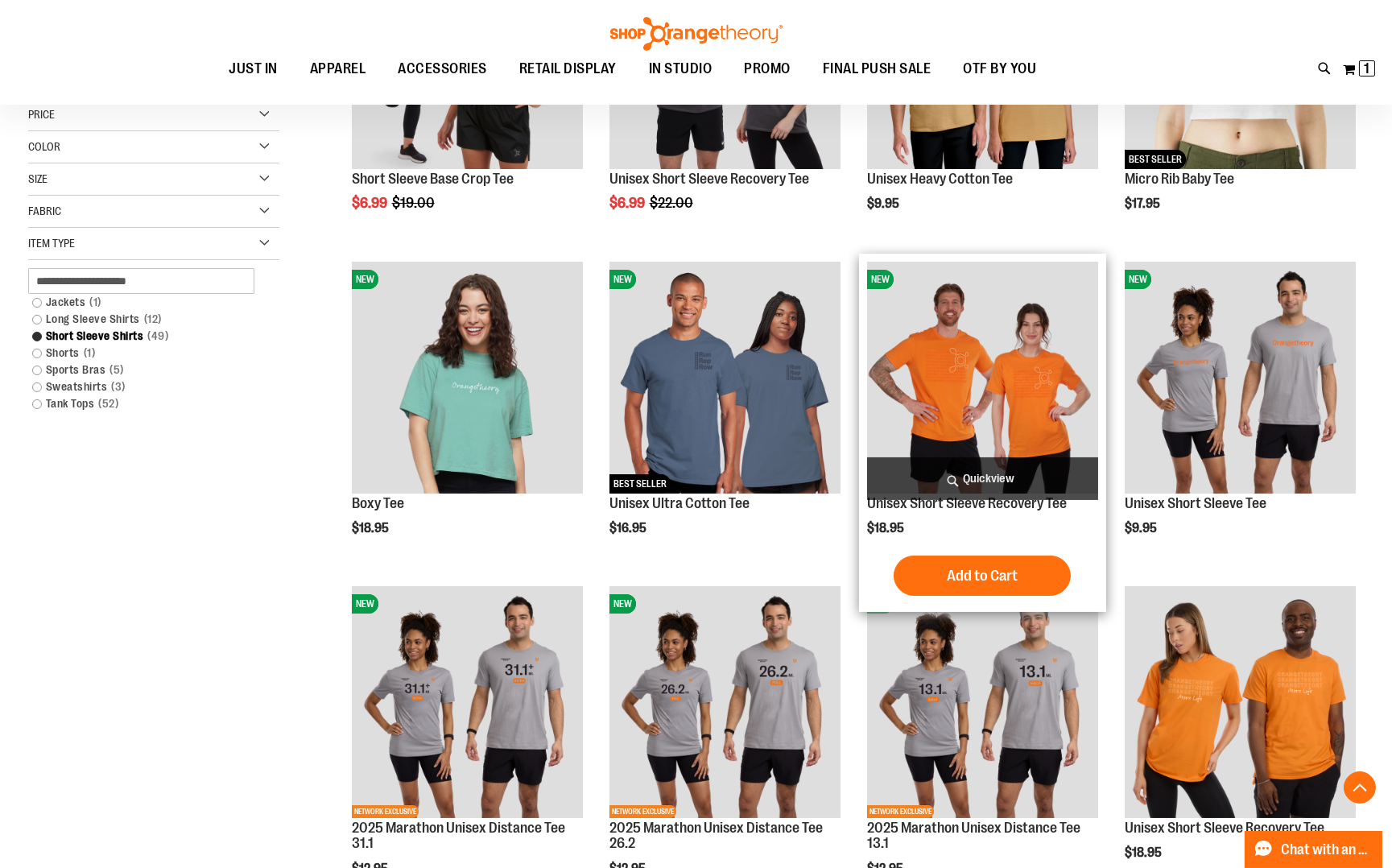
scroll to position [405, 0]
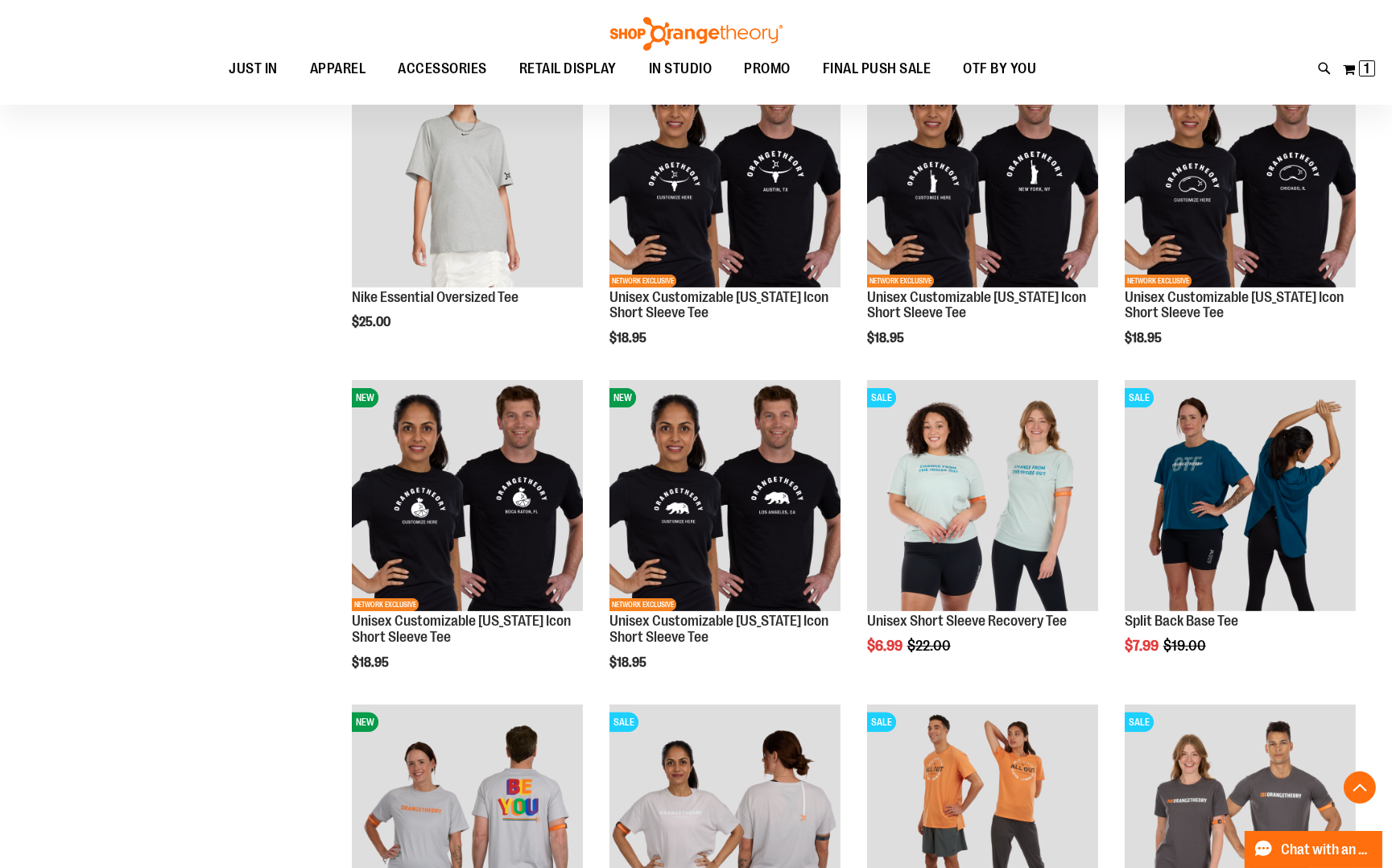
scroll to position [1246, 0]
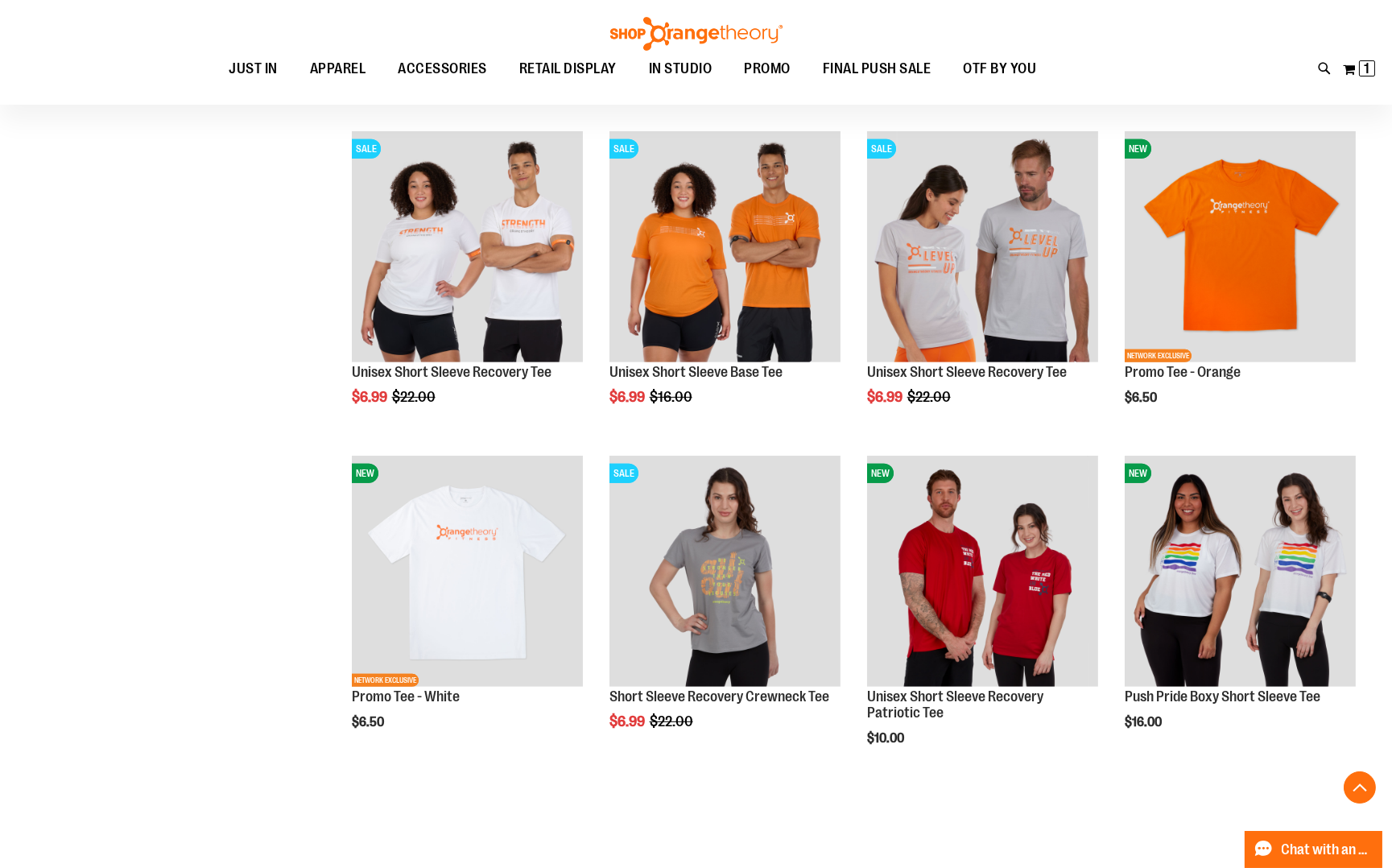
scroll to position [2182, 0]
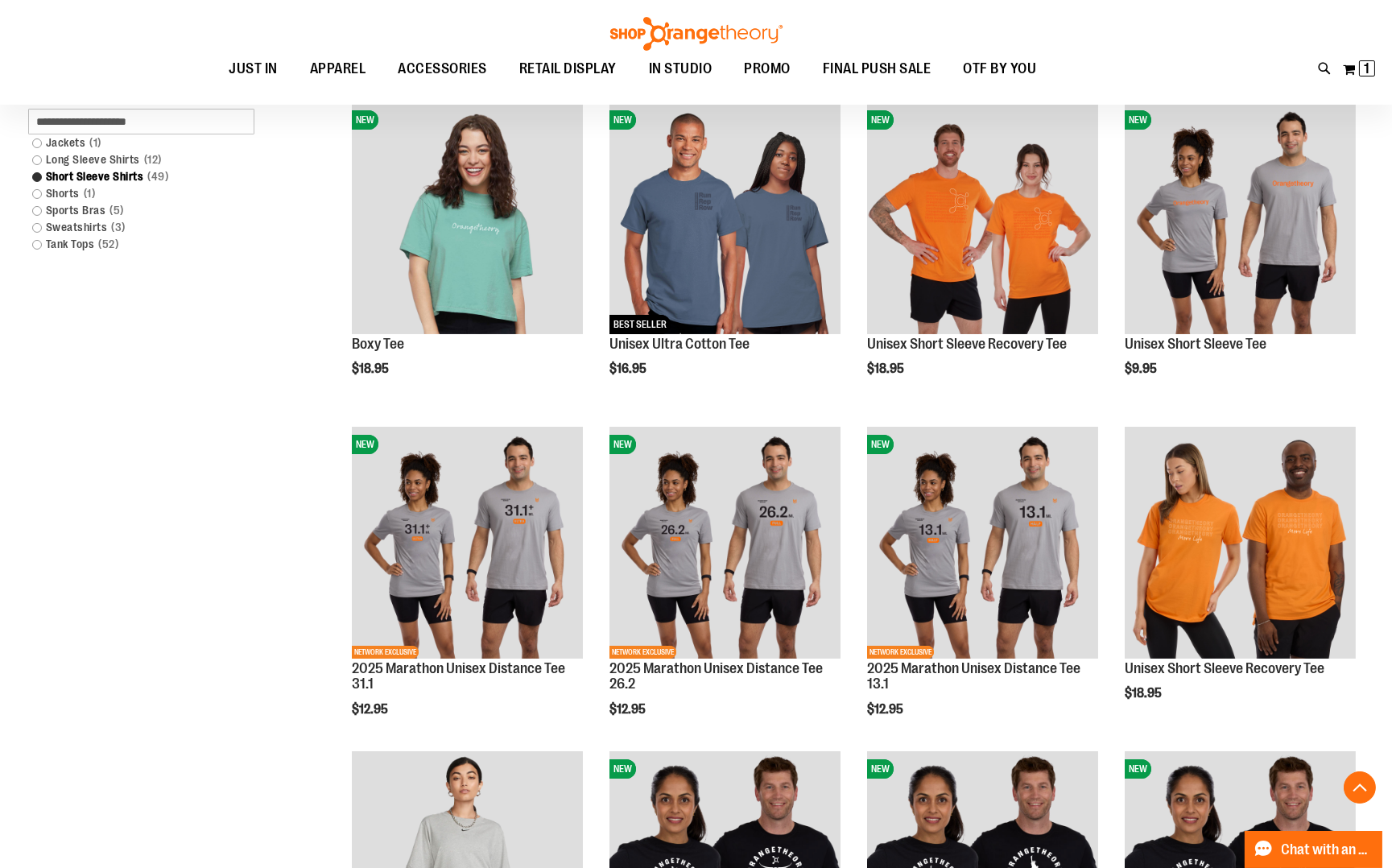
scroll to position [510, 0]
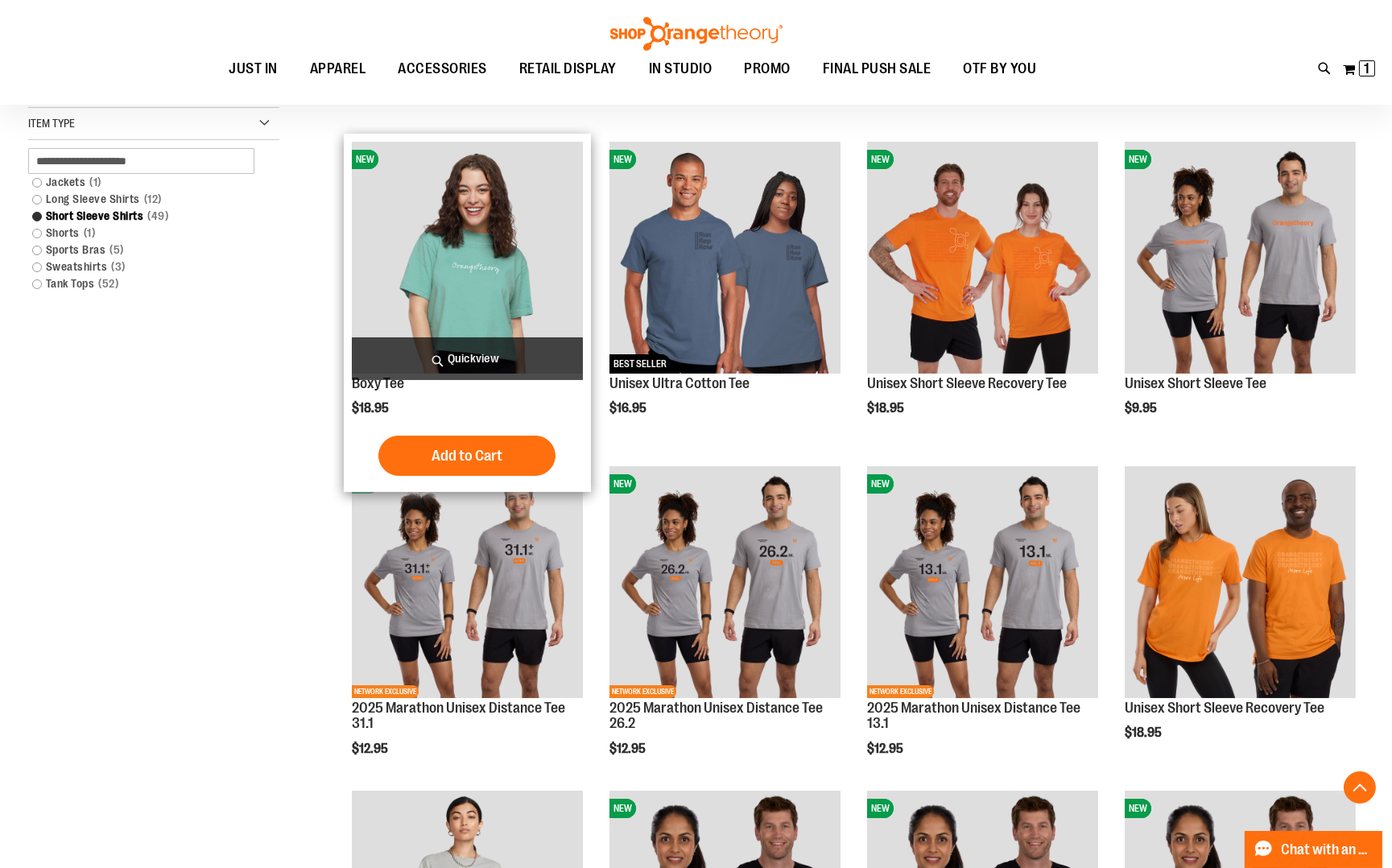
click at [387, 294] on img "product" at bounding box center [466, 256] width 231 height 231
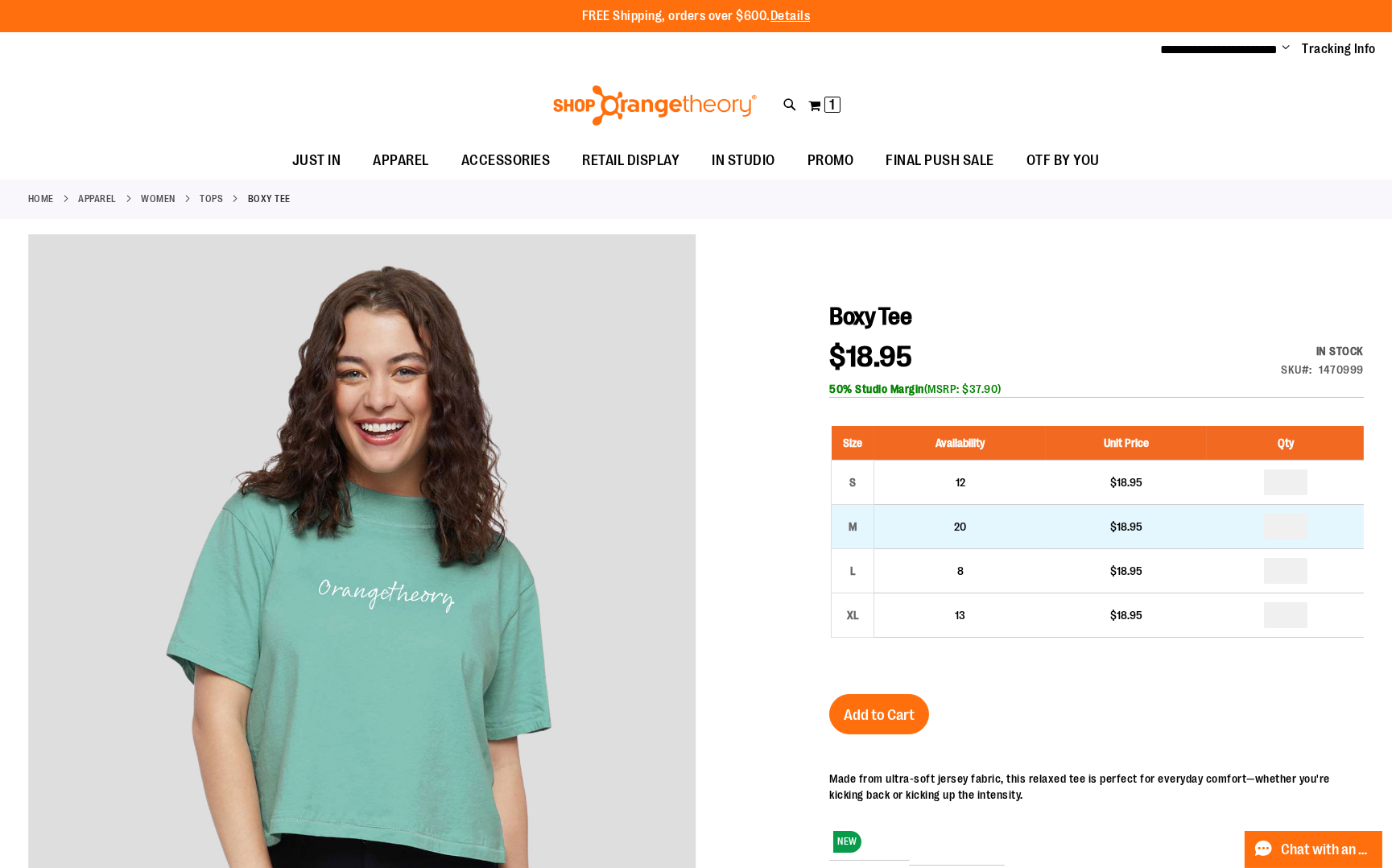
type input "**********"
click at [1301, 523] on input "number" at bounding box center [1286, 526] width 44 height 26
type input "*"
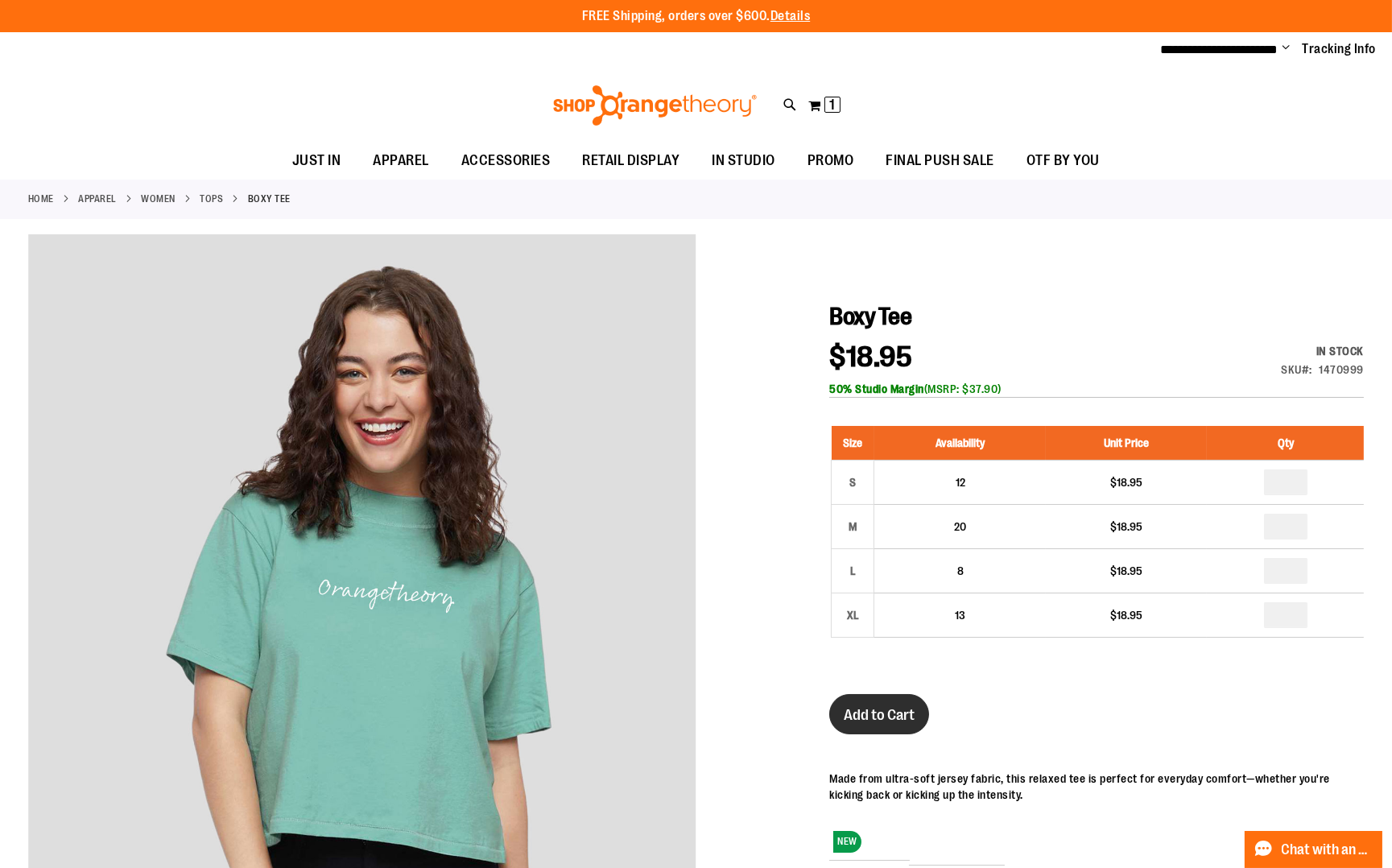
click at [916, 722] on button "Add to Cart" at bounding box center [879, 713] width 100 height 41
click at [816, 106] on button "My Cart 1 1 items" at bounding box center [825, 105] width 34 height 26
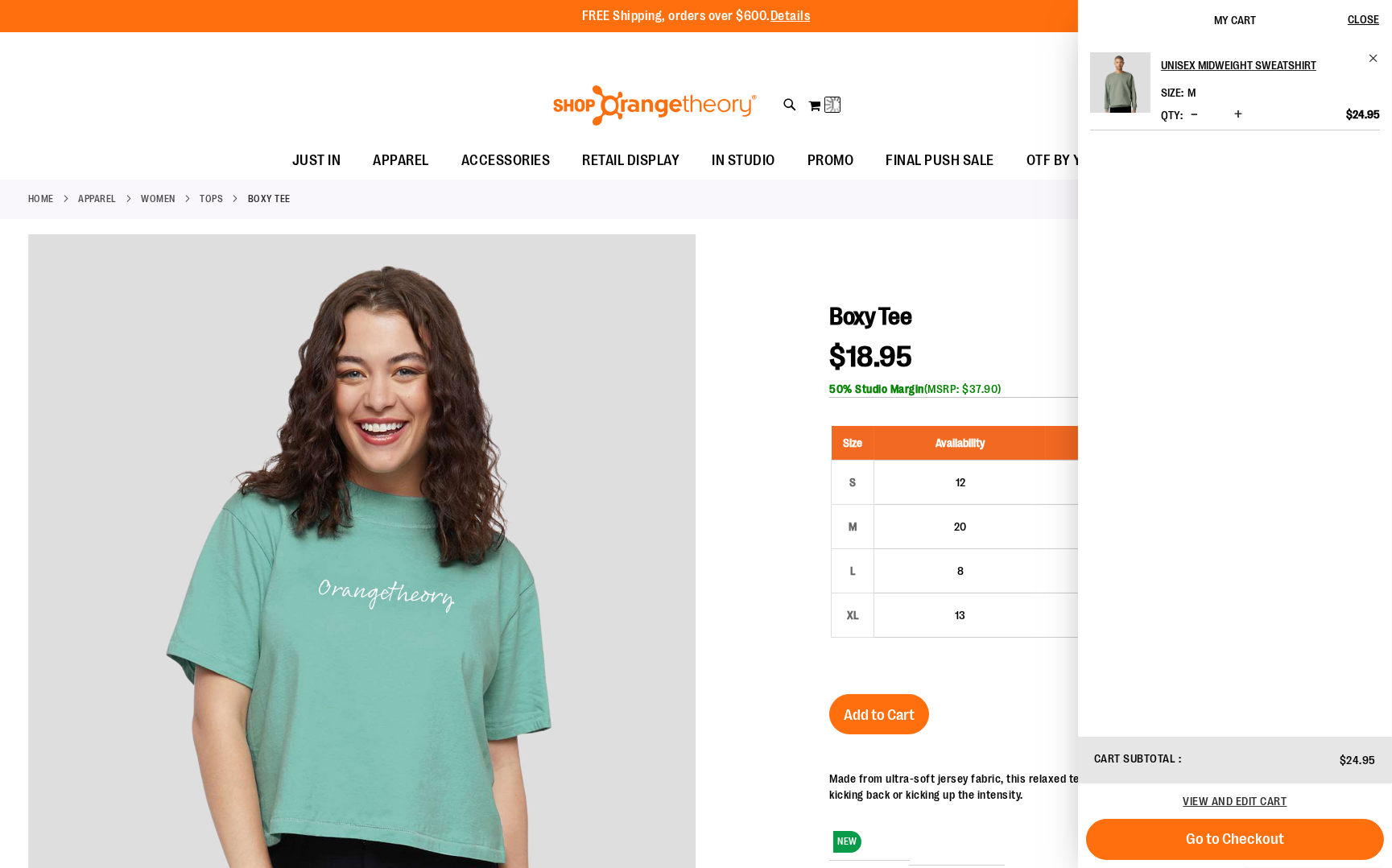
click at [805, 241] on div at bounding box center [696, 667] width 1336 height 866
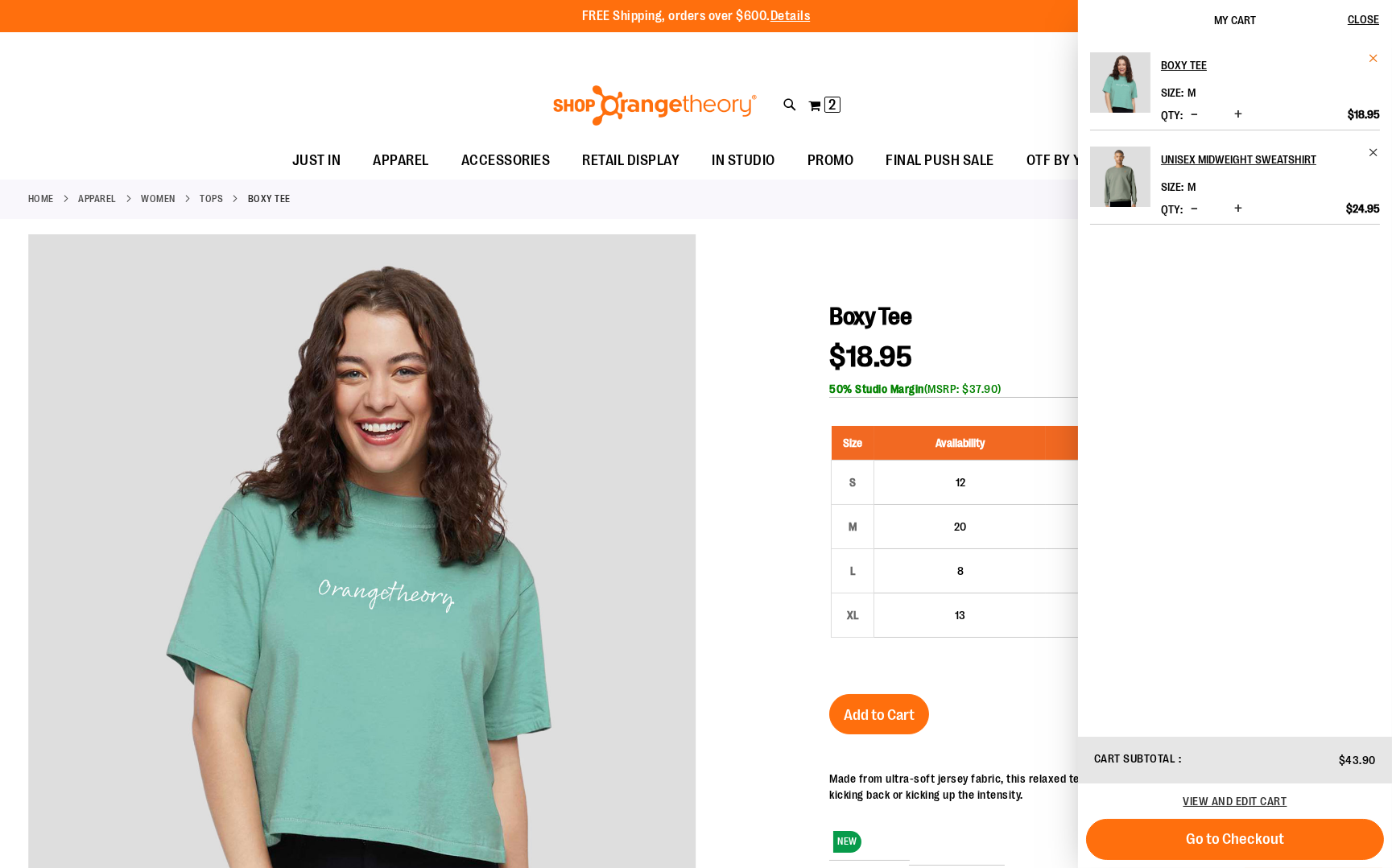
click at [1371, 55] on span "Remove item" at bounding box center [1374, 58] width 12 height 12
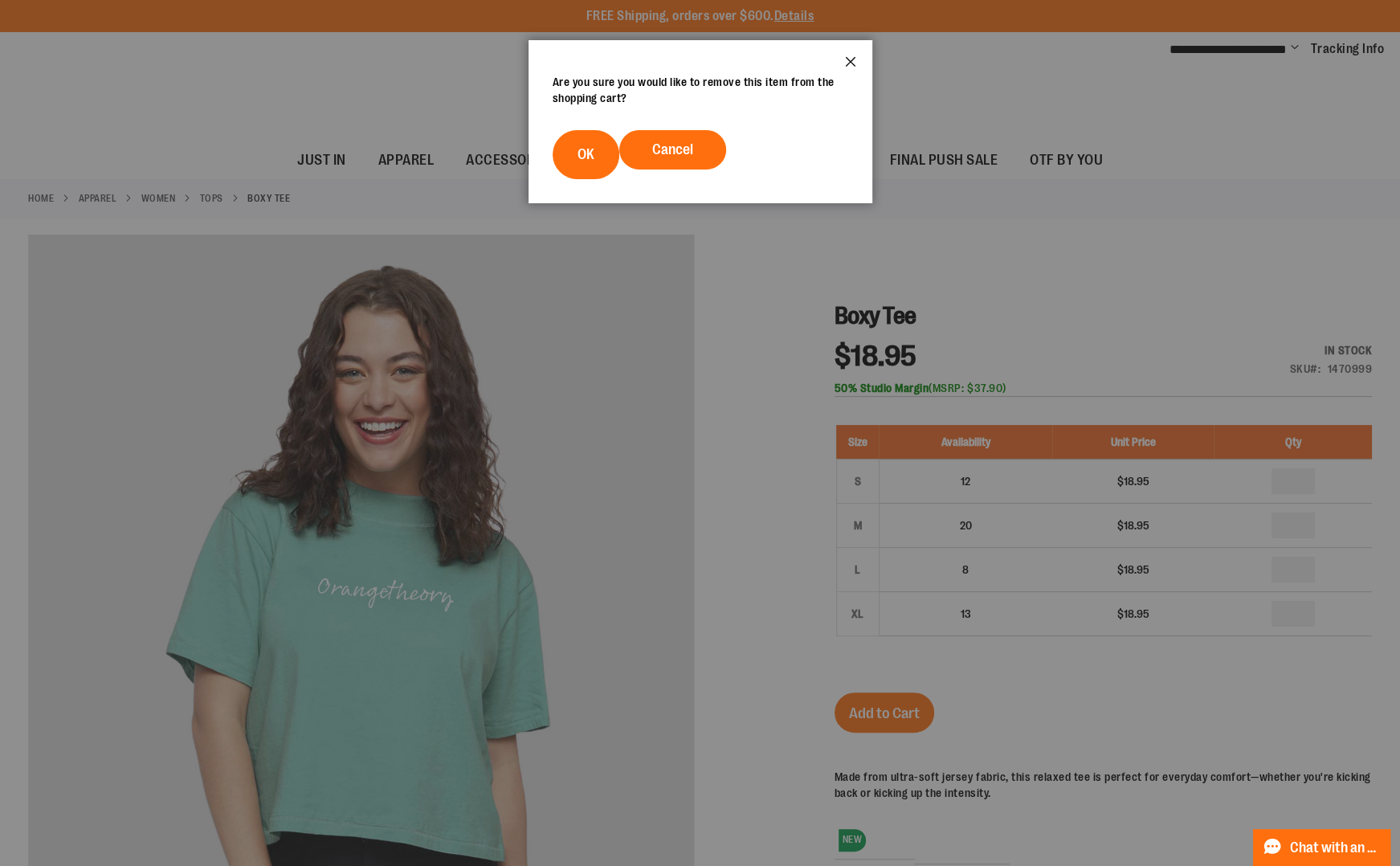
click at [847, 62] on button "Close" at bounding box center [851, 67] width 44 height 53
